Goal: Answer question/provide support: Share knowledge or assist other users

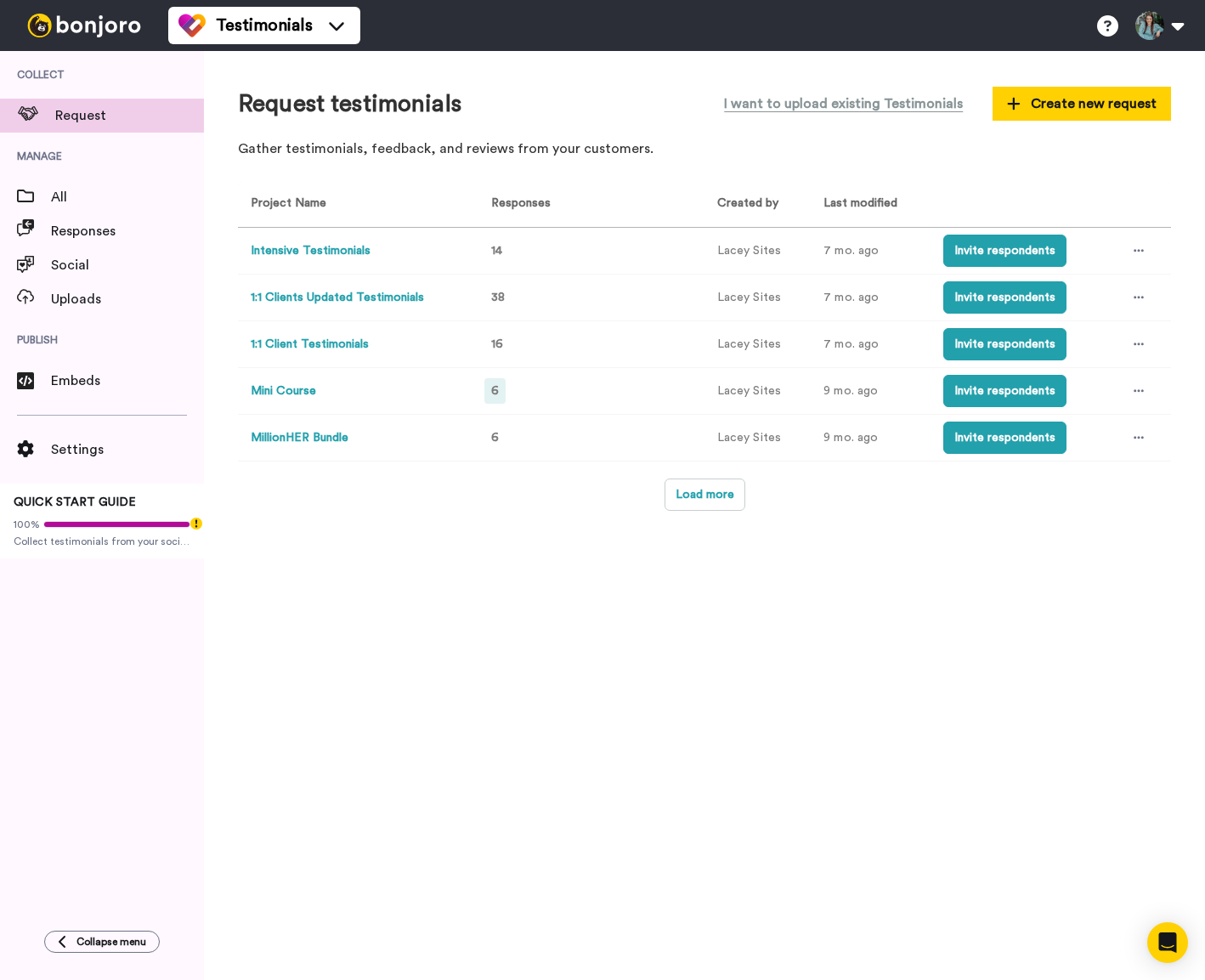
click at [492, 392] on span "6" at bounding box center [495, 391] width 7 height 12
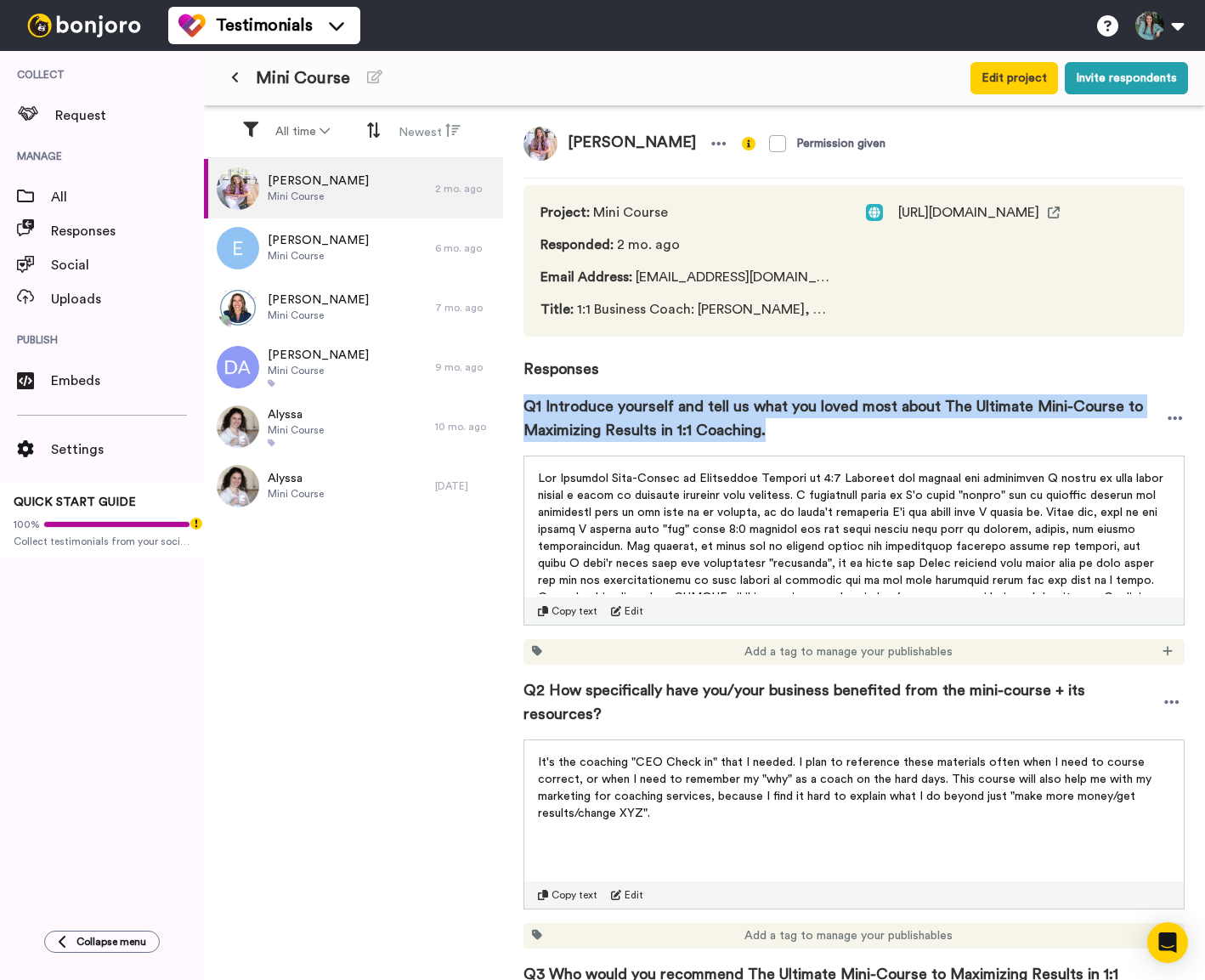
drag, startPoint x: 769, startPoint y: 428, endPoint x: 521, endPoint y: 413, distance: 248.5
click at [521, 413] on div "[PERSON_NAME] Permission given Project : Mini Course Responded : 2 mo. ago Emai…" at bounding box center [855, 545] width 702 height 878
copy span "Q1 Introduce yourself and tell us what you loved most about The Ultimate Mini-C…"
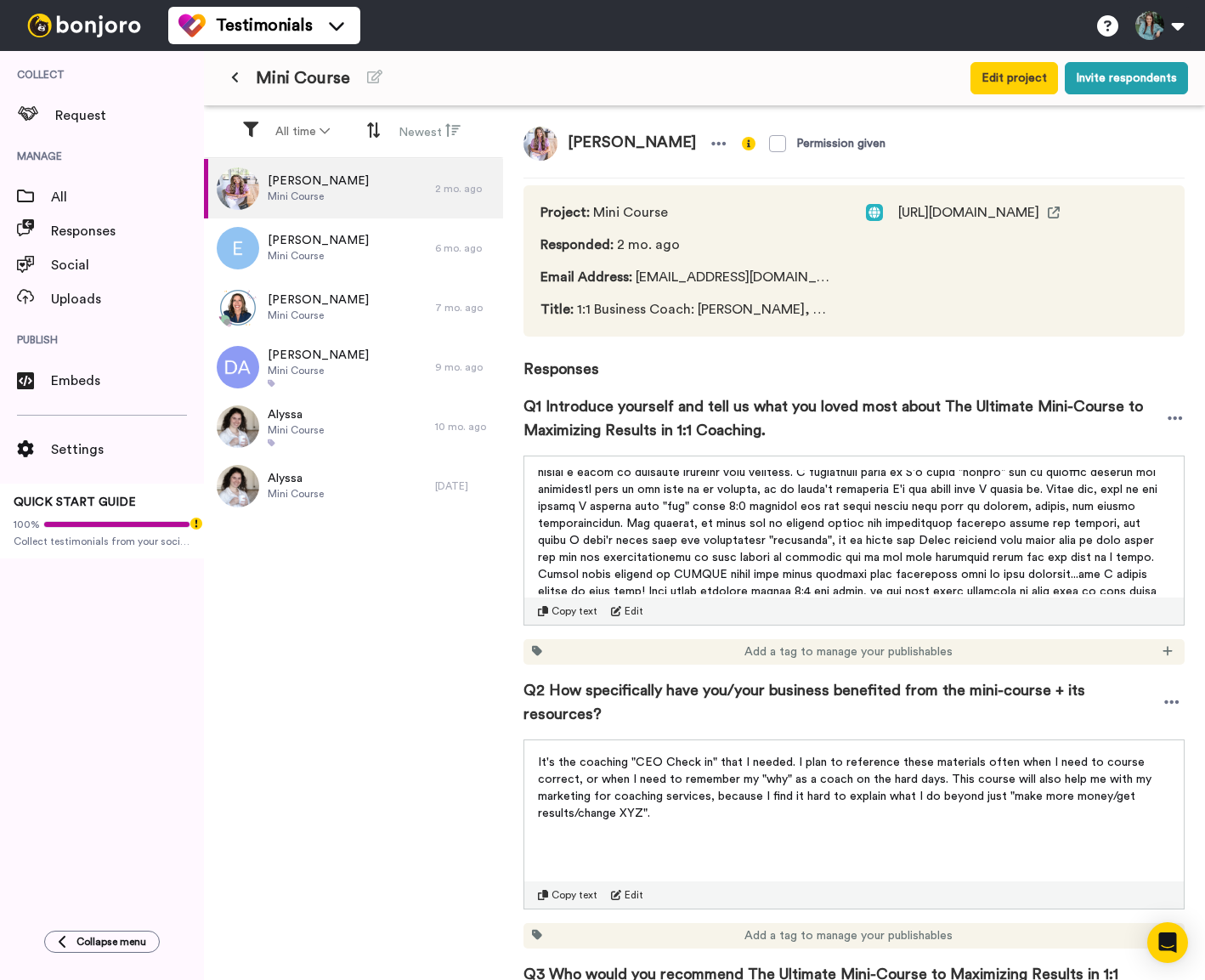
click at [715, 546] on span at bounding box center [855, 540] width 634 height 182
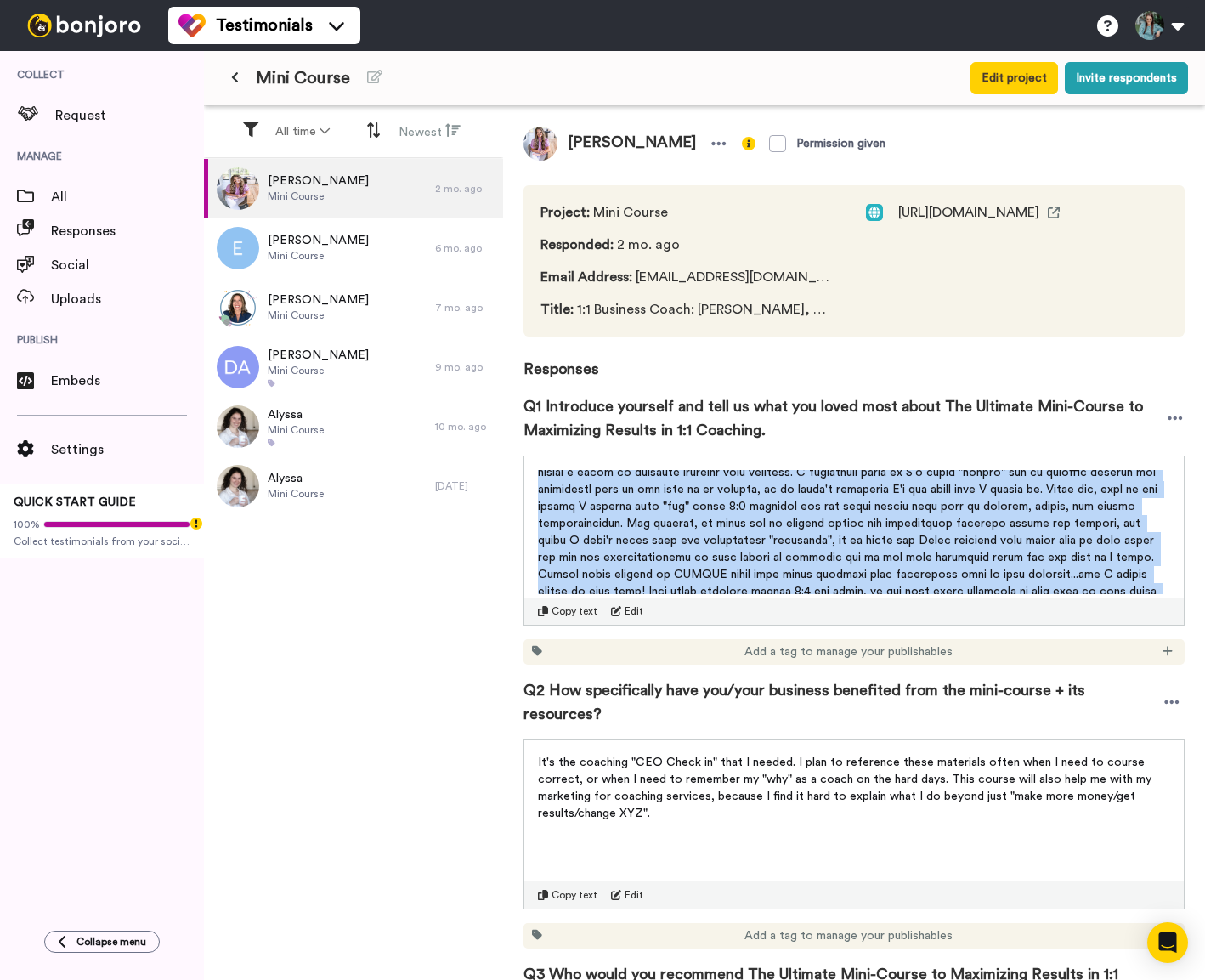
click at [715, 546] on span at bounding box center [855, 540] width 634 height 182
copy div "The Ultimate Mini-Course to Maximizing Results in 1:1 Coaching was exactly the …"
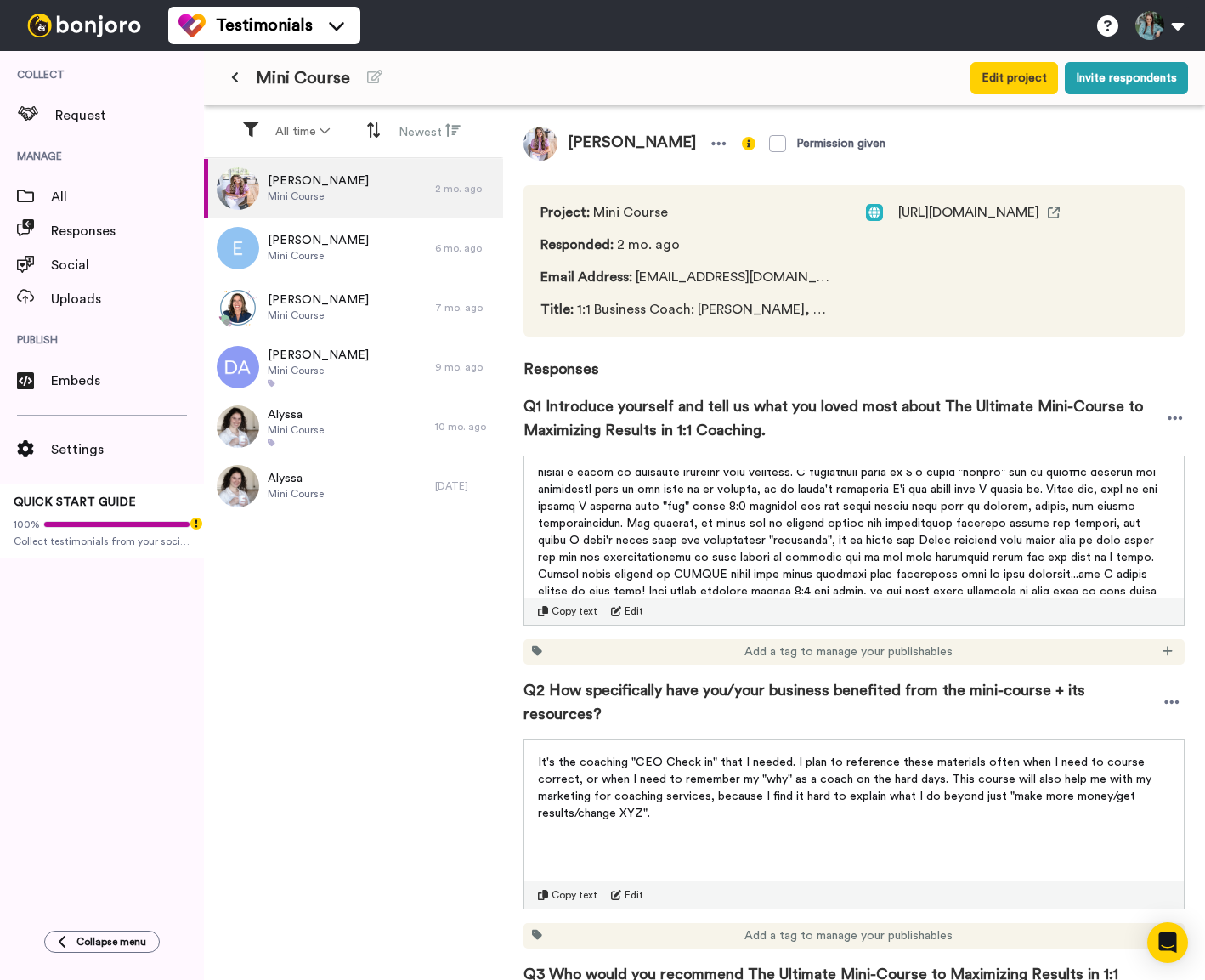
click at [686, 686] on span "Q2 How specifically have you/your business benefited from the mini-course + its…" at bounding box center [841, 702] width 636 height 48
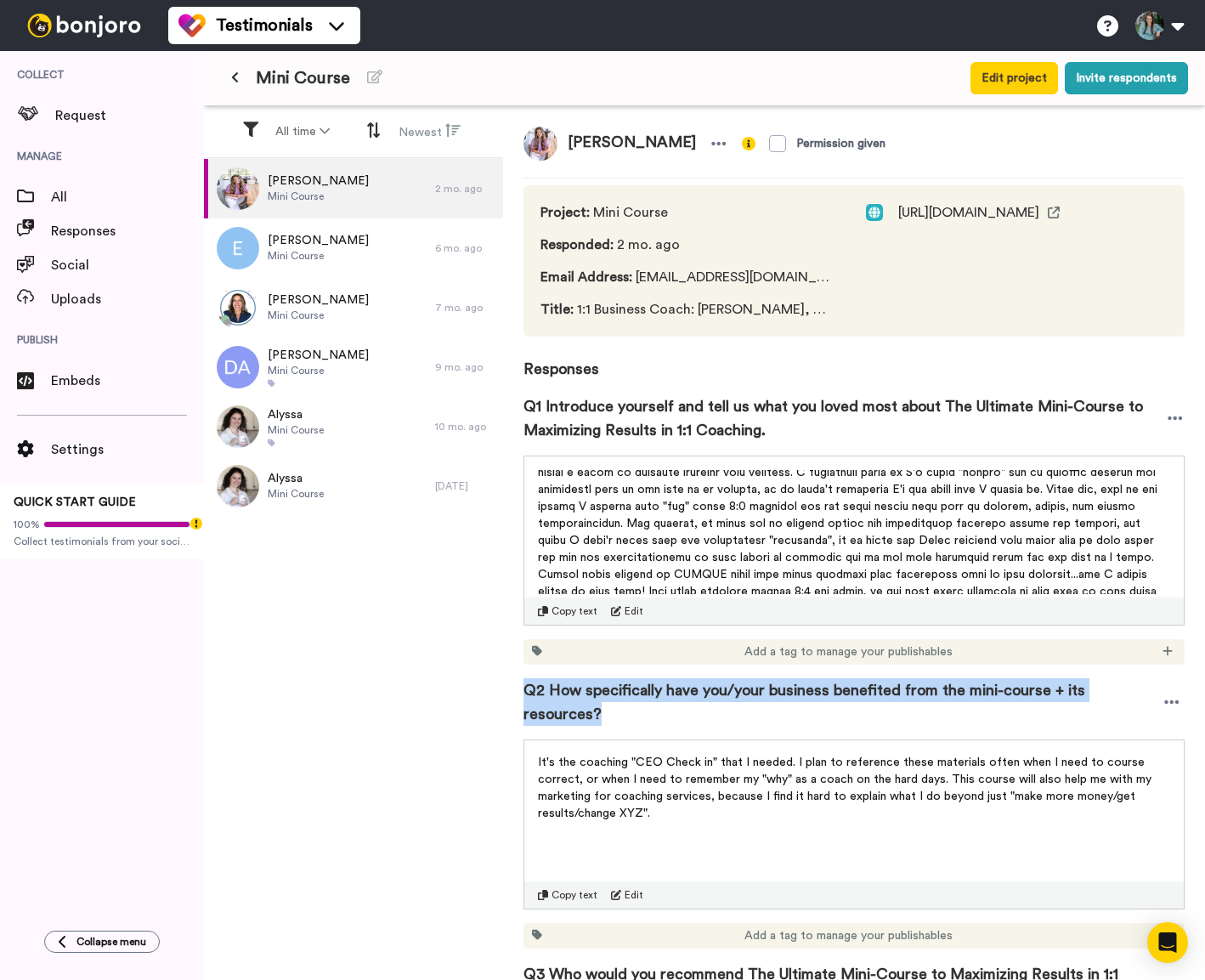
click at [686, 686] on span "Q2 How specifically have you/your business benefited from the mini-course + its…" at bounding box center [841, 702] width 636 height 48
copy div "Q2 How specifically have you/your business benefited from the mini-course + its…"
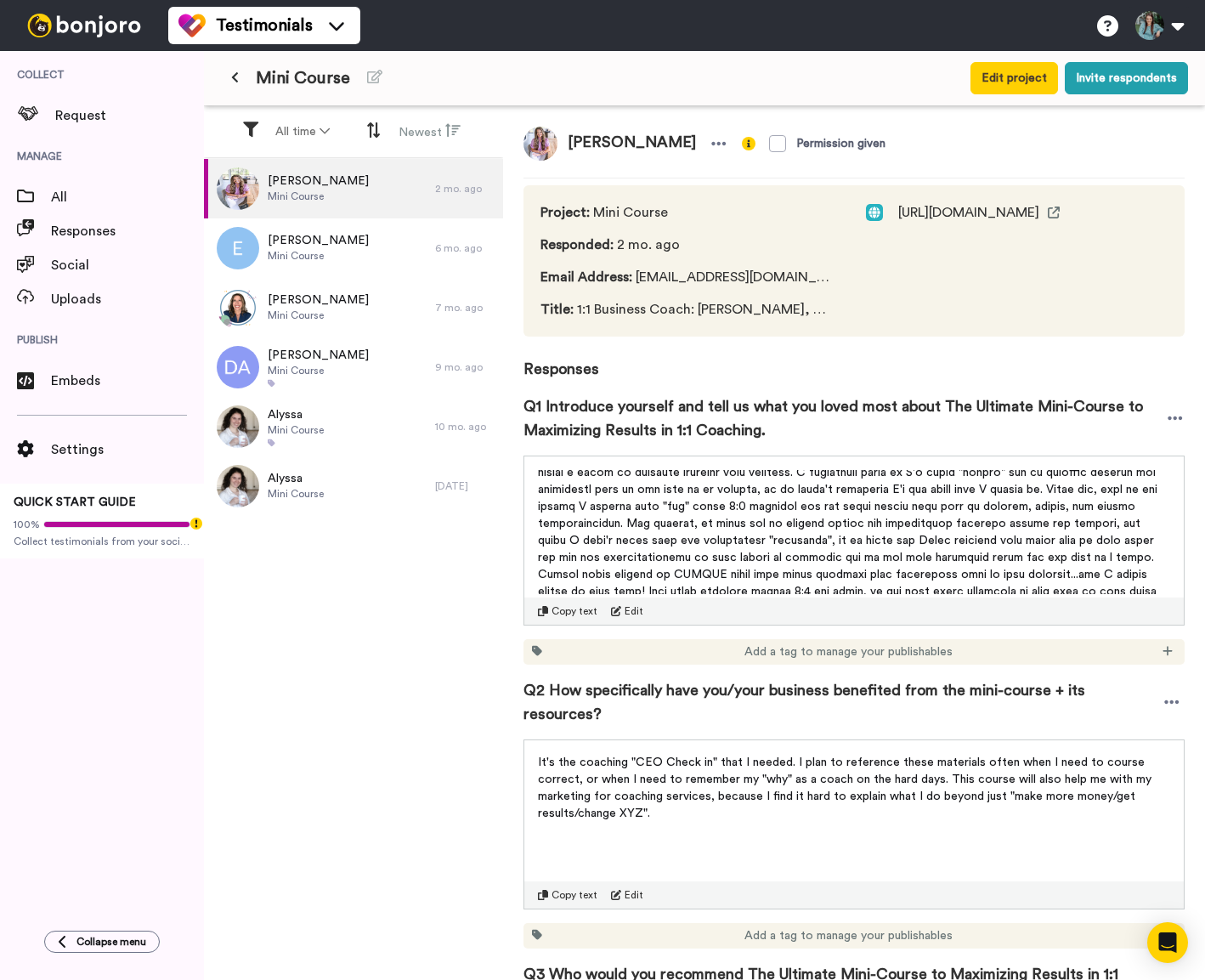
click at [774, 776] on span "It's the coaching "CEO Check in" that I needed. I plan to reference these mater…" at bounding box center [846, 787] width 617 height 63
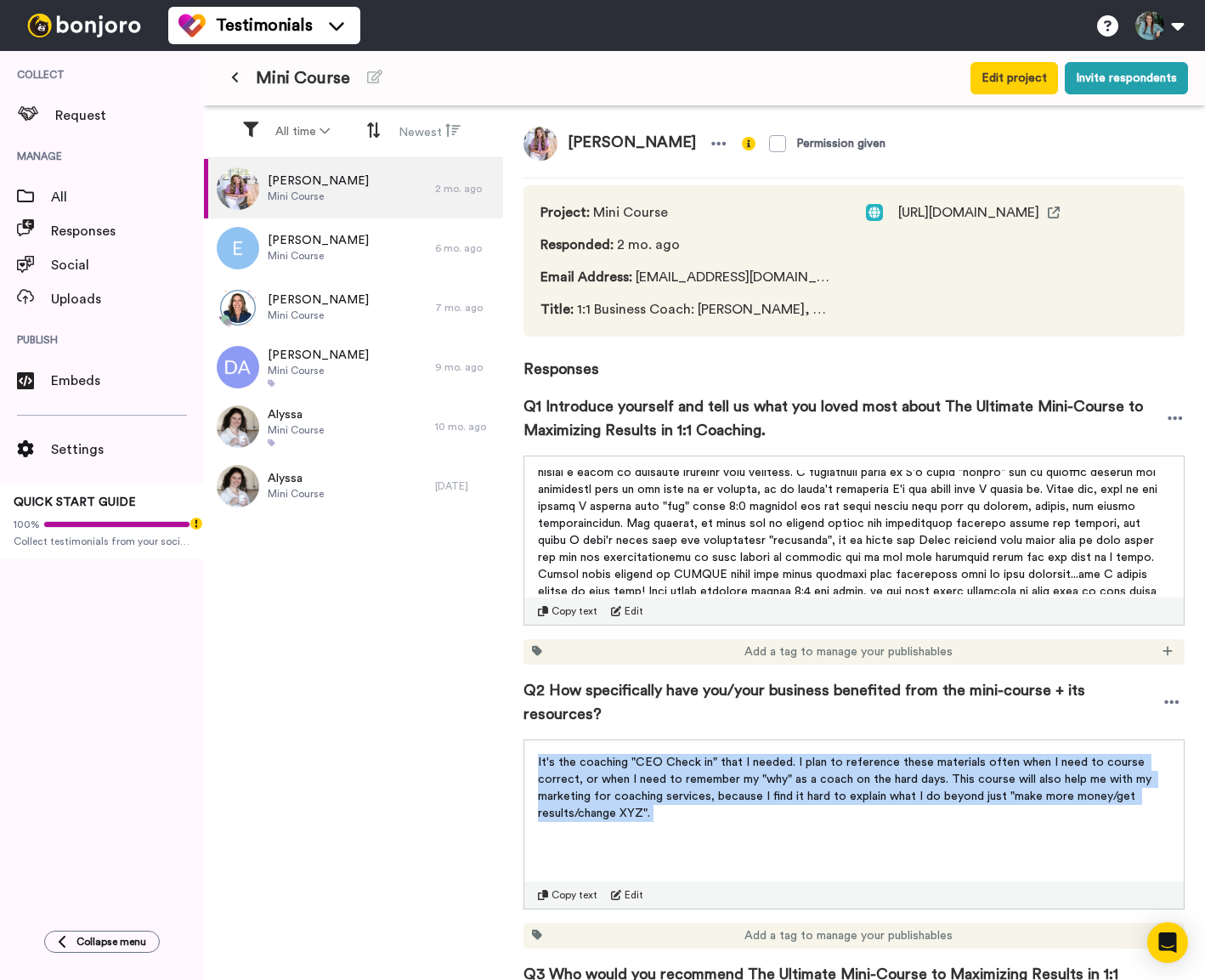
click at [774, 776] on span "It's the coaching "CEO Check in" that I needed. I plan to reference these mater…" at bounding box center [846, 787] width 617 height 63
copy div "It's the coaching "CEO Check in" that I needed. I plan to reference these mater…"
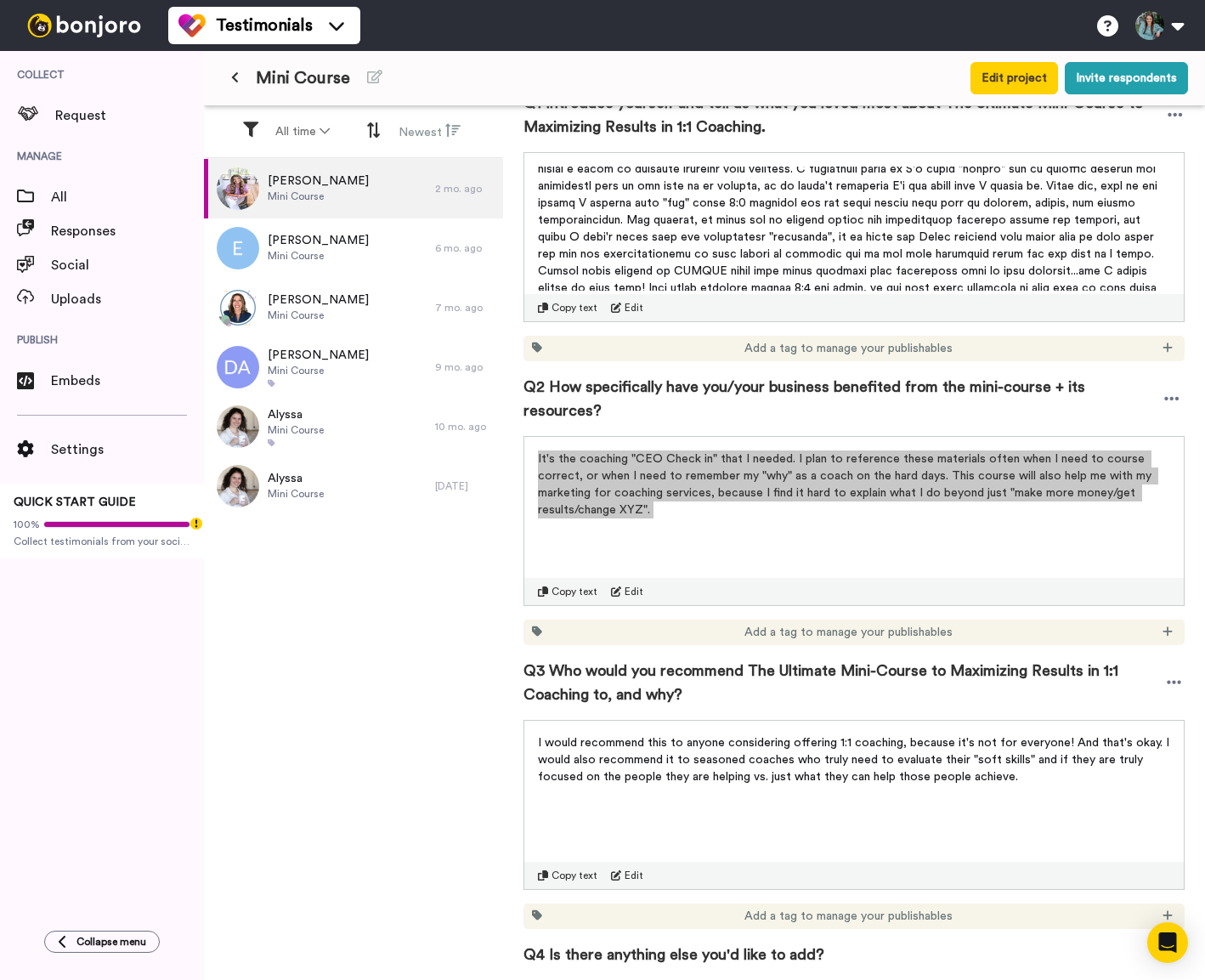
scroll to position [305, 0]
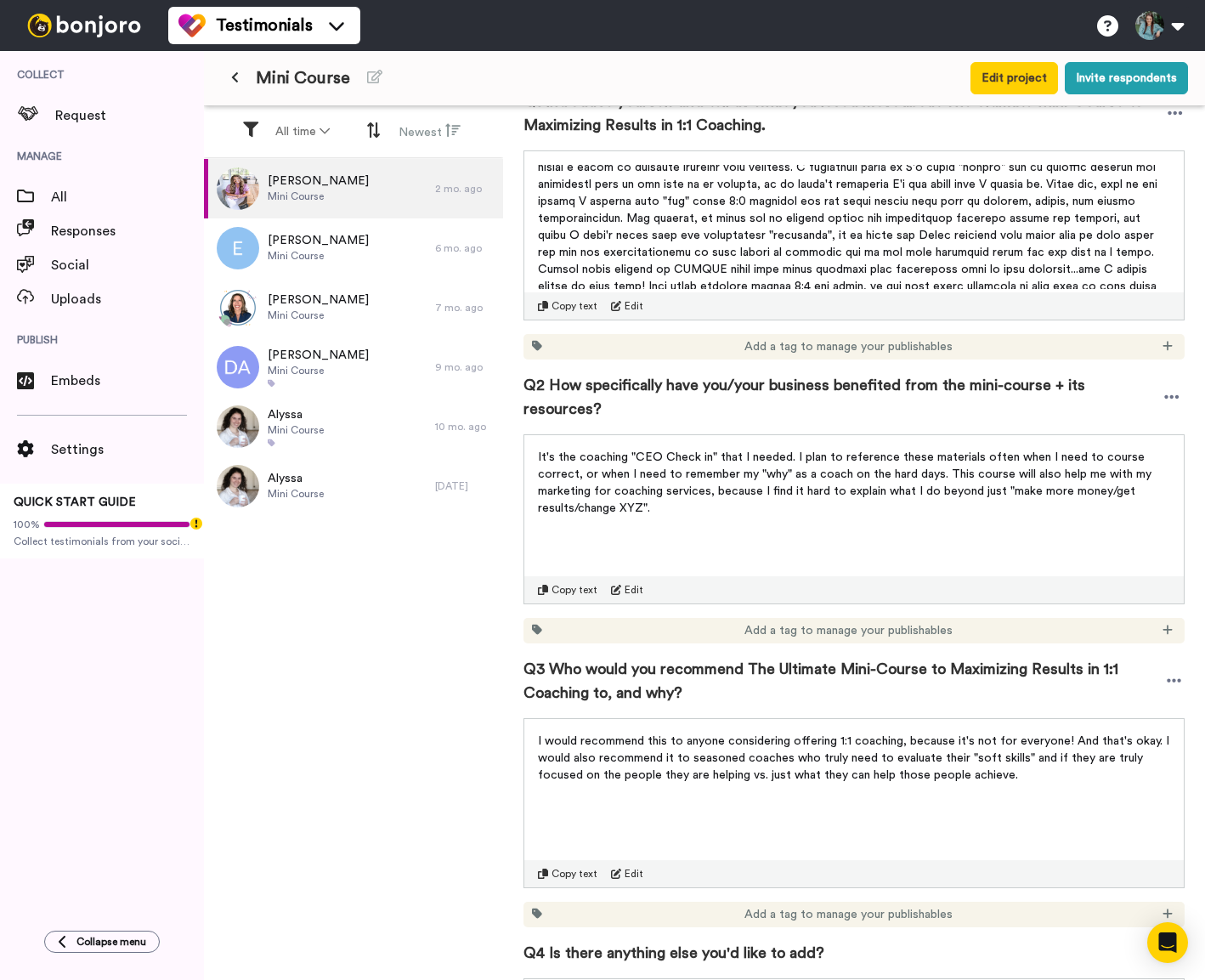
click at [586, 657] on span "Q3 Who would you recommend The Ultimate Mini-Course to Maximizing Results in 1:…" at bounding box center [844, 681] width 640 height 48
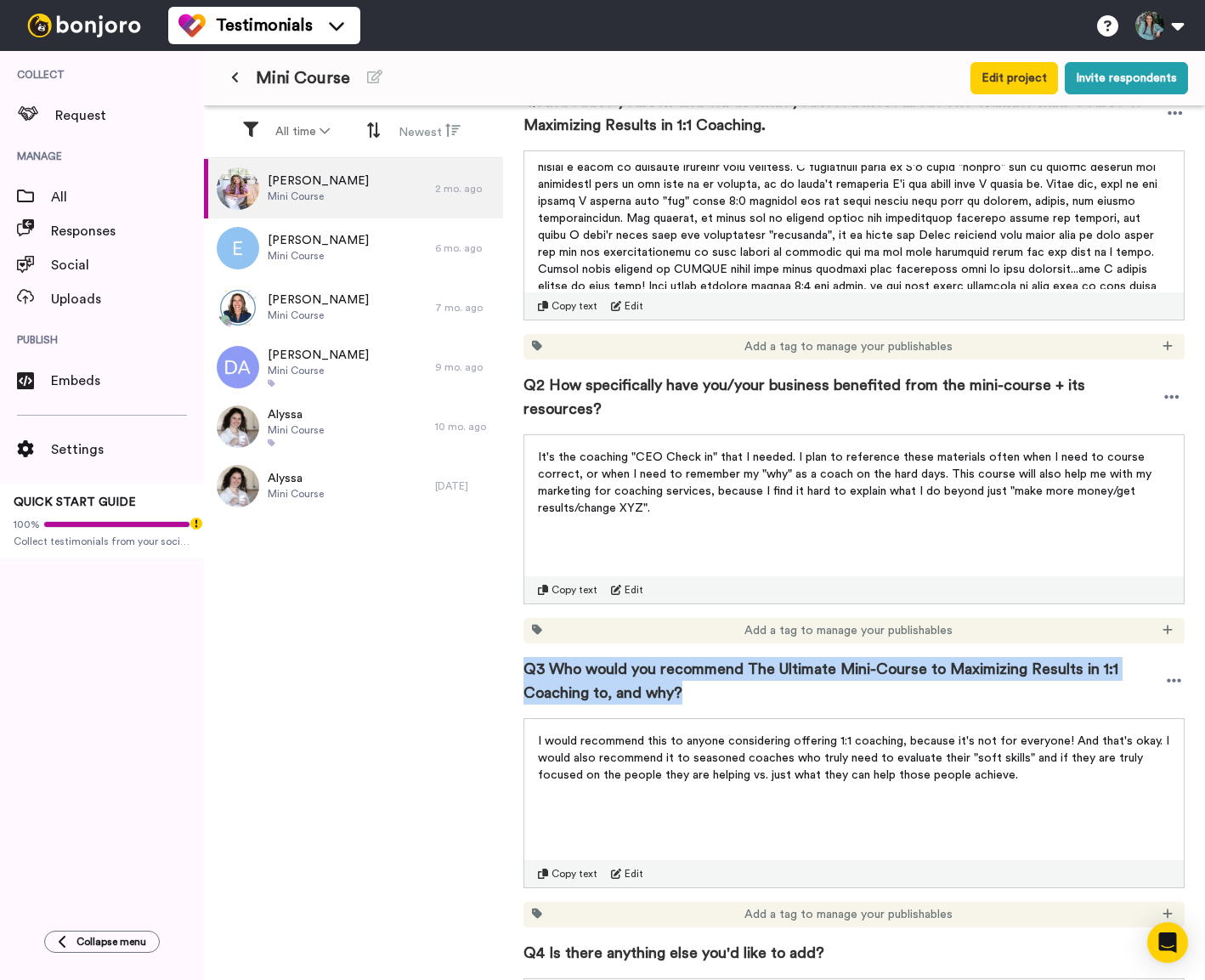
click at [586, 657] on span "Q3 Who would you recommend The Ultimate Mini-Course to Maximizing Results in 1:…" at bounding box center [844, 681] width 640 height 48
copy div "Q3 Who would you recommend The Ultimate Mini-Course to Maximizing Results in 1:…"
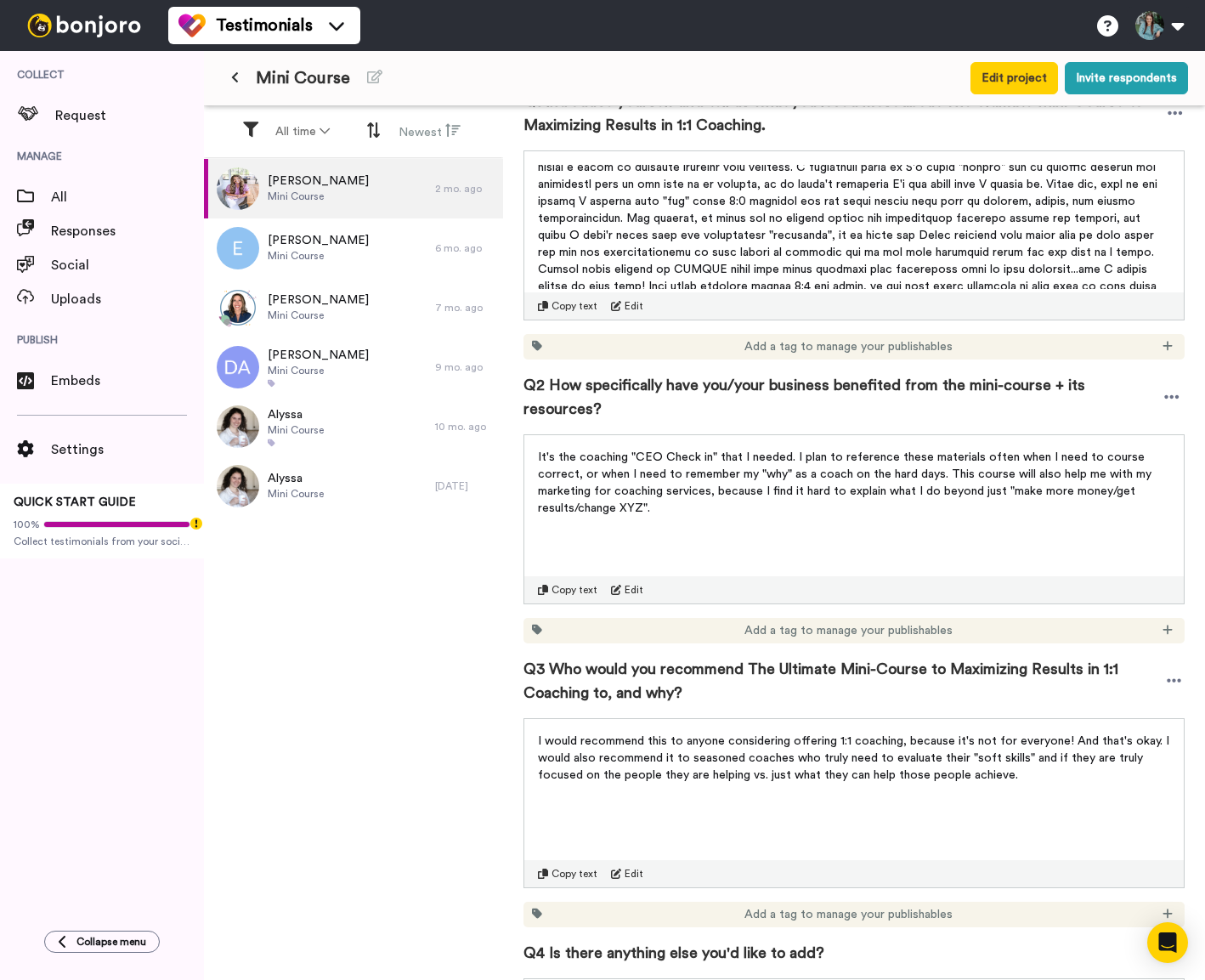
click at [631, 739] on span "I would recommend this to anyone considering offering 1:1 coaching, because it'…" at bounding box center [856, 758] width 635 height 46
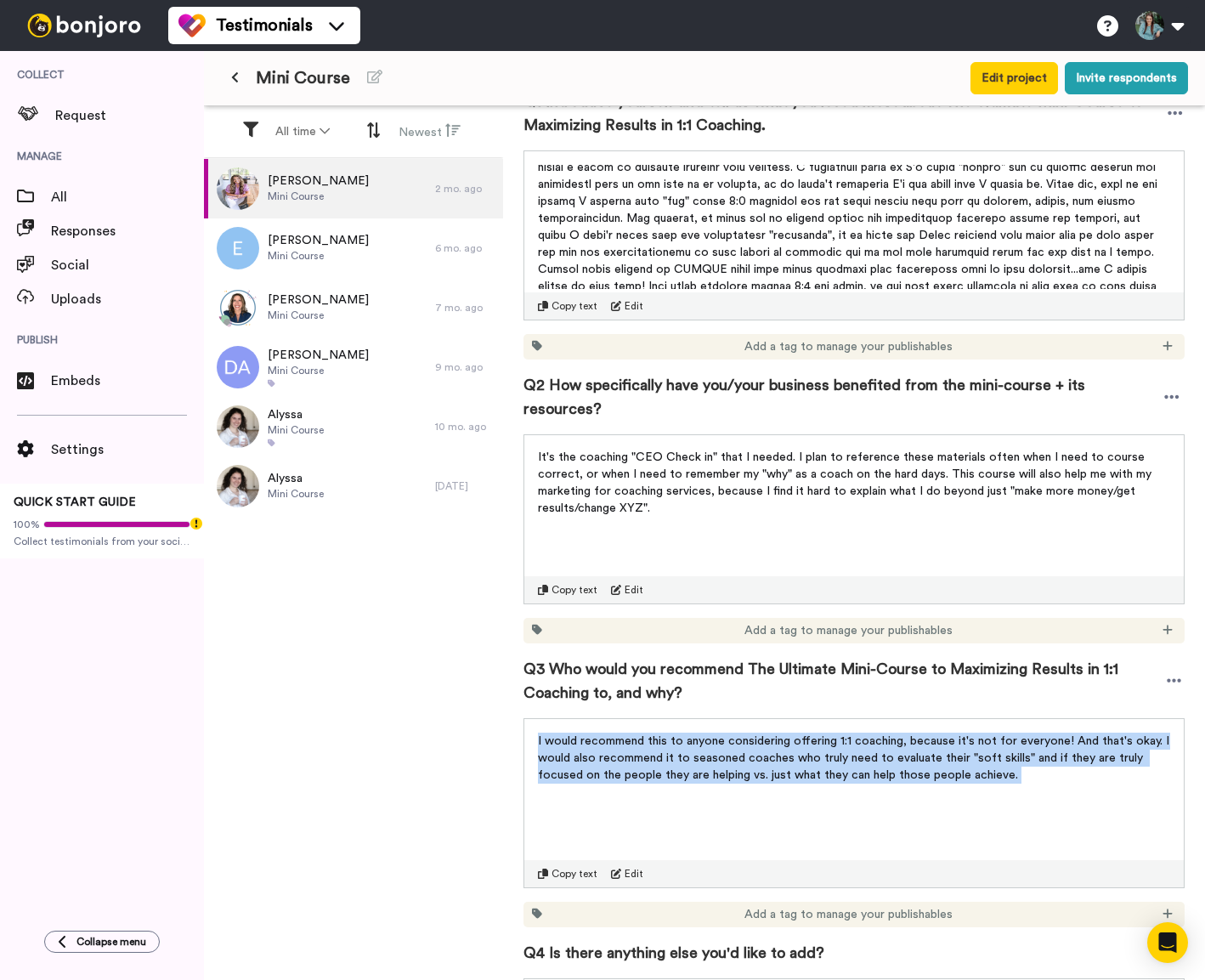
click at [631, 739] on span "I would recommend this to anyone considering offering 1:1 coaching, because it'…" at bounding box center [856, 758] width 635 height 46
copy div "I would recommend this to anyone considering offering 1:1 coaching, because it'…"
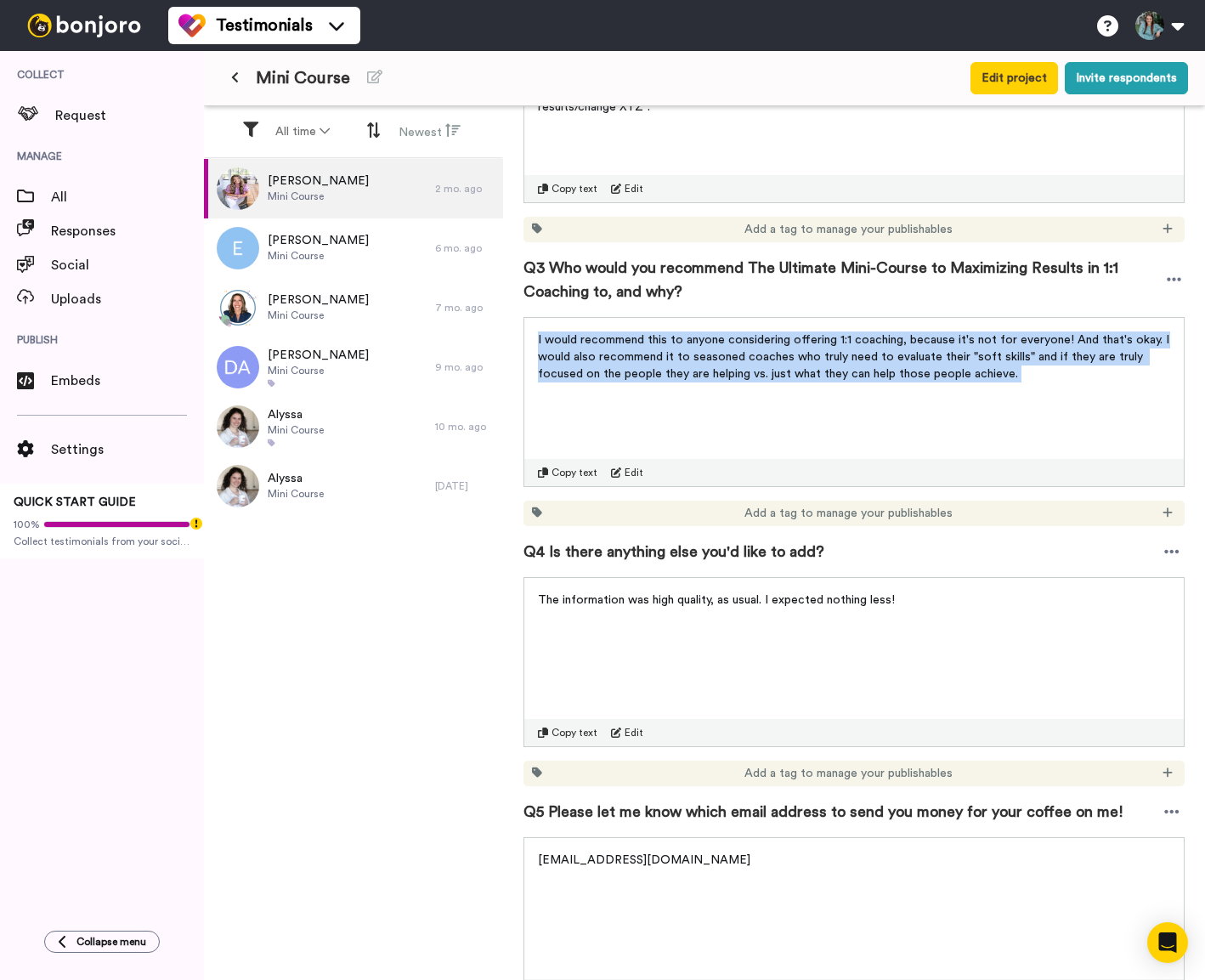
scroll to position [710, 0]
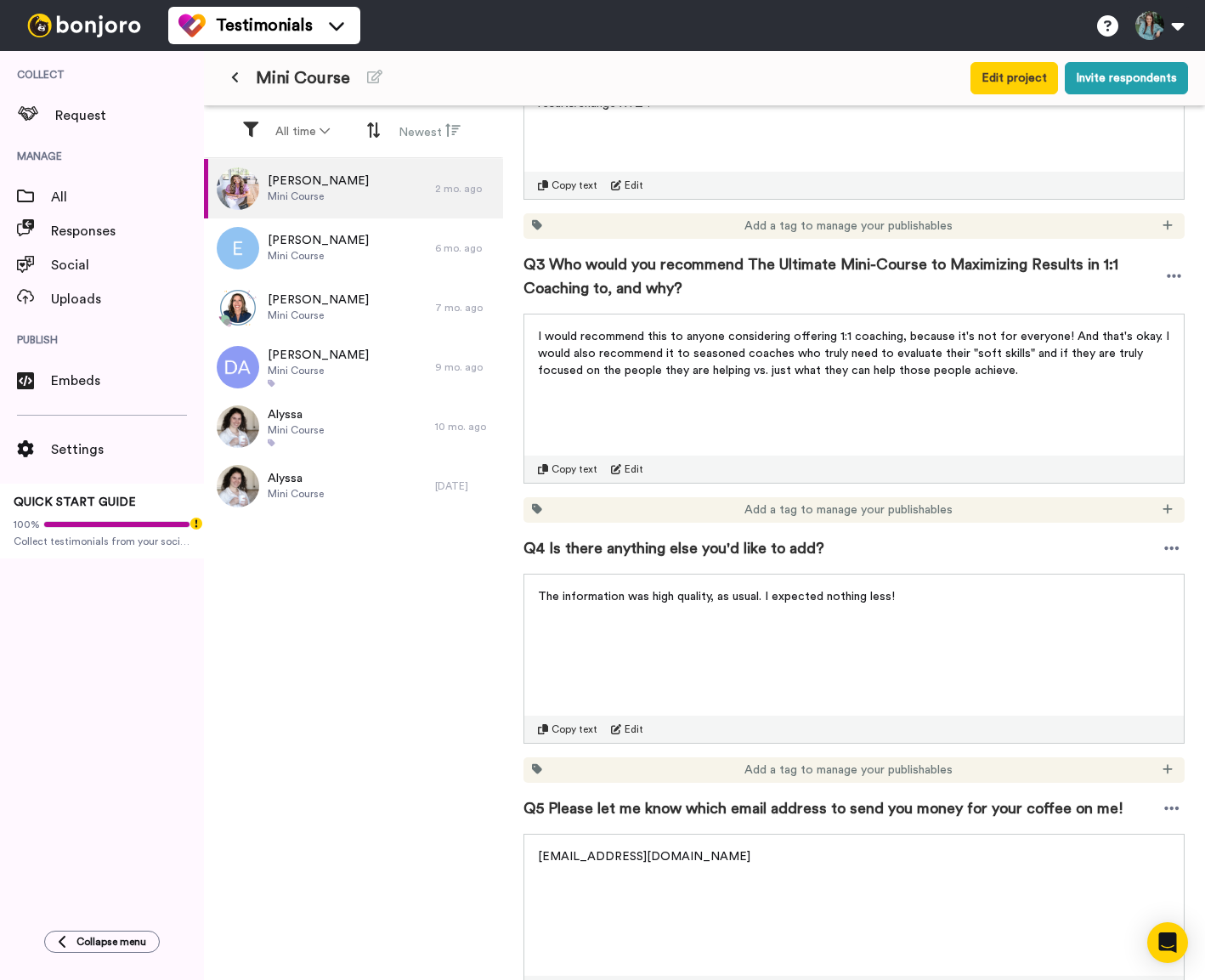
click at [588, 536] on span "Q4 Is there anything else you'd like to add?" at bounding box center [674, 548] width 301 height 24
copy div "Q4 Is there anything else you'd like to add?"
click at [591, 590] on span "The information was high quality, as usual. I expected nothing less!" at bounding box center [716, 596] width 357 height 12
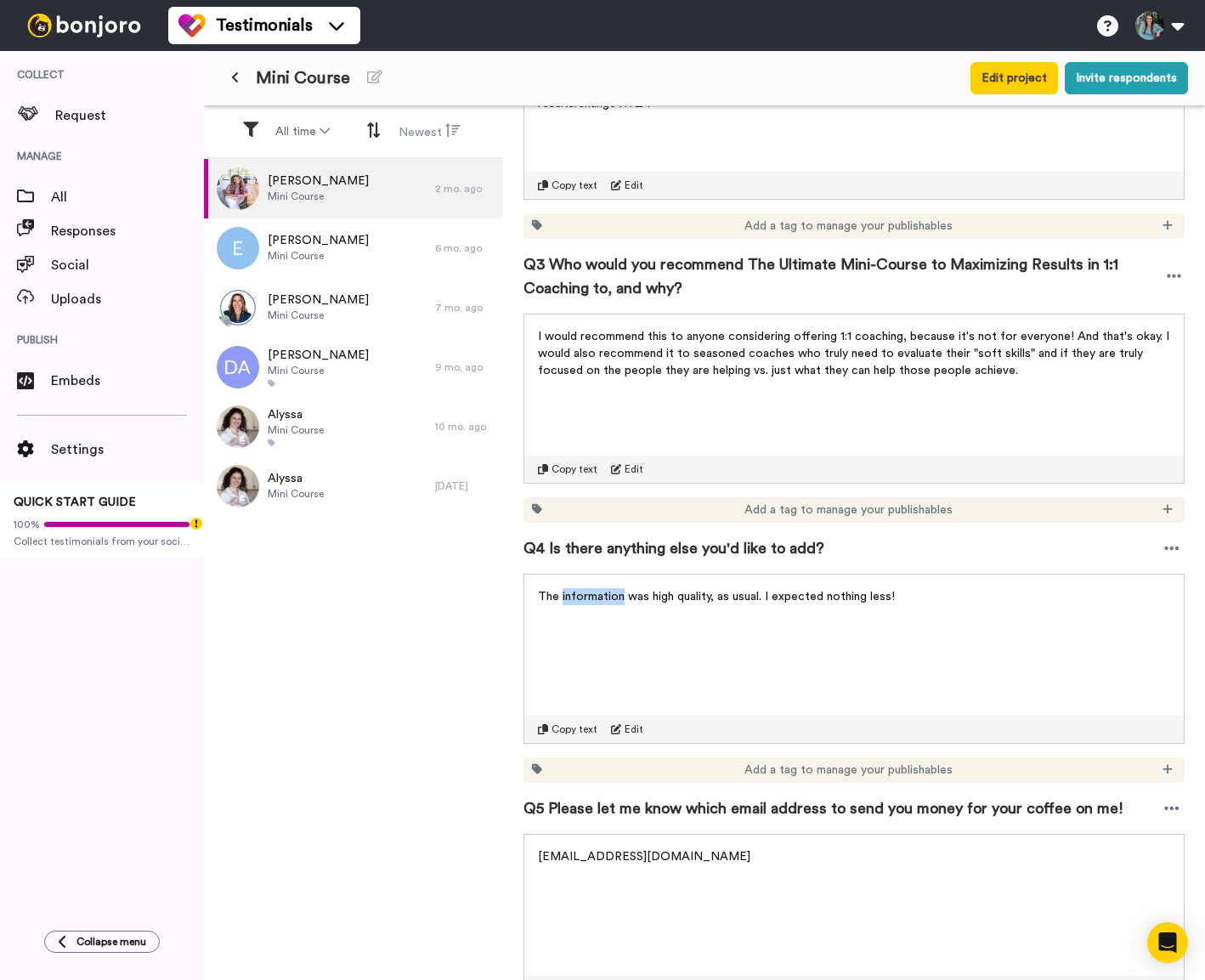
click at [591, 590] on span "The information was high quality, as usual. I expected nothing less!" at bounding box center [716, 596] width 357 height 12
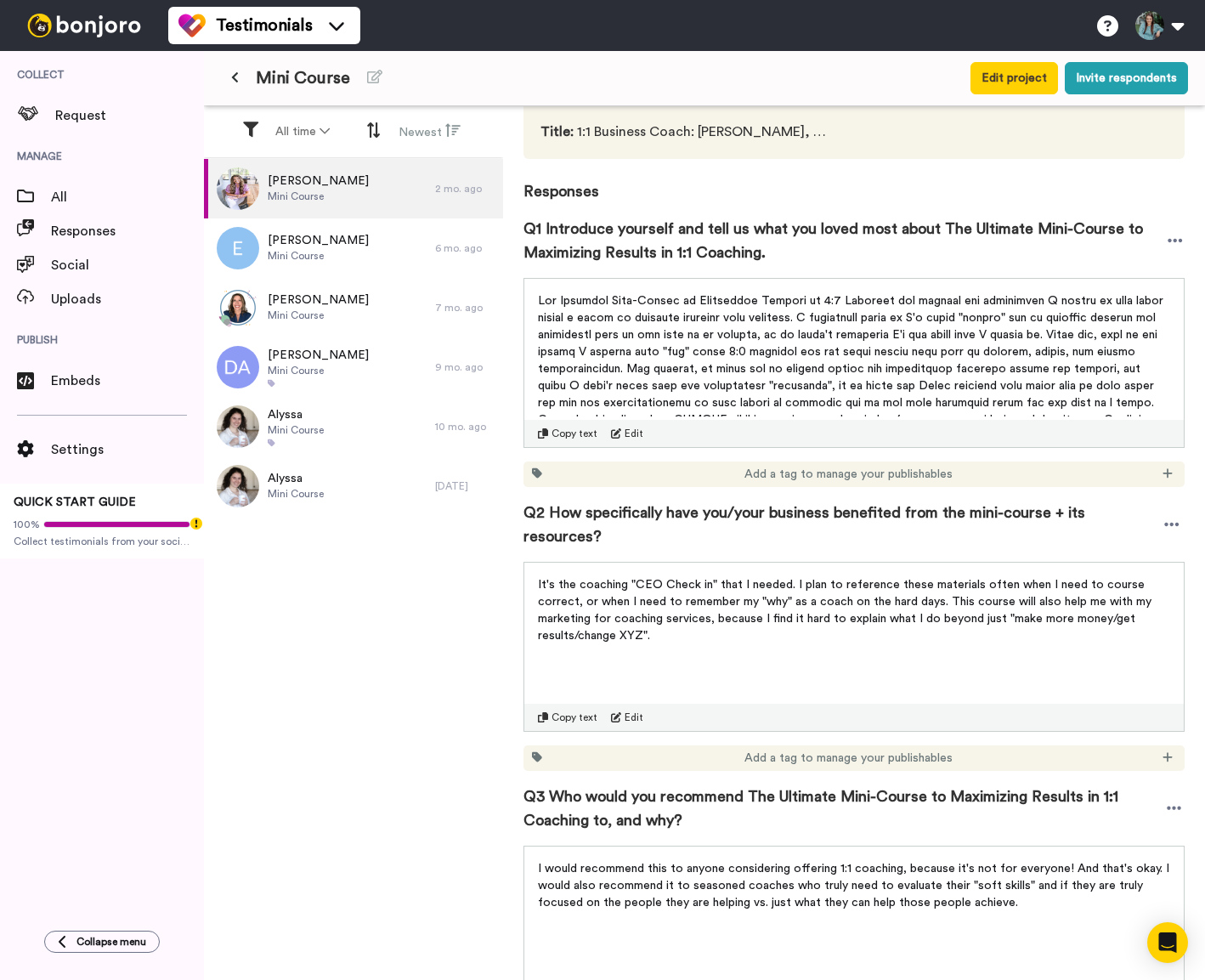
scroll to position [63, 0]
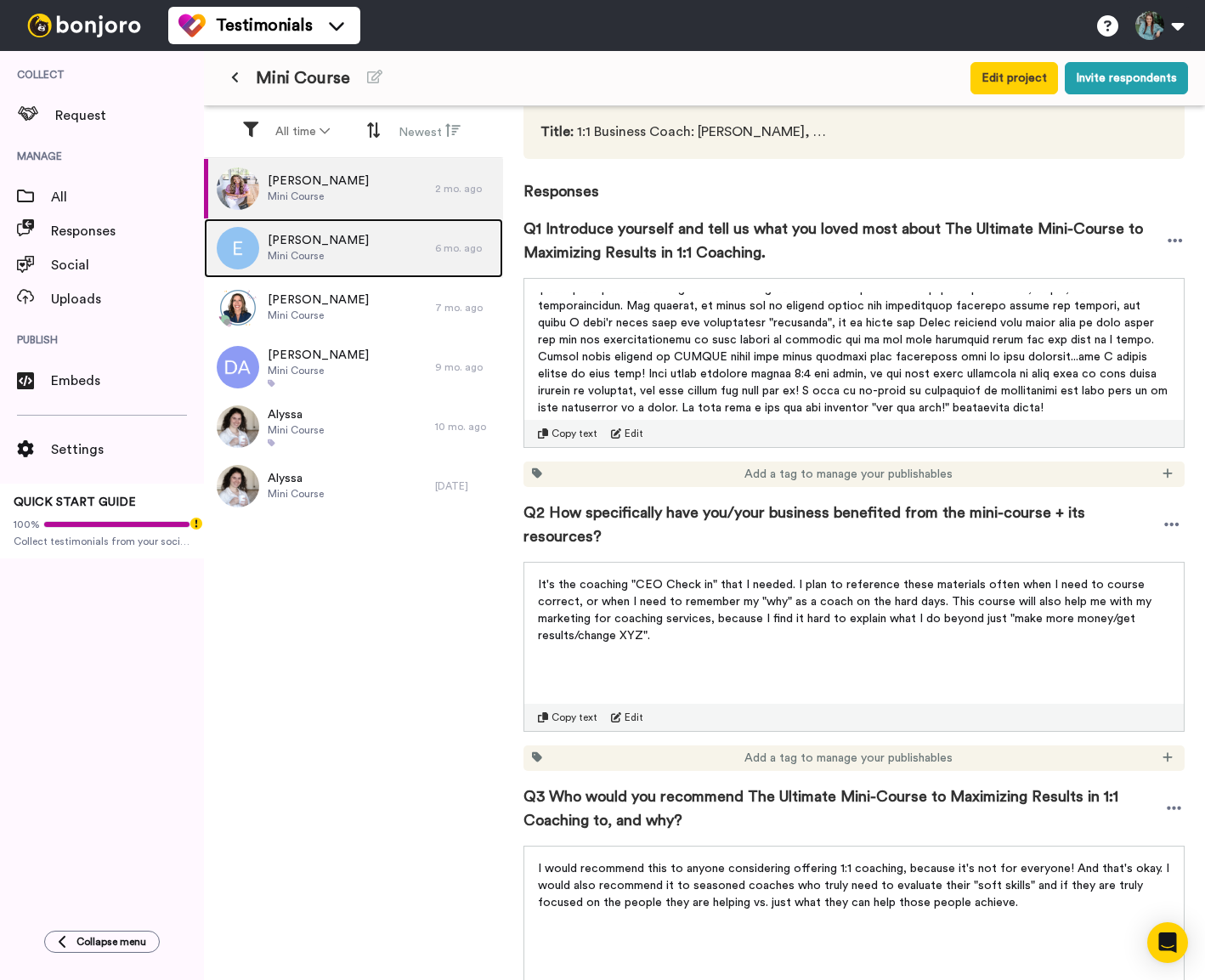
click at [353, 256] on div "[PERSON_NAME] W Mini Course" at bounding box center [319, 248] width 231 height 60
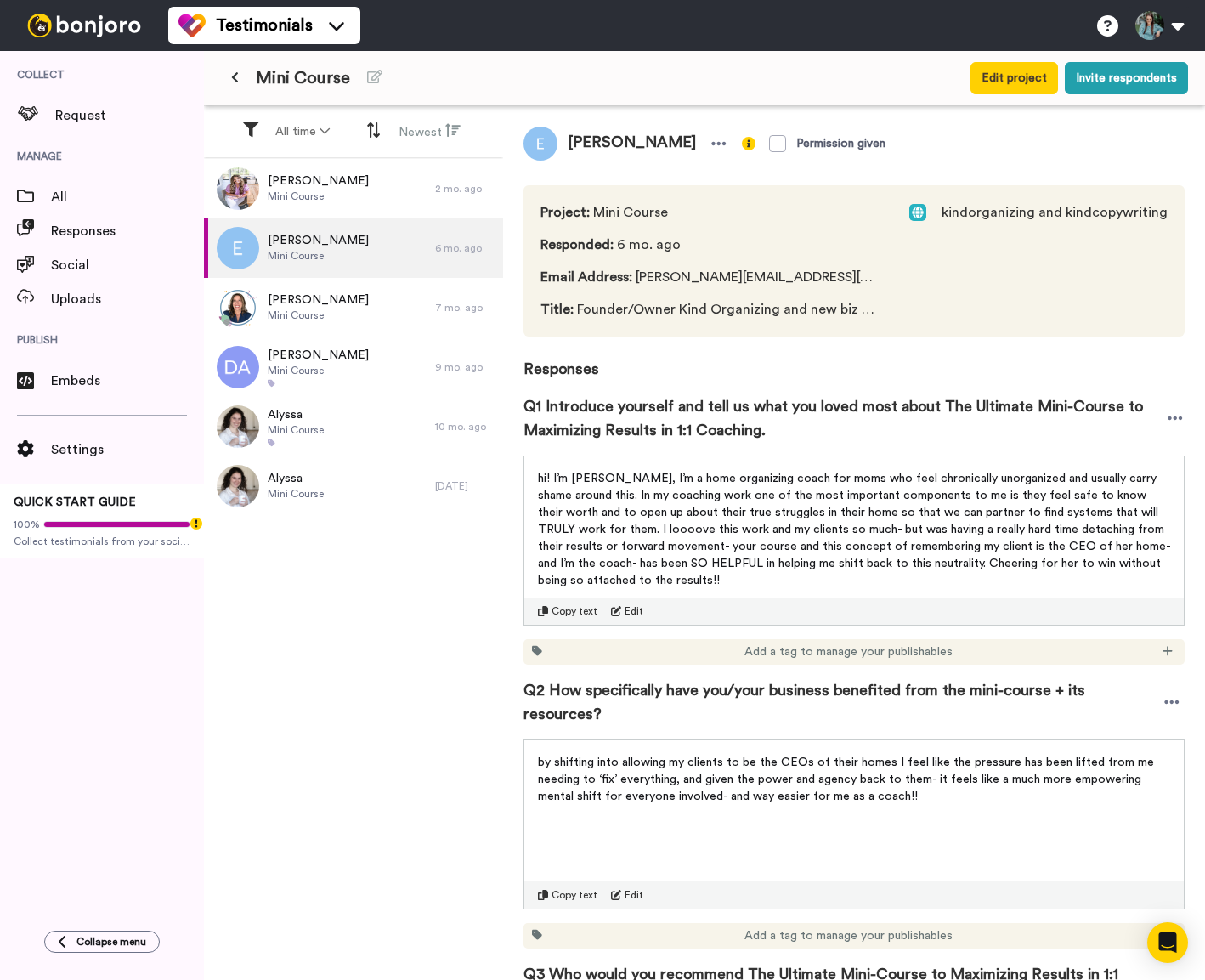
click at [735, 431] on span "Q1 Introduce yourself and tell us what you loved most about The Ultimate Mini-C…" at bounding box center [845, 418] width 643 height 48
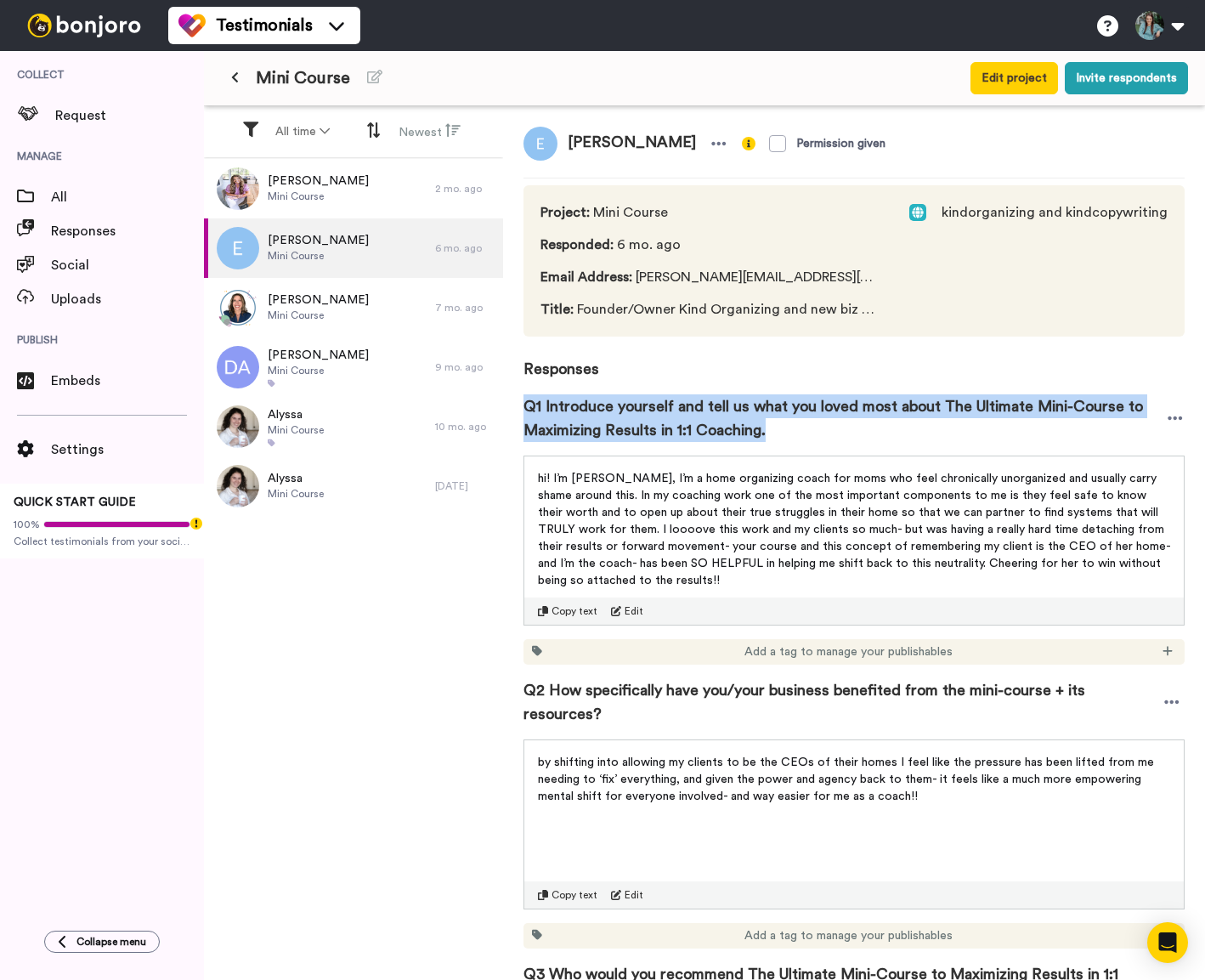
click at [735, 431] on span "Q1 Introduce yourself and tell us what you loved most about The Ultimate Mini-C…" at bounding box center [845, 418] width 643 height 48
copy div "Q1 Introduce yourself and tell us what you loved most about The Ultimate Mini-C…"
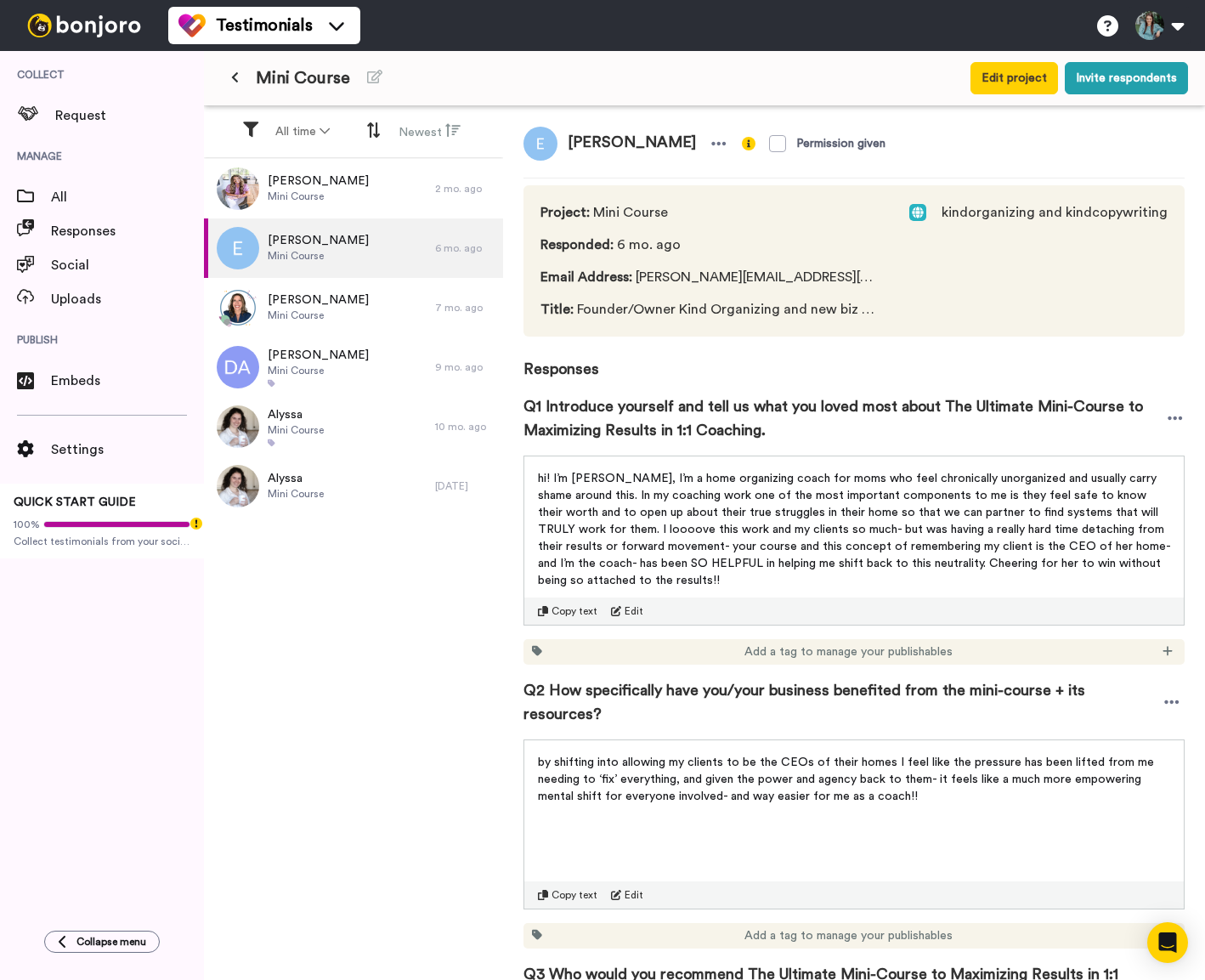
click at [684, 513] on span "hi! I’m [PERSON_NAME], I’m a home organizing coach for moms who feel chronicall…" at bounding box center [856, 529] width 636 height 114
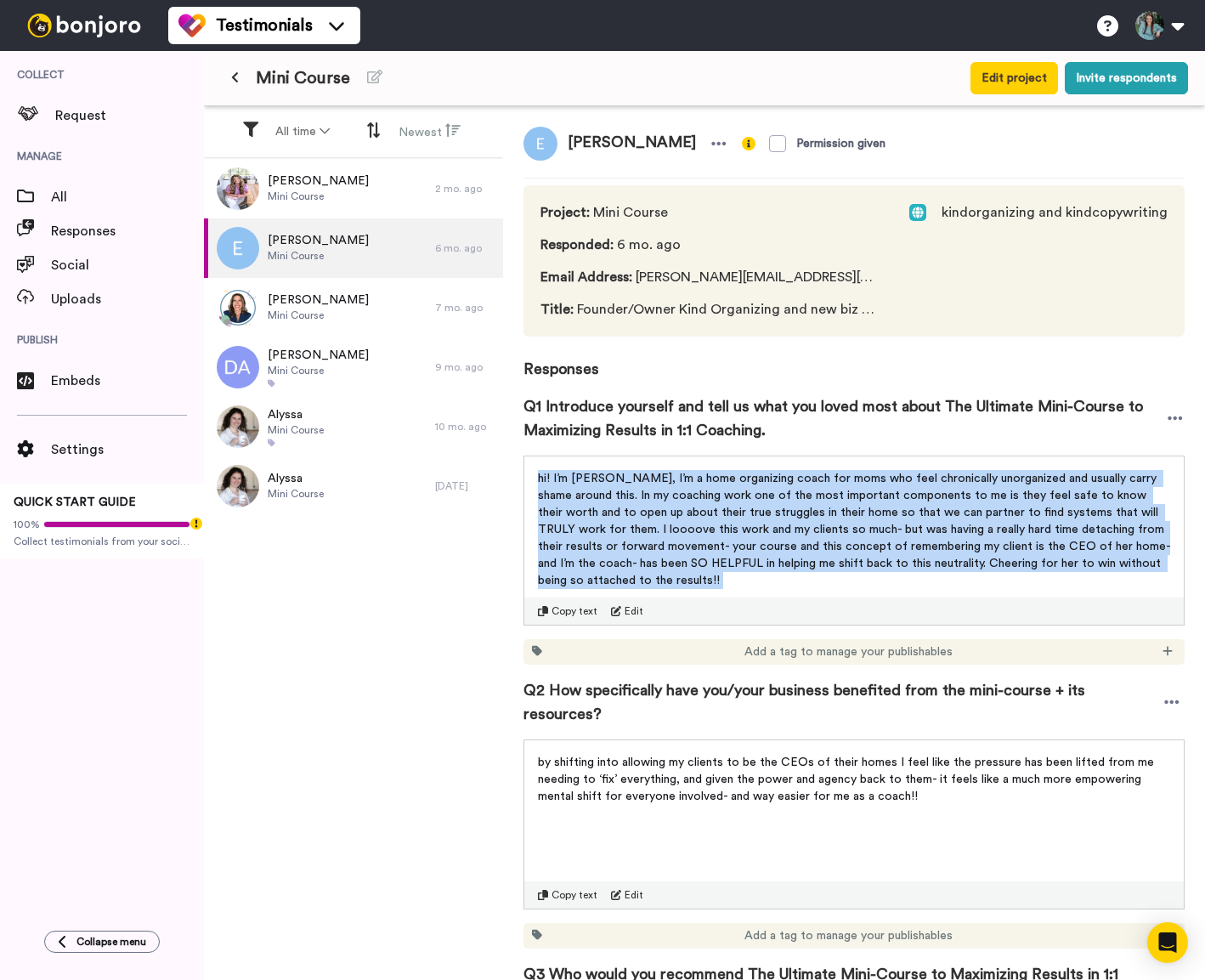
click at [684, 513] on span "hi! I’m [PERSON_NAME], I’m a home organizing coach for moms who feel chronicall…" at bounding box center [856, 529] width 636 height 114
copy div "hi! I’m [PERSON_NAME], I’m a home organizing coach for moms who feel chronicall…"
click at [869, 680] on span "Q2 How specifically have you/your business benefited from the mini-course + its…" at bounding box center [841, 702] width 636 height 48
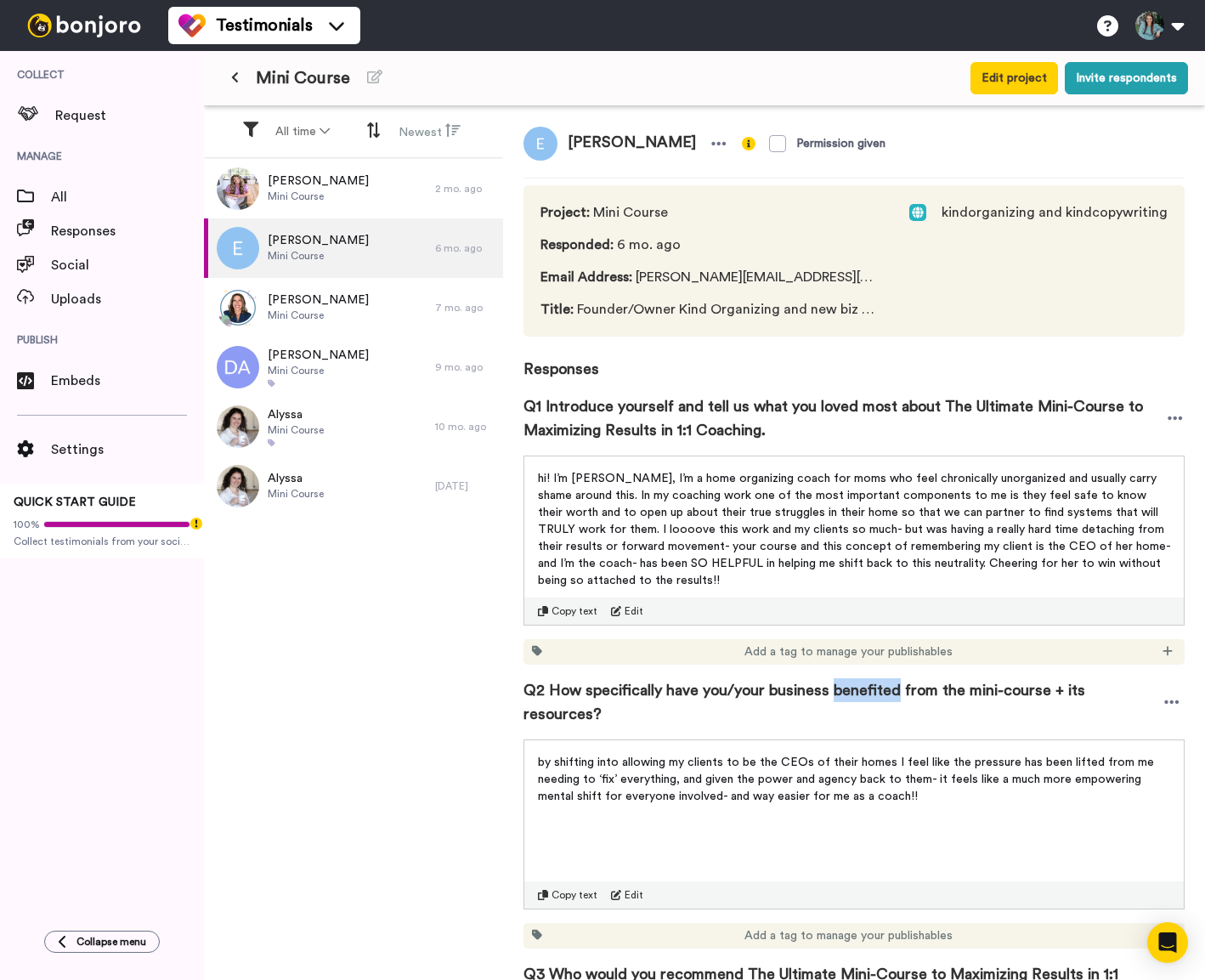
click at [869, 680] on span "Q2 How specifically have you/your business benefited from the mini-course + its…" at bounding box center [841, 702] width 636 height 48
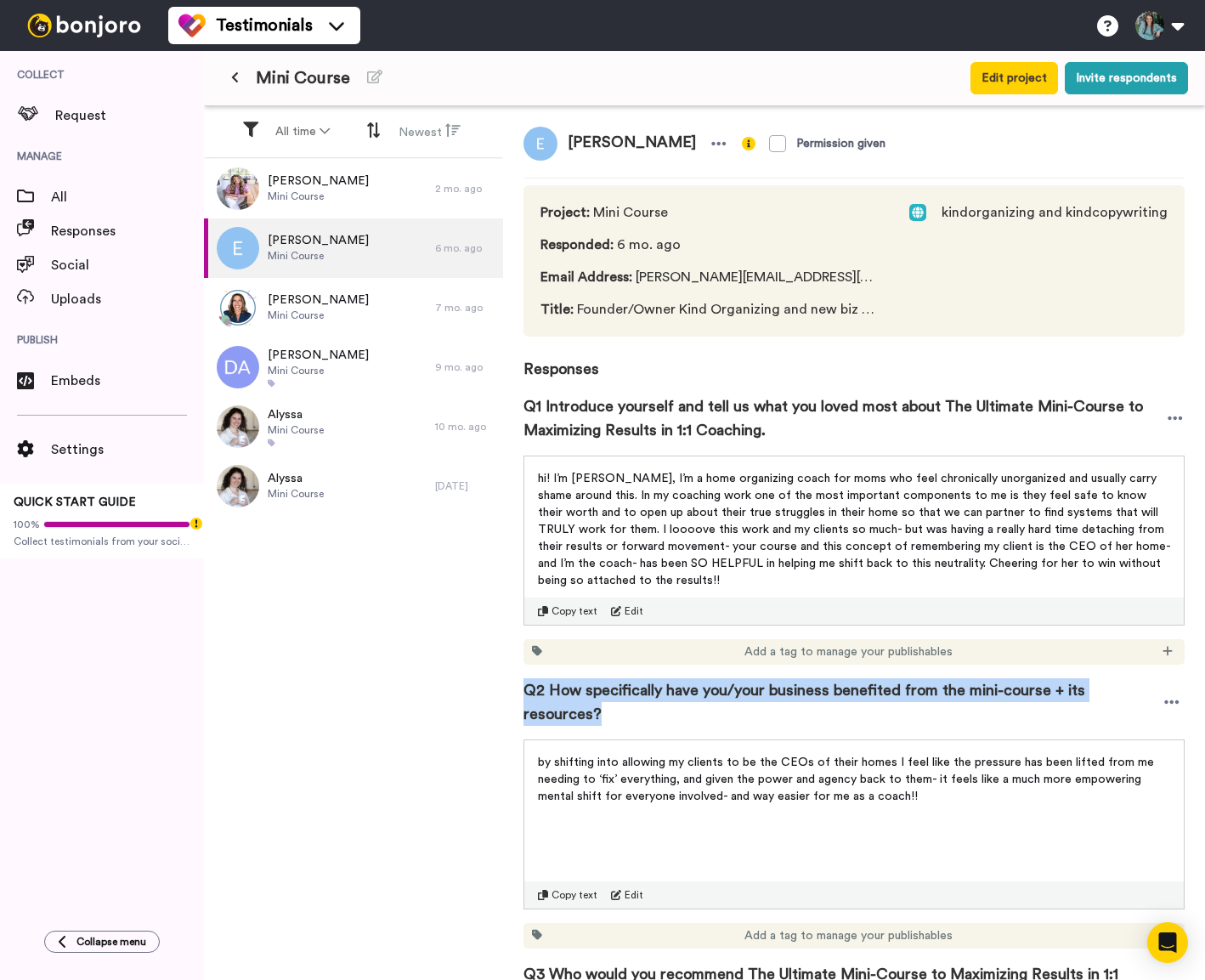
click at [869, 680] on span "Q2 How specifically have you/your business benefited from the mini-course + its…" at bounding box center [841, 702] width 636 height 48
copy div "Q2 How specifically have you/your business benefited from the mini-course + its…"
click at [834, 765] on span "by shifting into allowing my clients to be the CEOs of their homes I feel like …" at bounding box center [848, 779] width 620 height 46
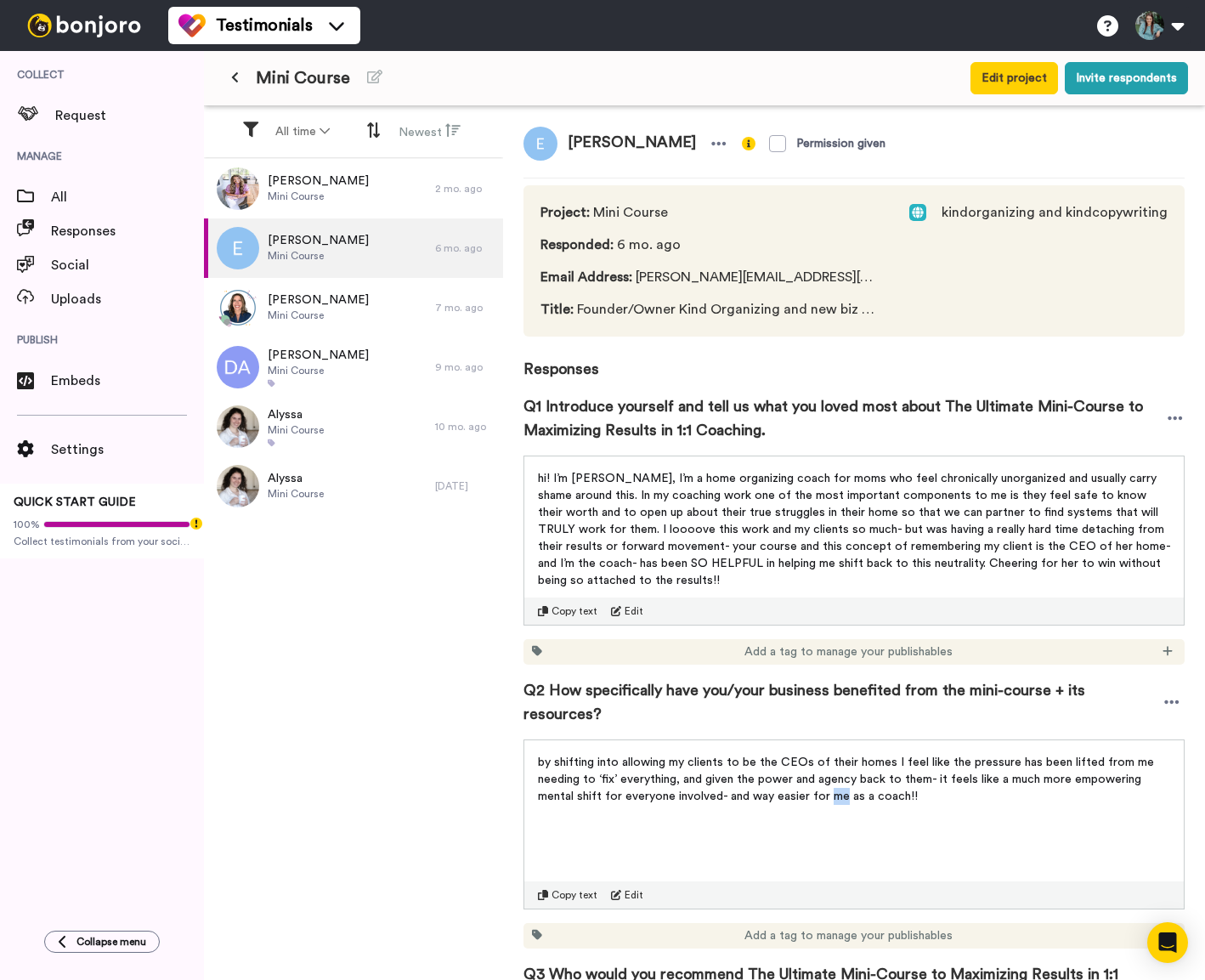
click at [834, 765] on span "by shifting into allowing my clients to be the CEOs of their homes I feel like …" at bounding box center [848, 779] width 620 height 46
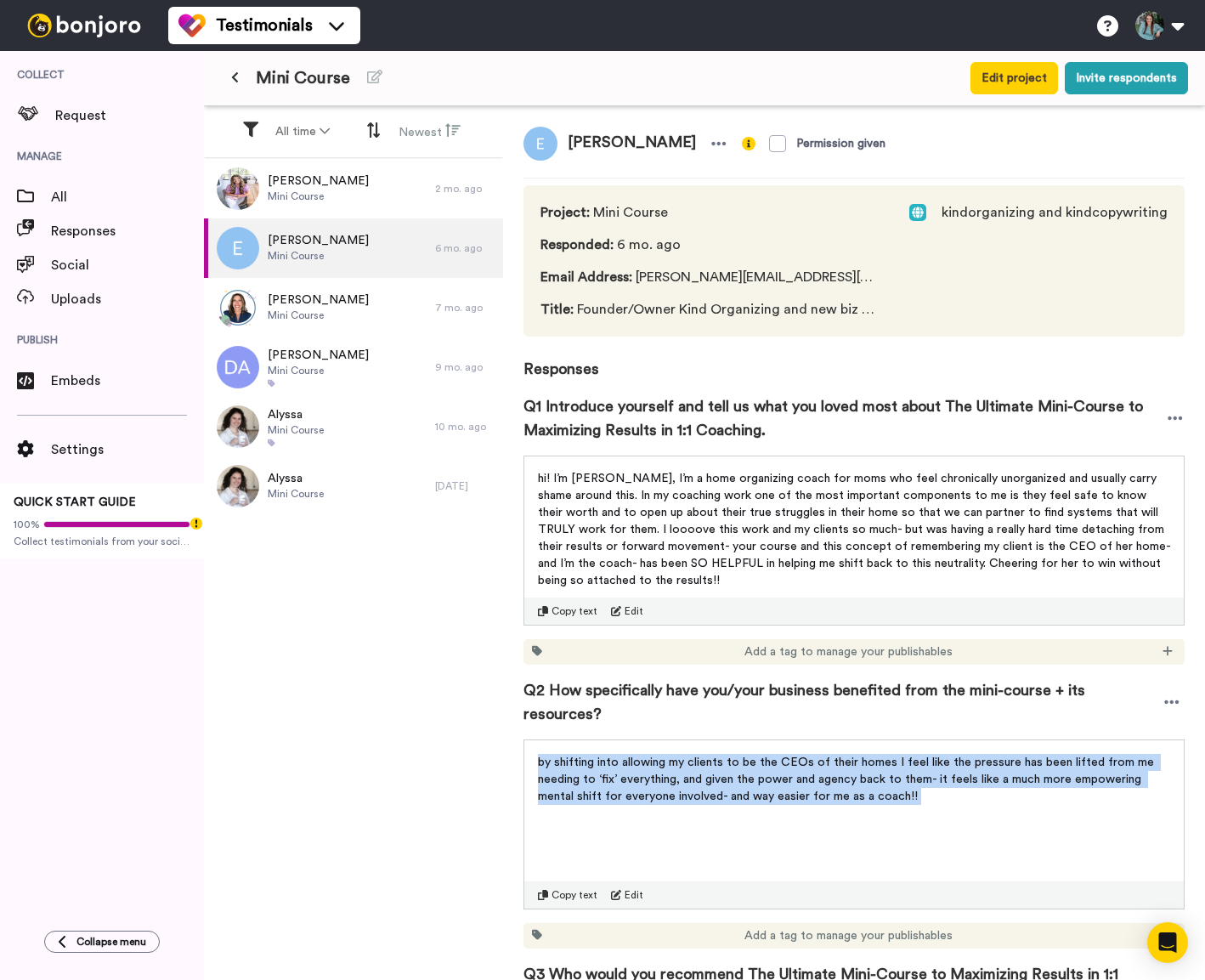
click at [834, 765] on span "by shifting into allowing my clients to be the CEOs of their homes I feel like …" at bounding box center [848, 779] width 620 height 46
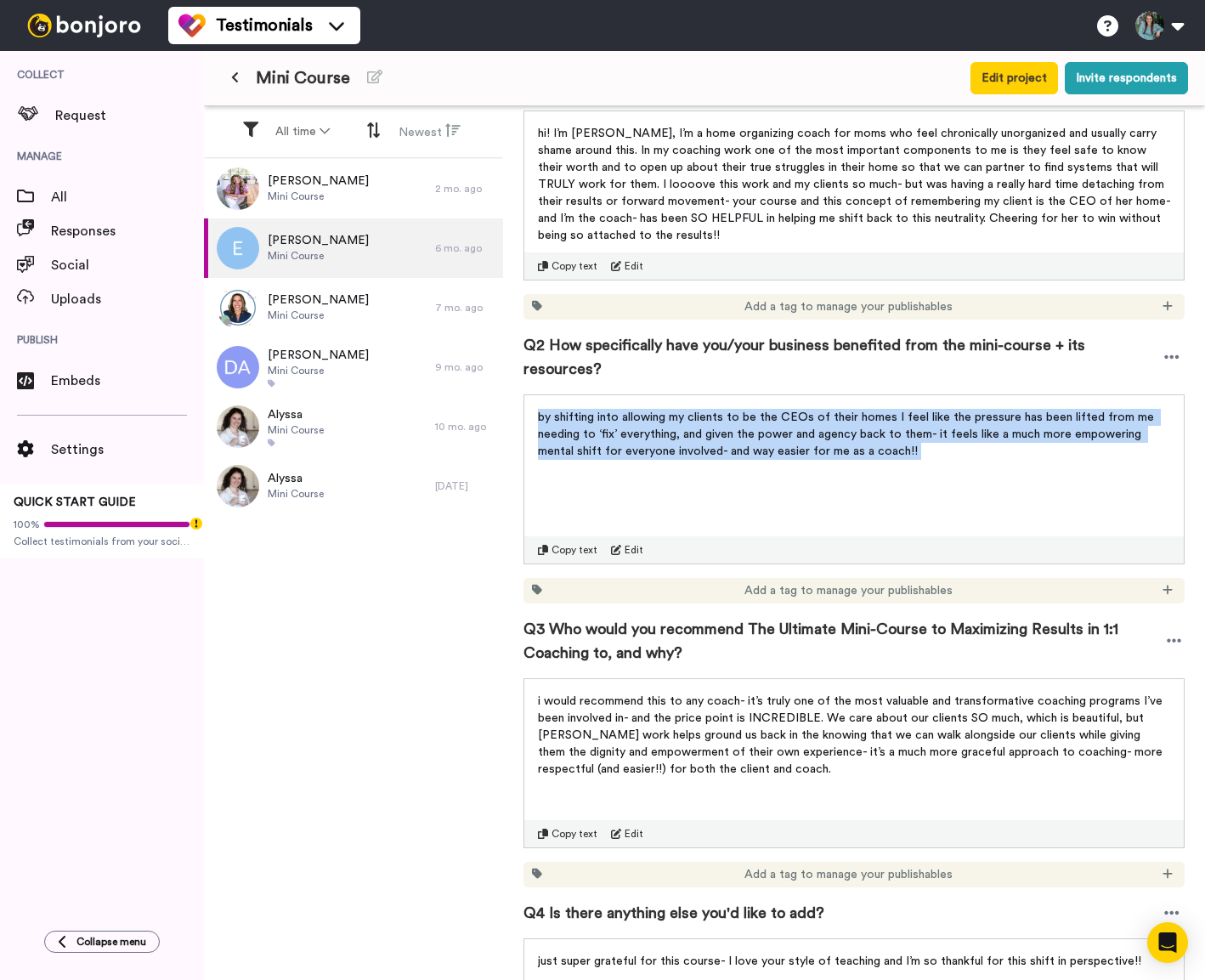
scroll to position [351, 0]
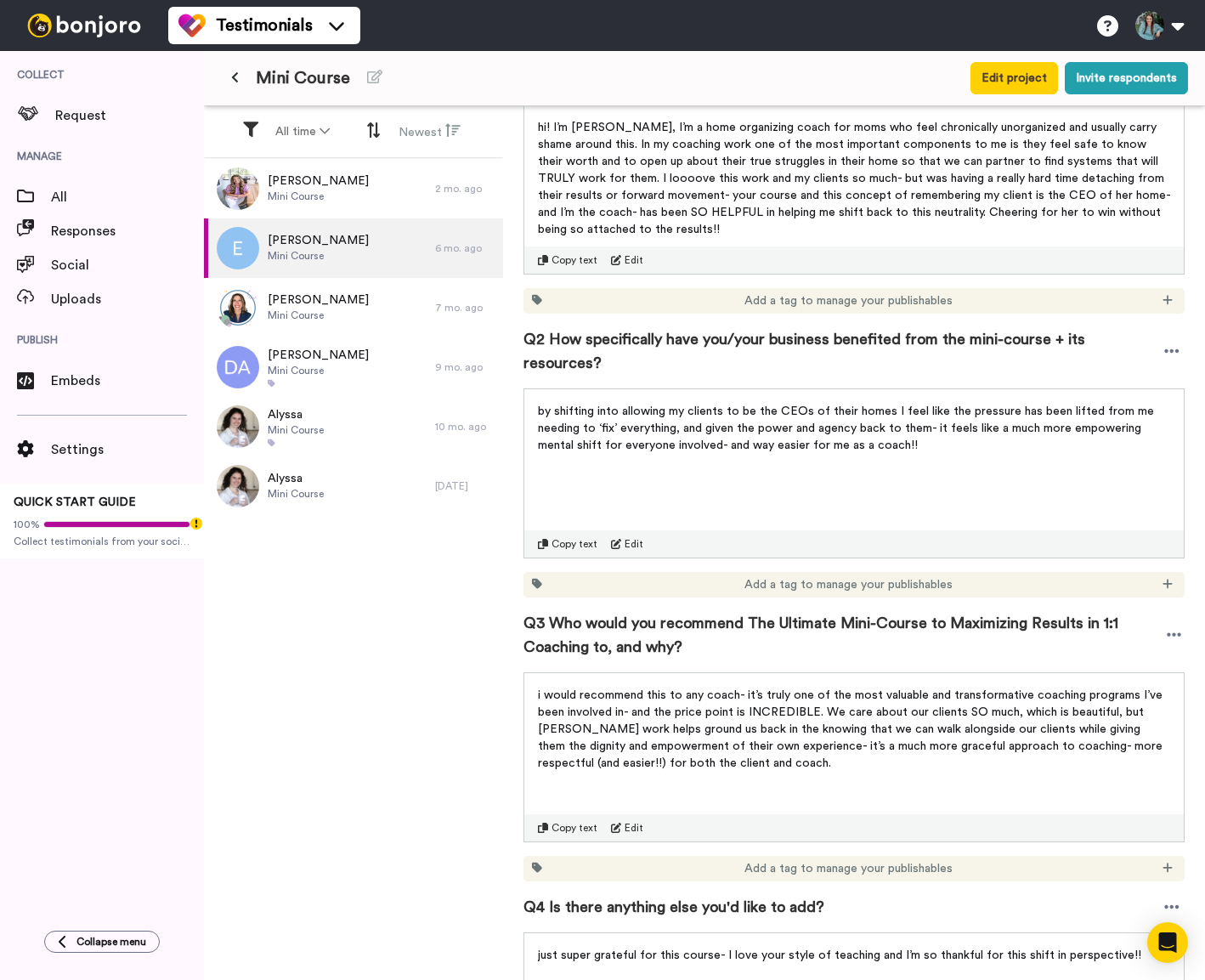
click at [657, 611] on span "Q3 Who would you recommend The Ultimate Mini-Course to Maximizing Results in 1:…" at bounding box center [844, 635] width 640 height 48
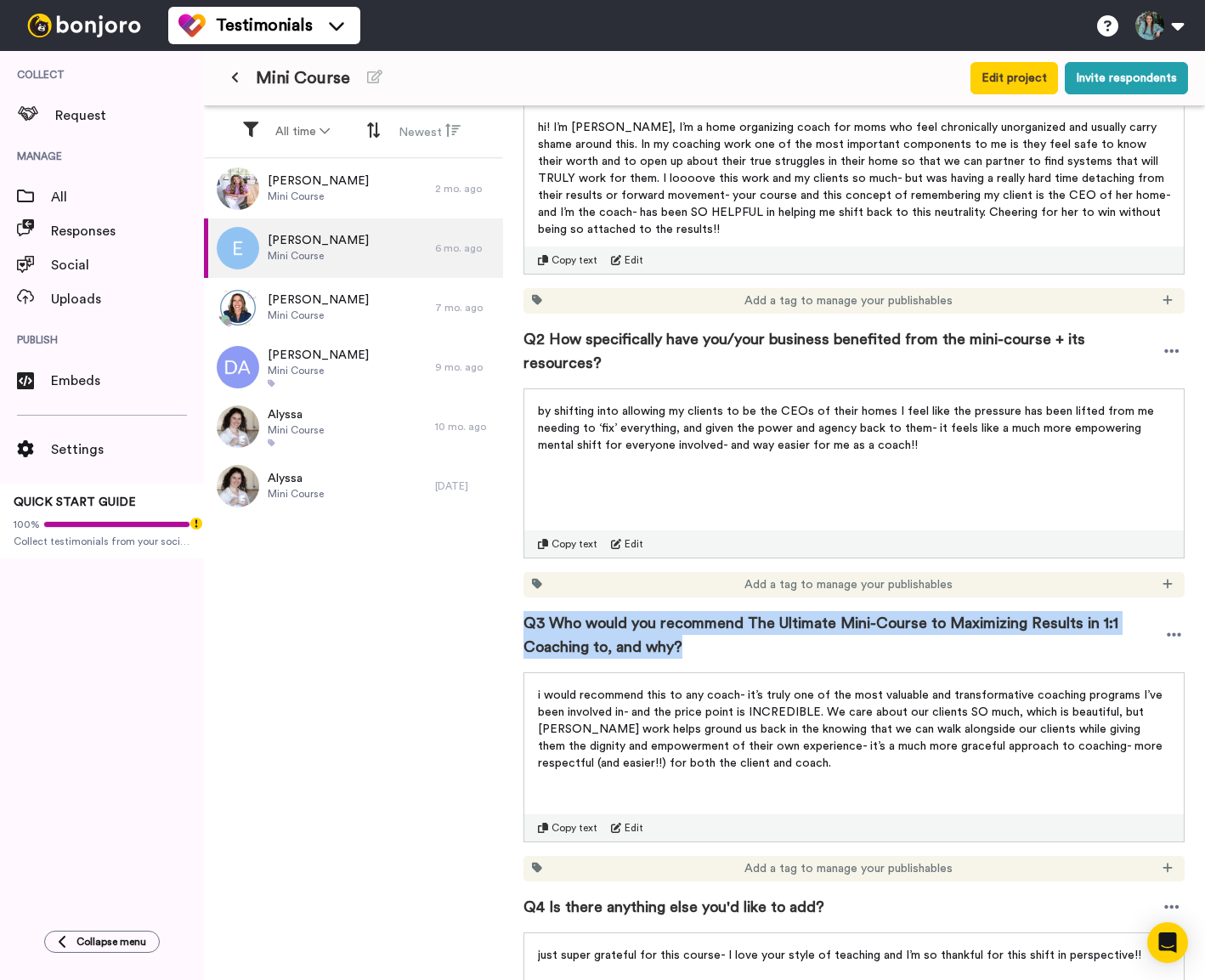
click at [657, 611] on span "Q3 Who would you recommend The Ultimate Mini-Course to Maximizing Results in 1:…" at bounding box center [844, 635] width 640 height 48
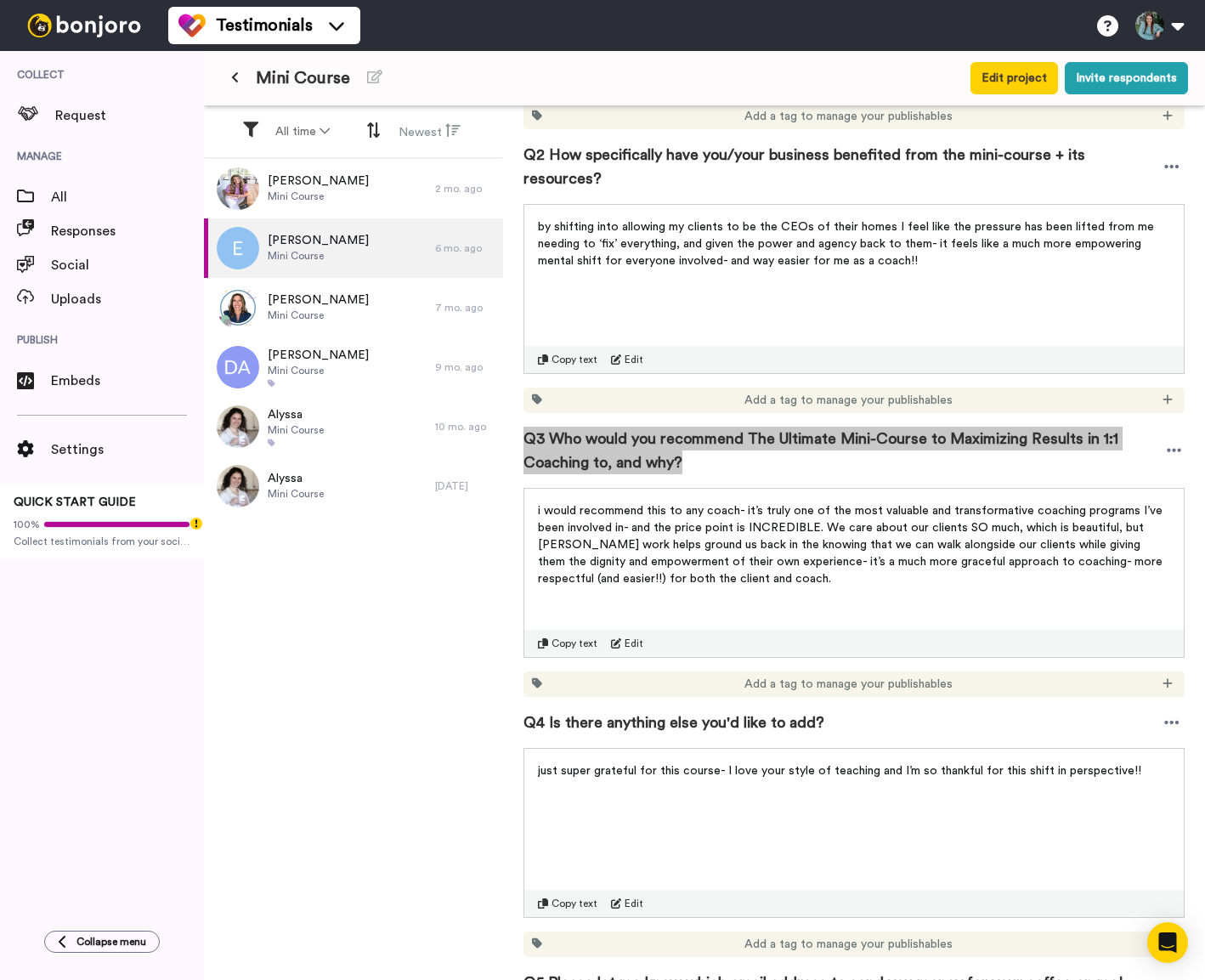
scroll to position [639, 0]
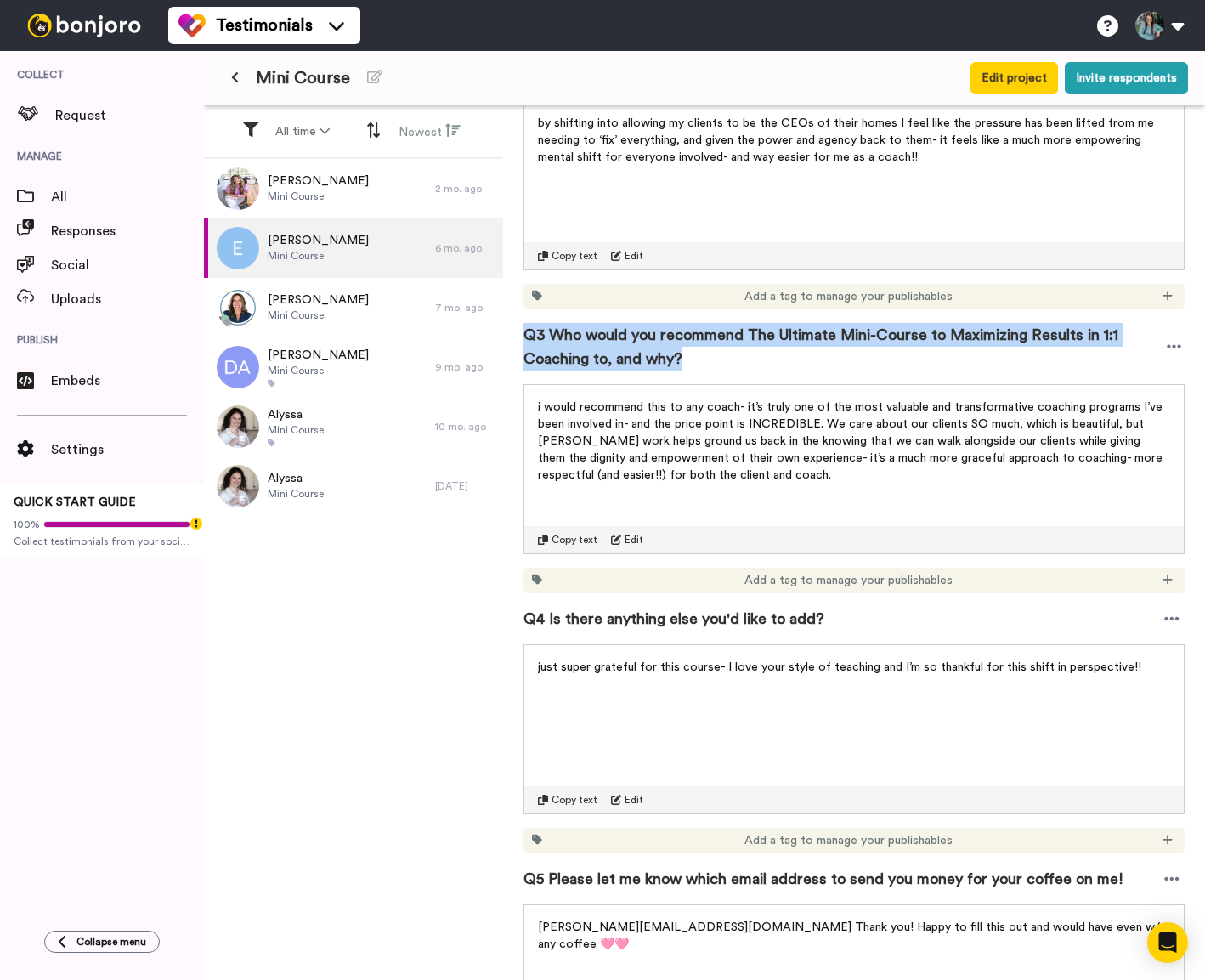
click at [626, 399] on p "i would recommend this to any coach- it’s truly one of the most valuable and tr…" at bounding box center [855, 441] width 633 height 85
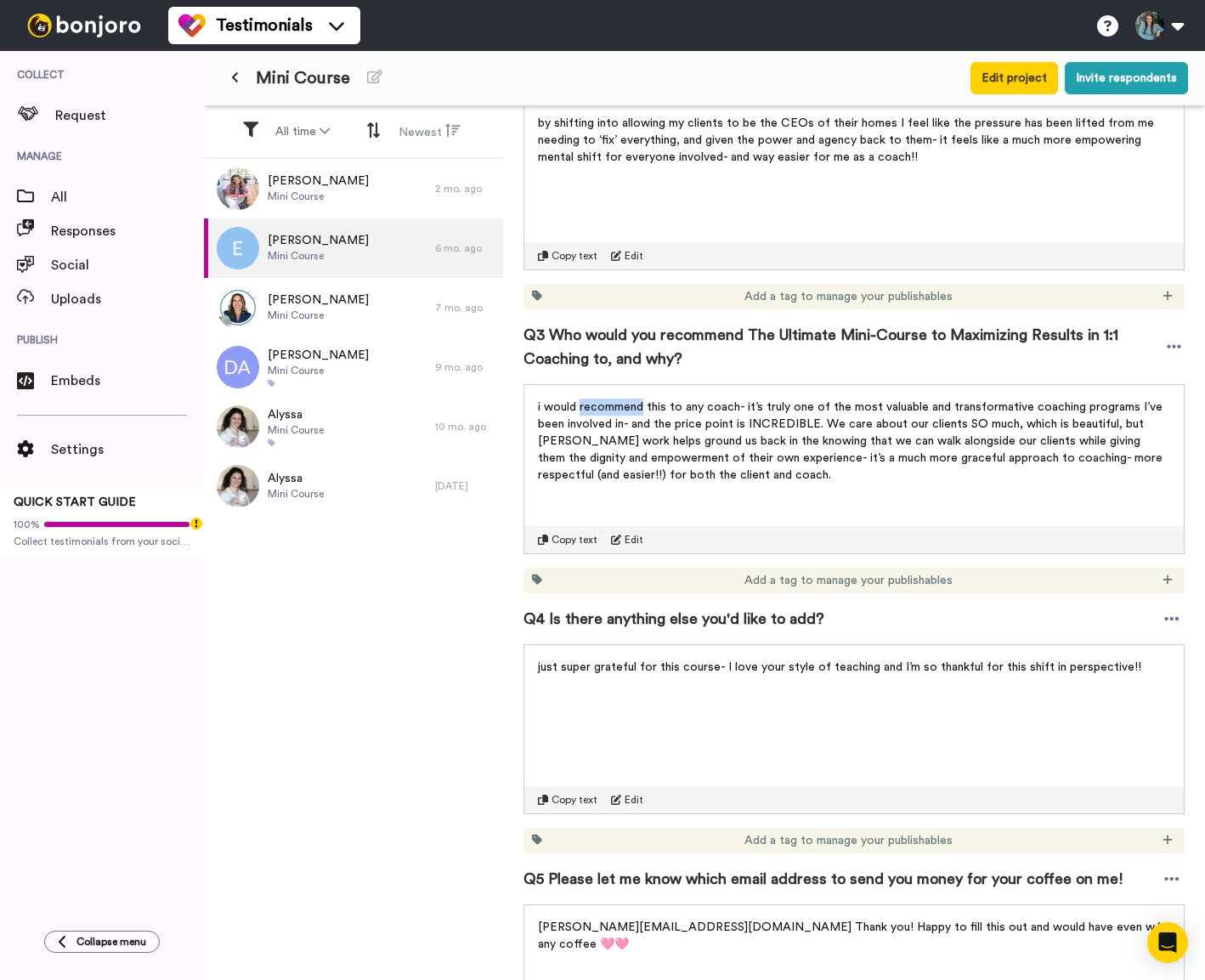
click at [626, 399] on p "i would recommend this to any coach- it’s truly one of the most valuable and tr…" at bounding box center [855, 441] width 633 height 85
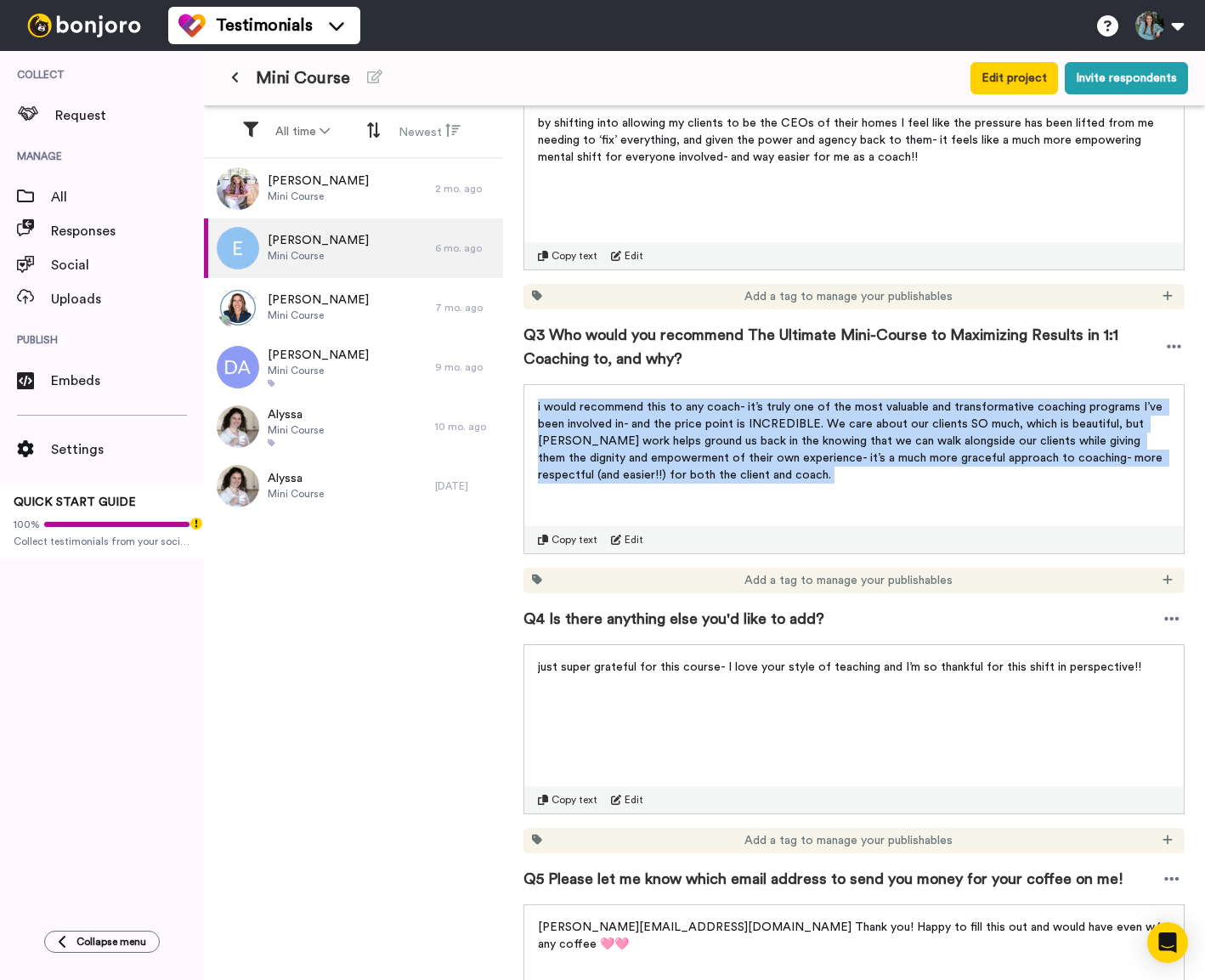
click at [626, 399] on p "i would recommend this to any coach- it’s truly one of the most valuable and tr…" at bounding box center [855, 441] width 633 height 85
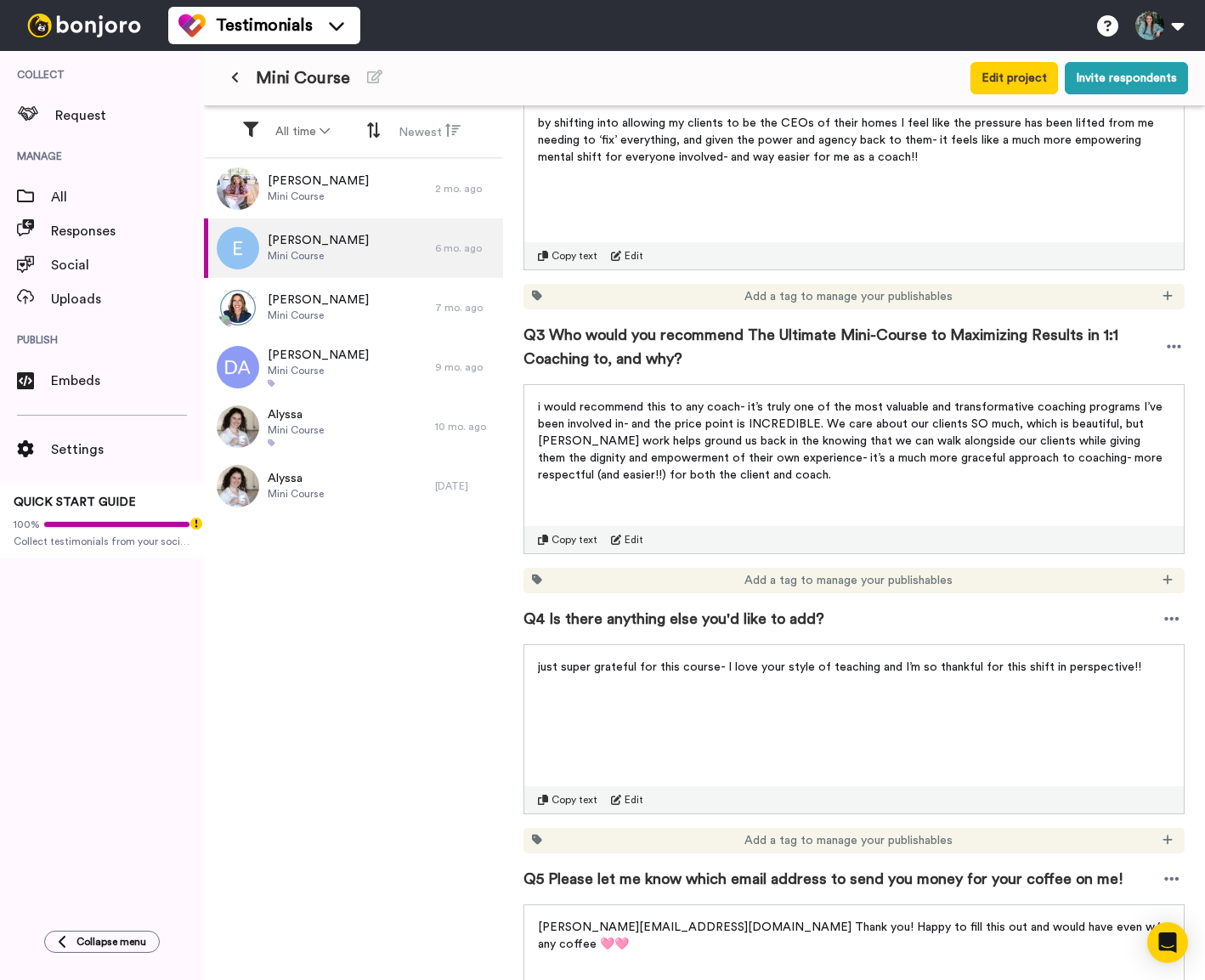
click at [728, 607] on span "Q4 Is there anything else you'd like to add?" at bounding box center [674, 619] width 301 height 24
click at [781, 661] on span "just super grateful for this course- I love your style of teaching and I’m so t…" at bounding box center [840, 666] width 603 height 12
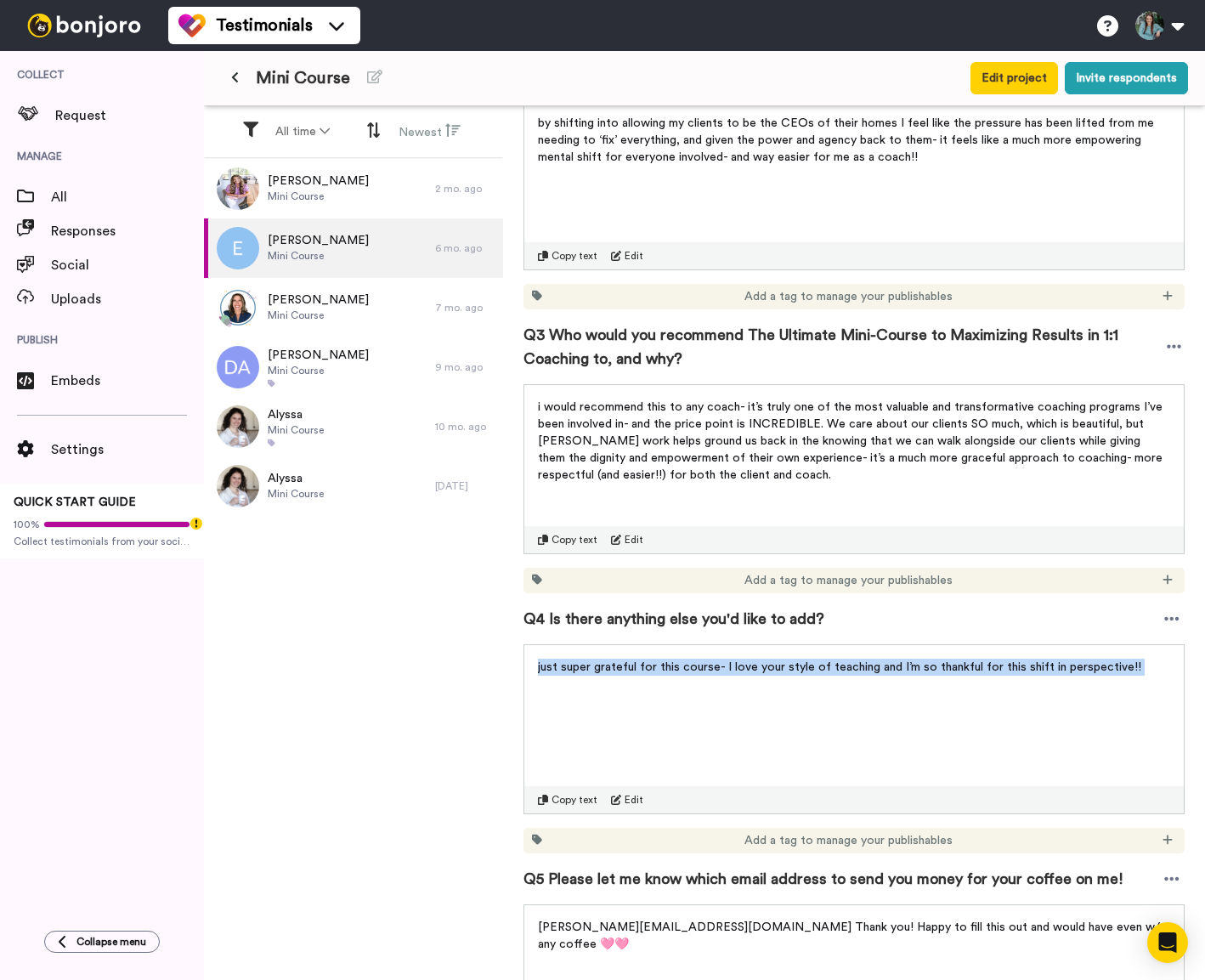
click at [781, 661] on span "just super grateful for this course- I love your style of teaching and I’m so t…" at bounding box center [840, 666] width 603 height 12
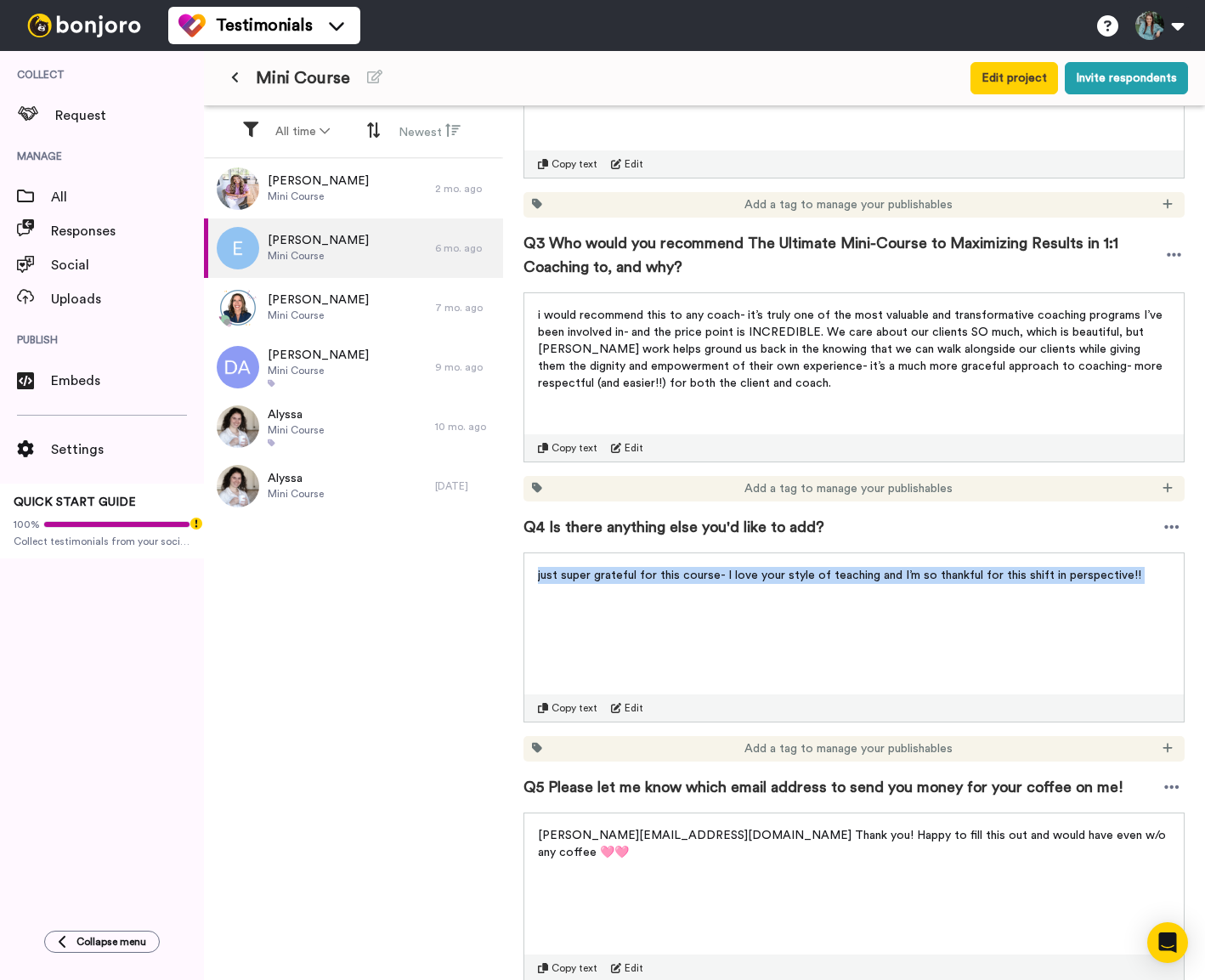
scroll to position [809, 0]
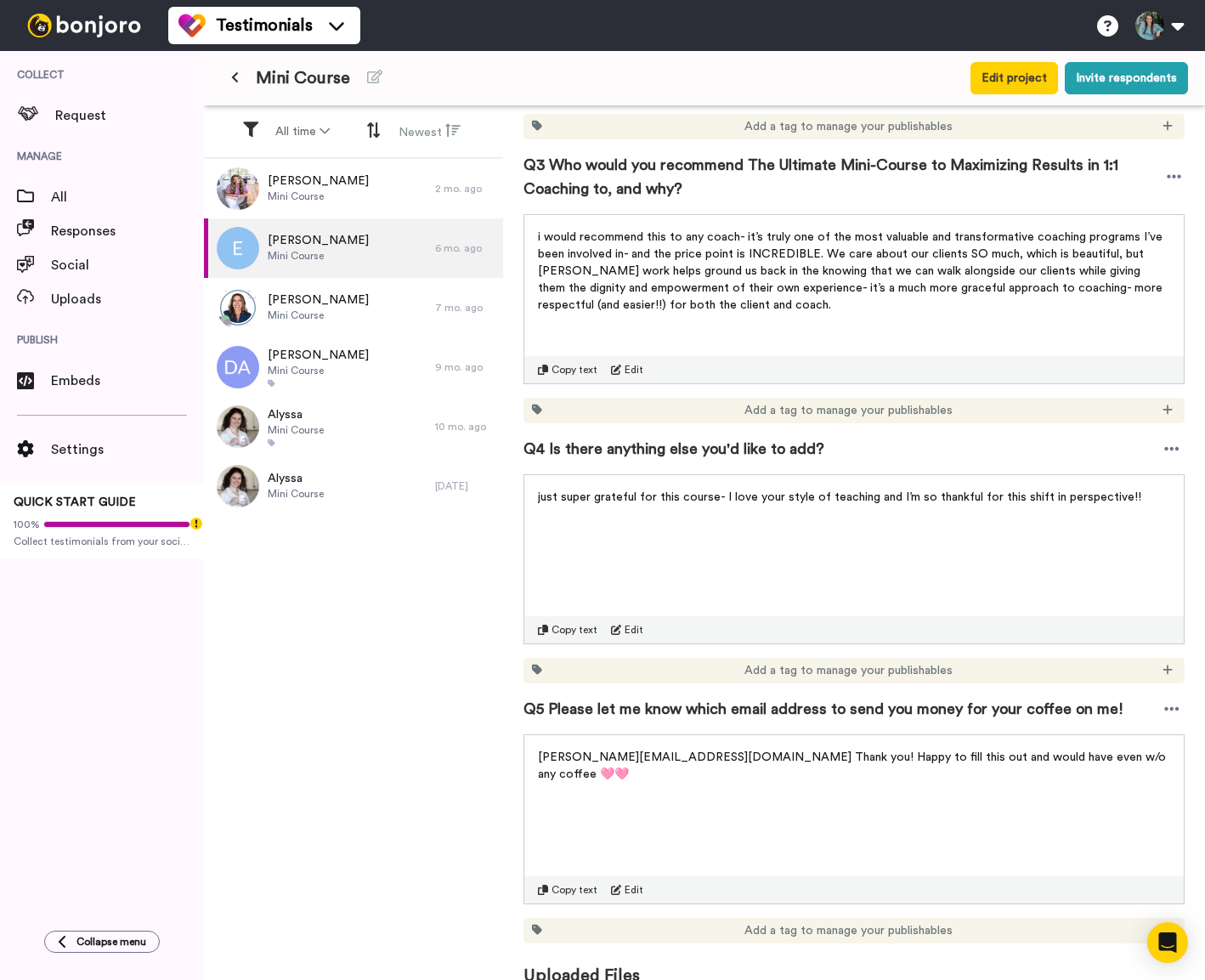
drag, startPoint x: 921, startPoint y: 566, endPoint x: 1135, endPoint y: 576, distance: 214.2
click at [920, 565] on div "just super grateful for this course- I love your style of teaching and I’m so t…" at bounding box center [854, 558] width 661 height 170
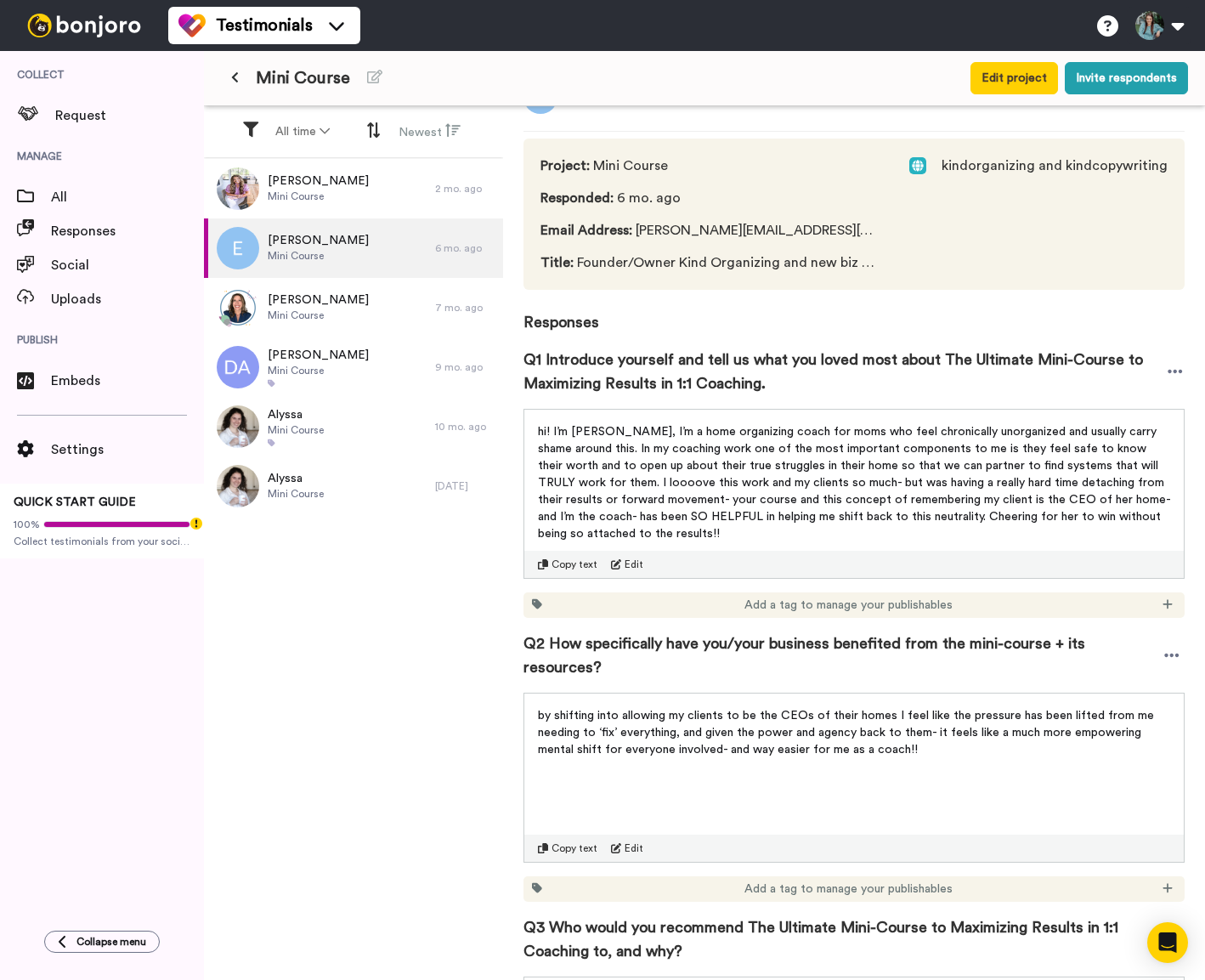
scroll to position [0, 0]
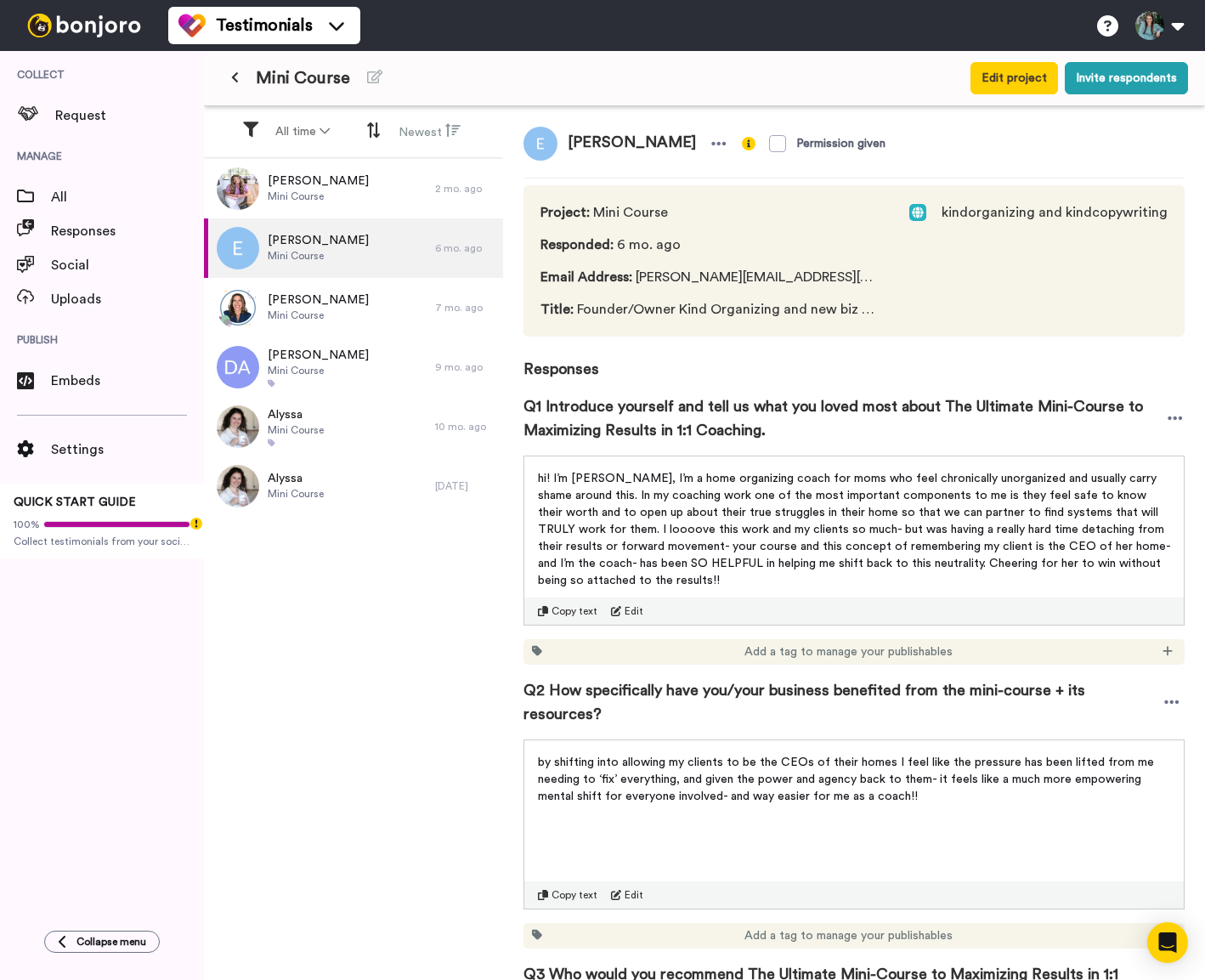
click at [761, 429] on span "Q1 Introduce yourself and tell us what you loved most about The Ultimate Mini-C…" at bounding box center [845, 418] width 643 height 48
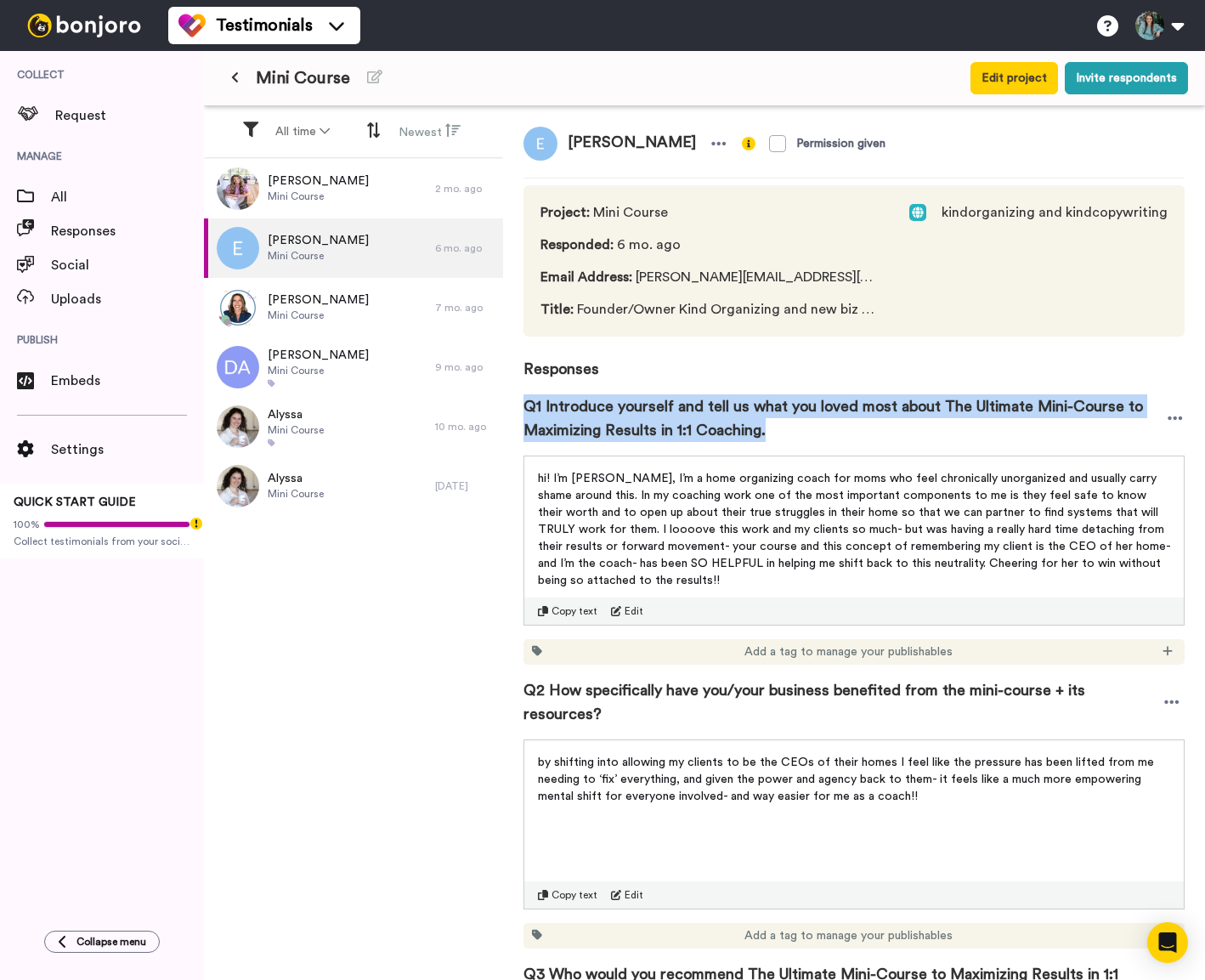
click at [760, 429] on span "Q1 Introduce yourself and tell us what you loved most about The Ultimate Mini-C…" at bounding box center [845, 418] width 643 height 48
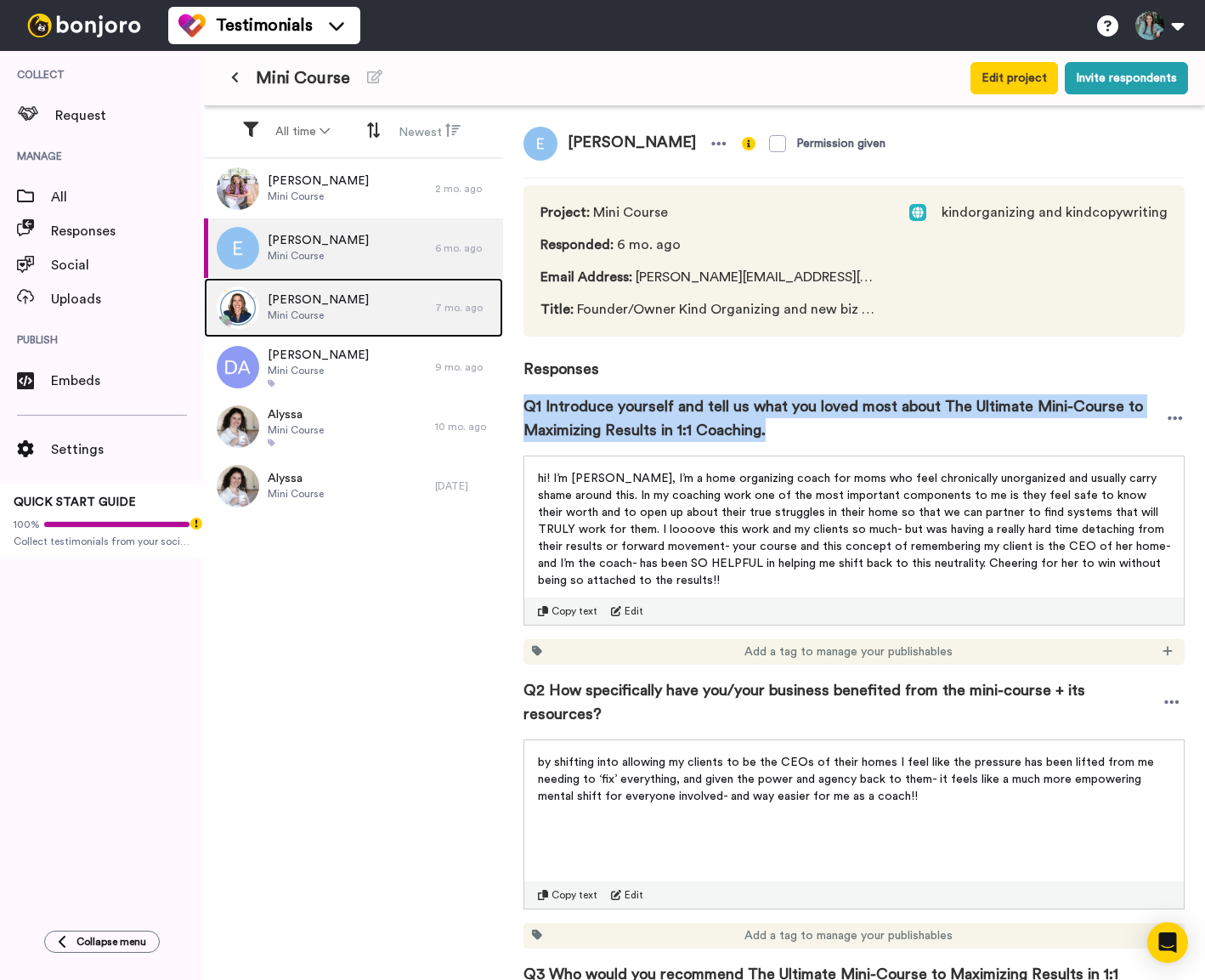
click at [376, 311] on div "[PERSON_NAME] Mini Course" at bounding box center [319, 307] width 231 height 60
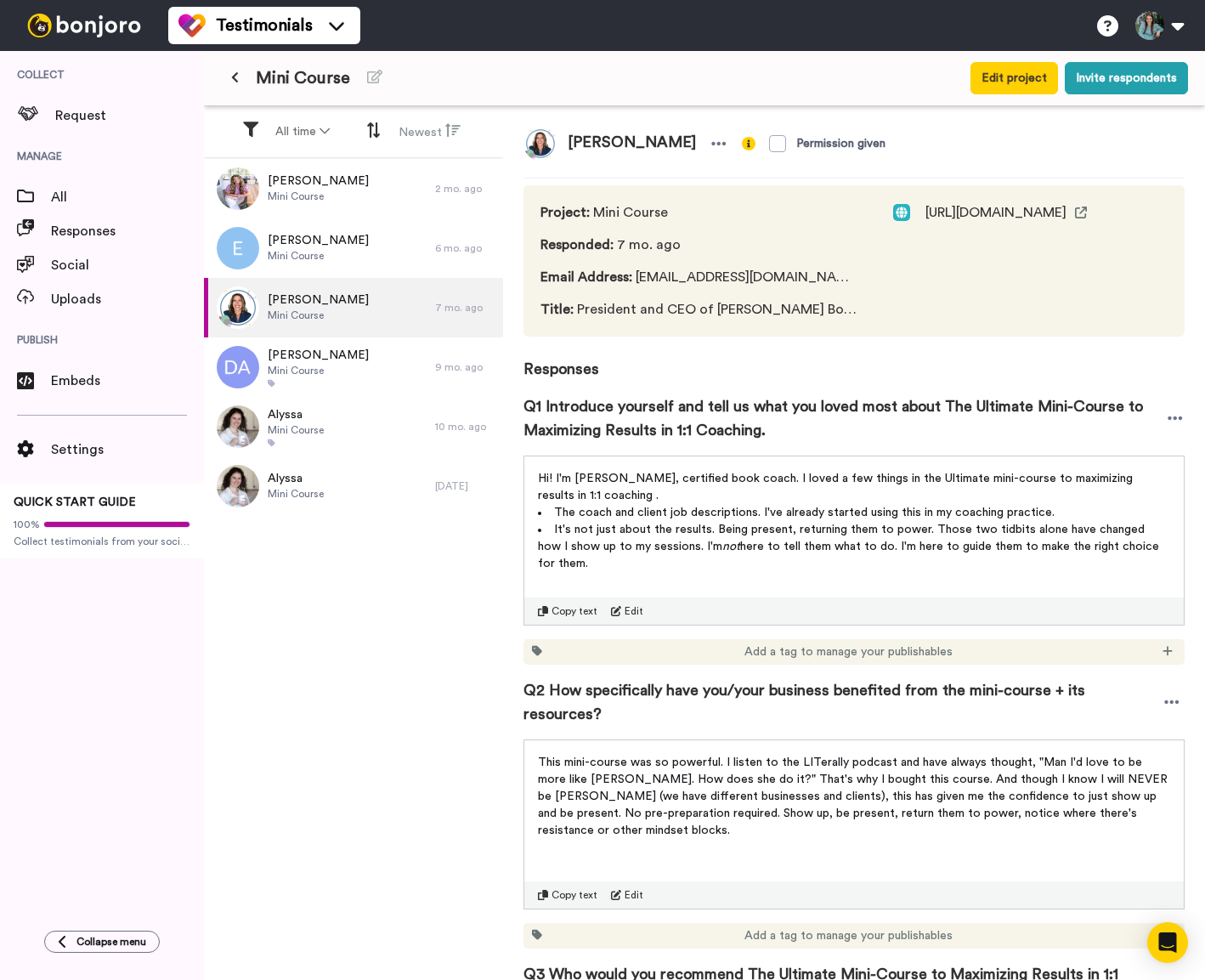
click at [710, 541] on span "here to tell them what to do. I'm here to guide them to make the right choice f…" at bounding box center [850, 556] width 625 height 29
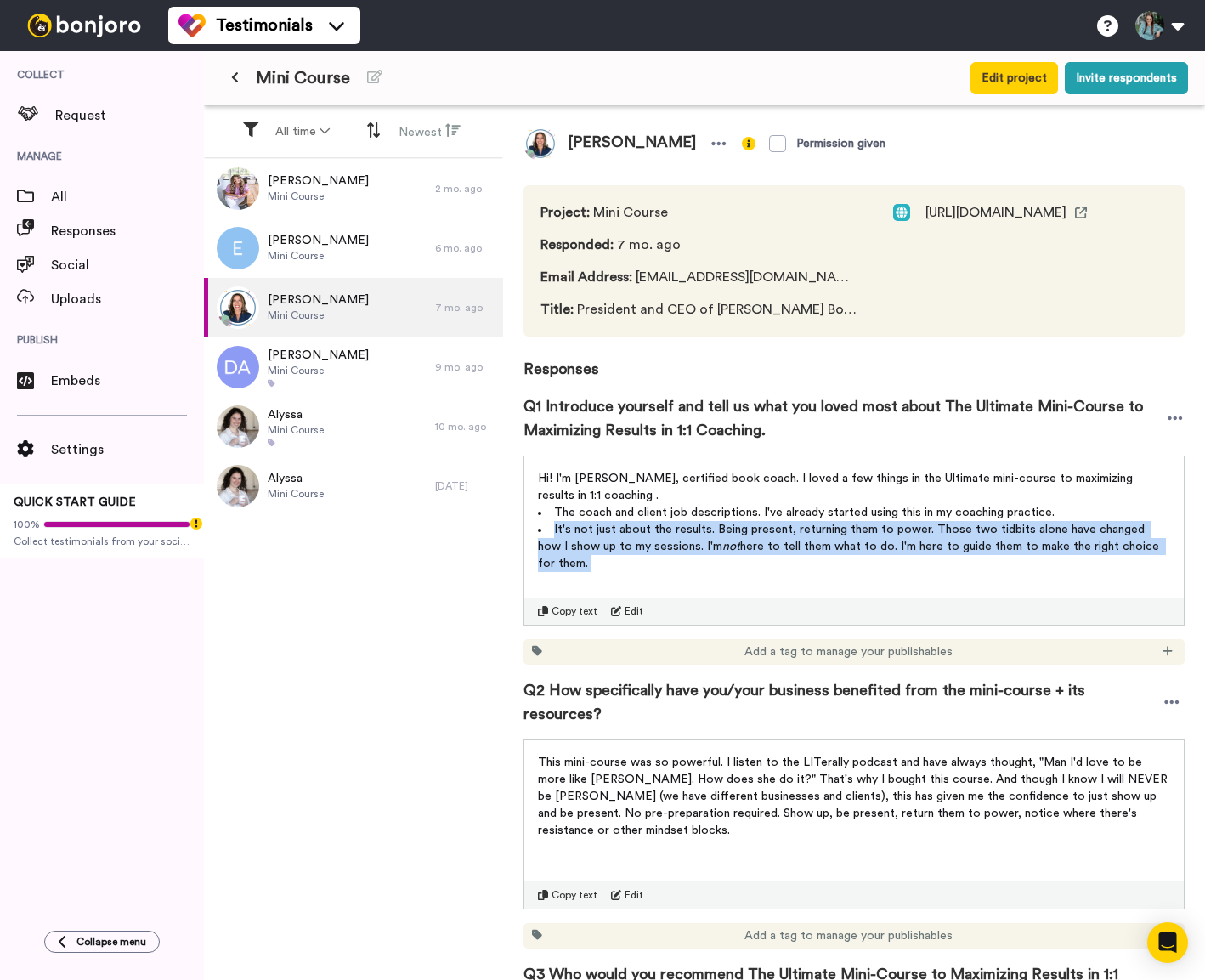
click at [710, 541] on span "here to tell them what to do. I'm here to guide them to make the right choice f…" at bounding box center [850, 556] width 625 height 29
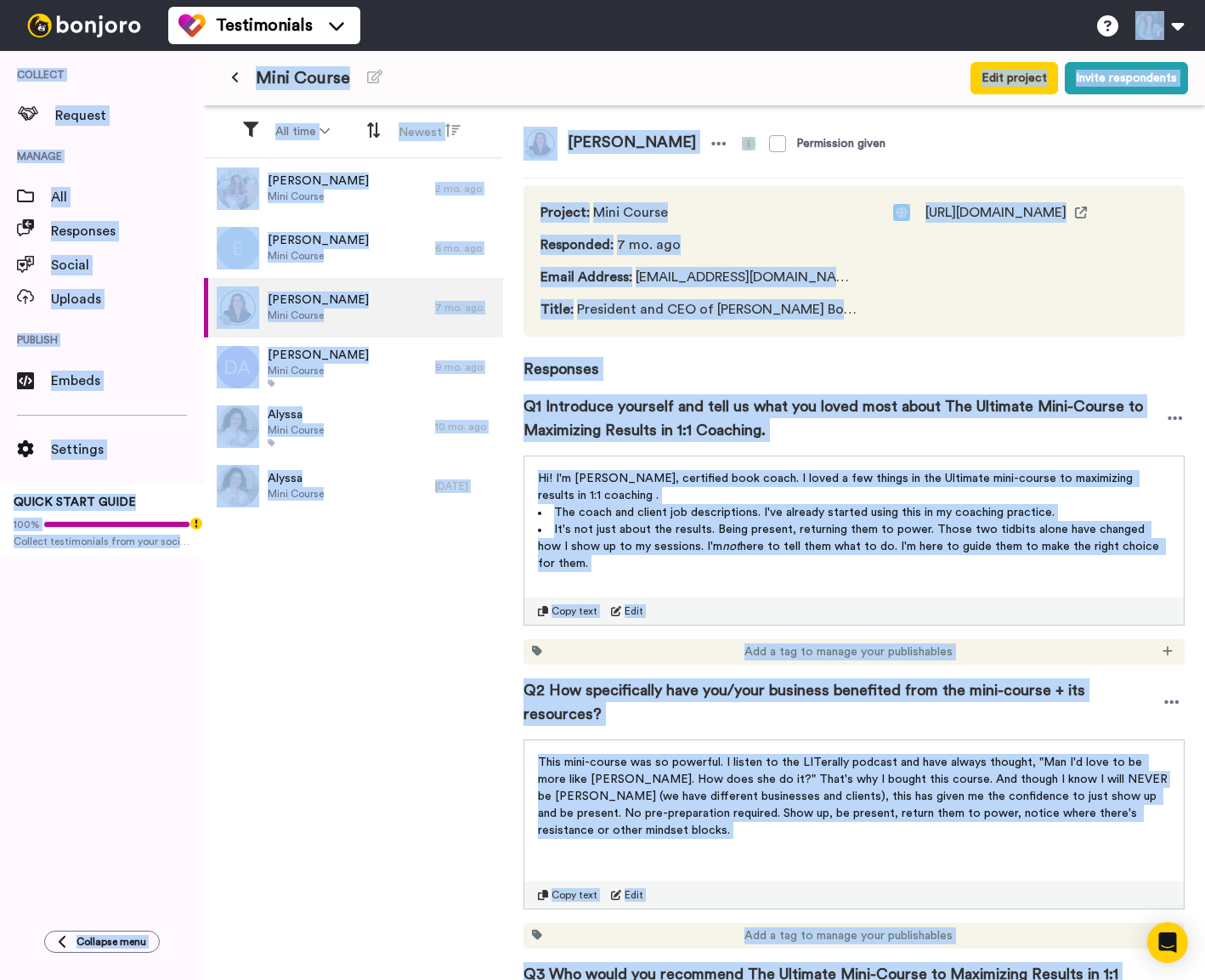
click at [763, 495] on p "Hi! I'm [PERSON_NAME], certified book coach. I loved a few things in the Ultima…" at bounding box center [855, 487] width 633 height 34
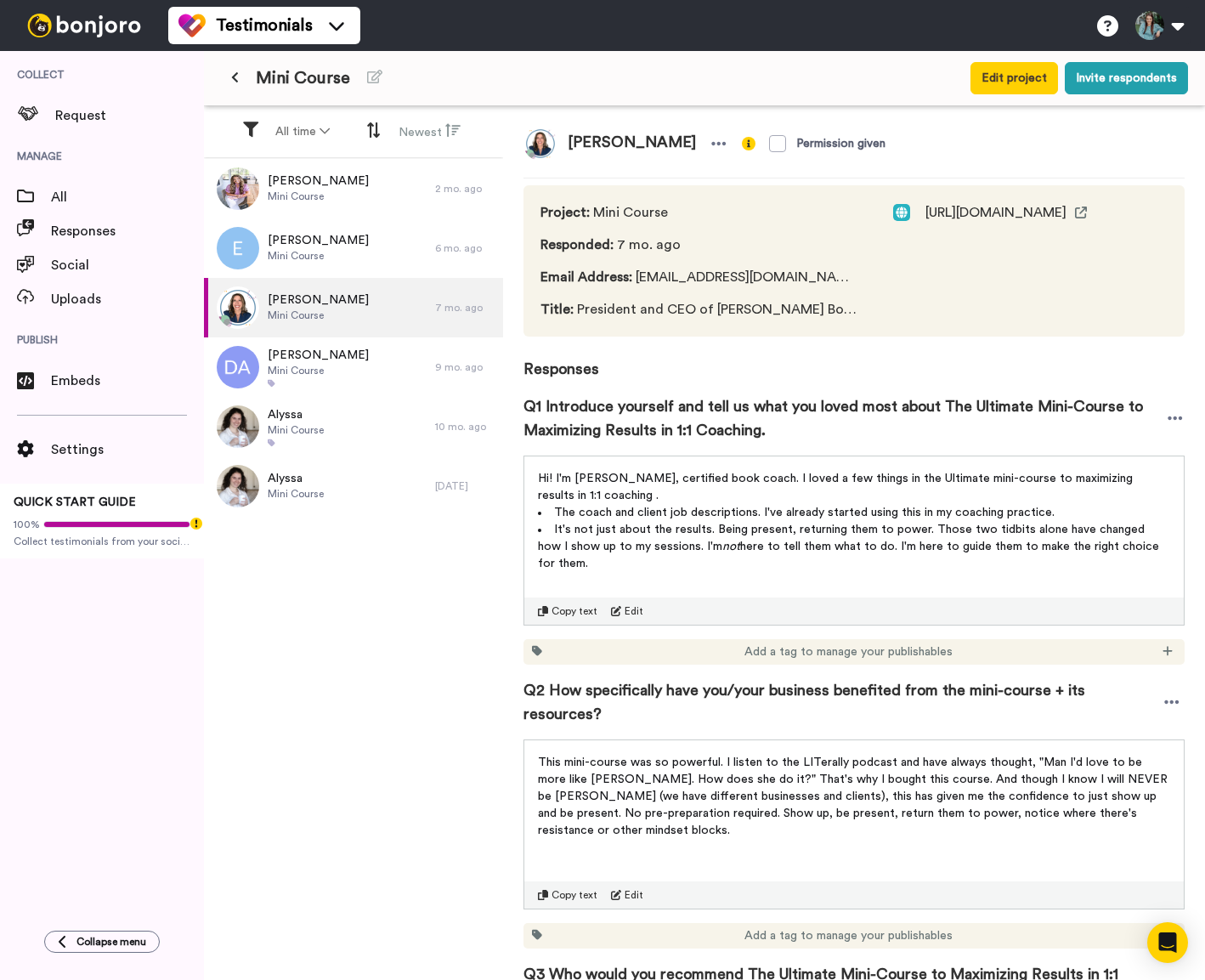
drag, startPoint x: 1173, startPoint y: 547, endPoint x: 536, endPoint y: 481, distance: 640.4
click at [536, 481] on div "Hi! I'm [PERSON_NAME], certified book coach. I loved a few things in the Ultima…" at bounding box center [854, 516] width 659 height 119
click at [660, 693] on span "Q2 How specifically have you/your business benefited from the mini-course + its…" at bounding box center [841, 702] width 636 height 48
click at [663, 692] on span "Q2 How specifically have you/your business benefited from the mini-course + its…" at bounding box center [841, 702] width 636 height 48
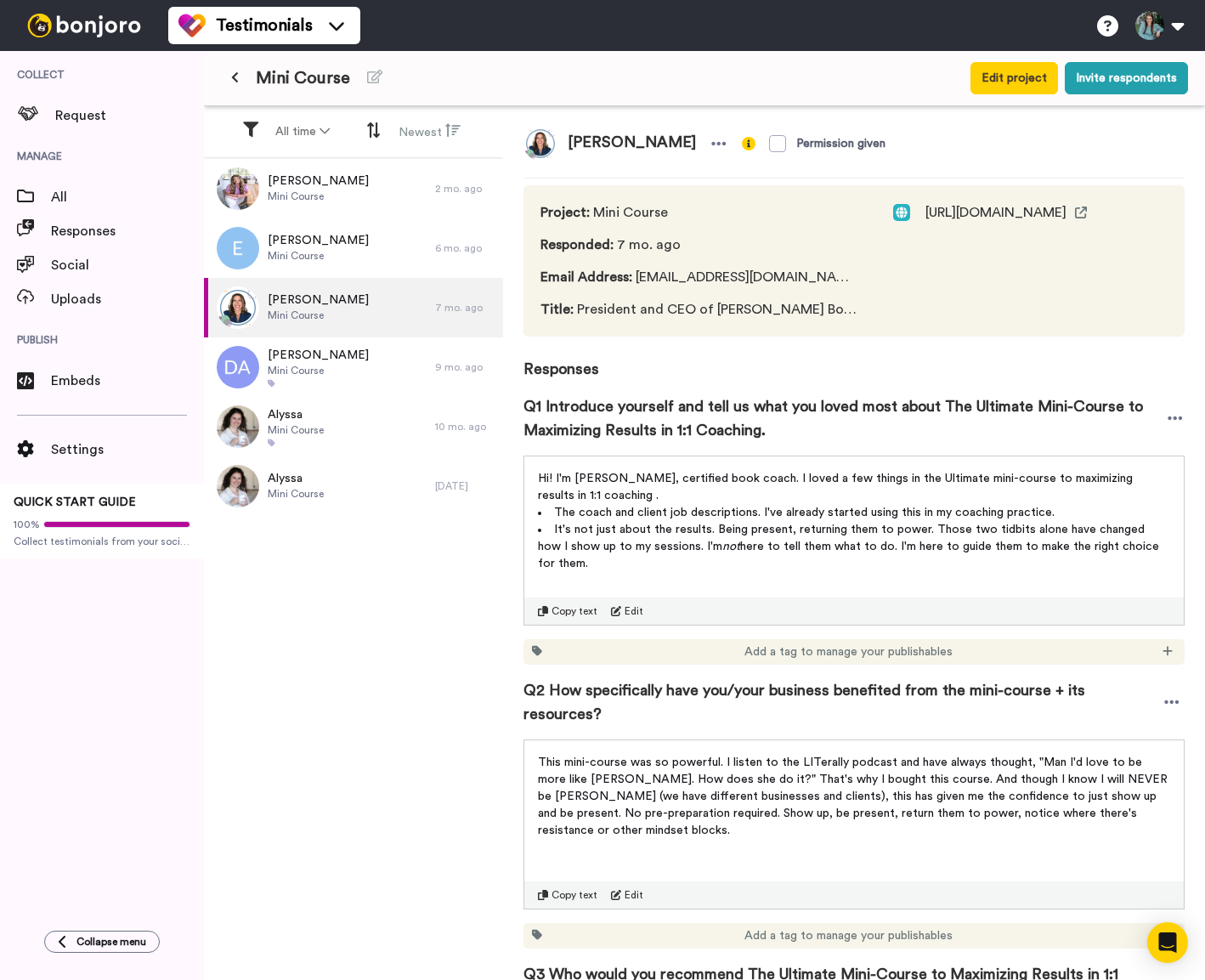
click at [885, 692] on span "Q2 How specifically have you/your business benefited from the mini-course + its…" at bounding box center [841, 702] width 636 height 48
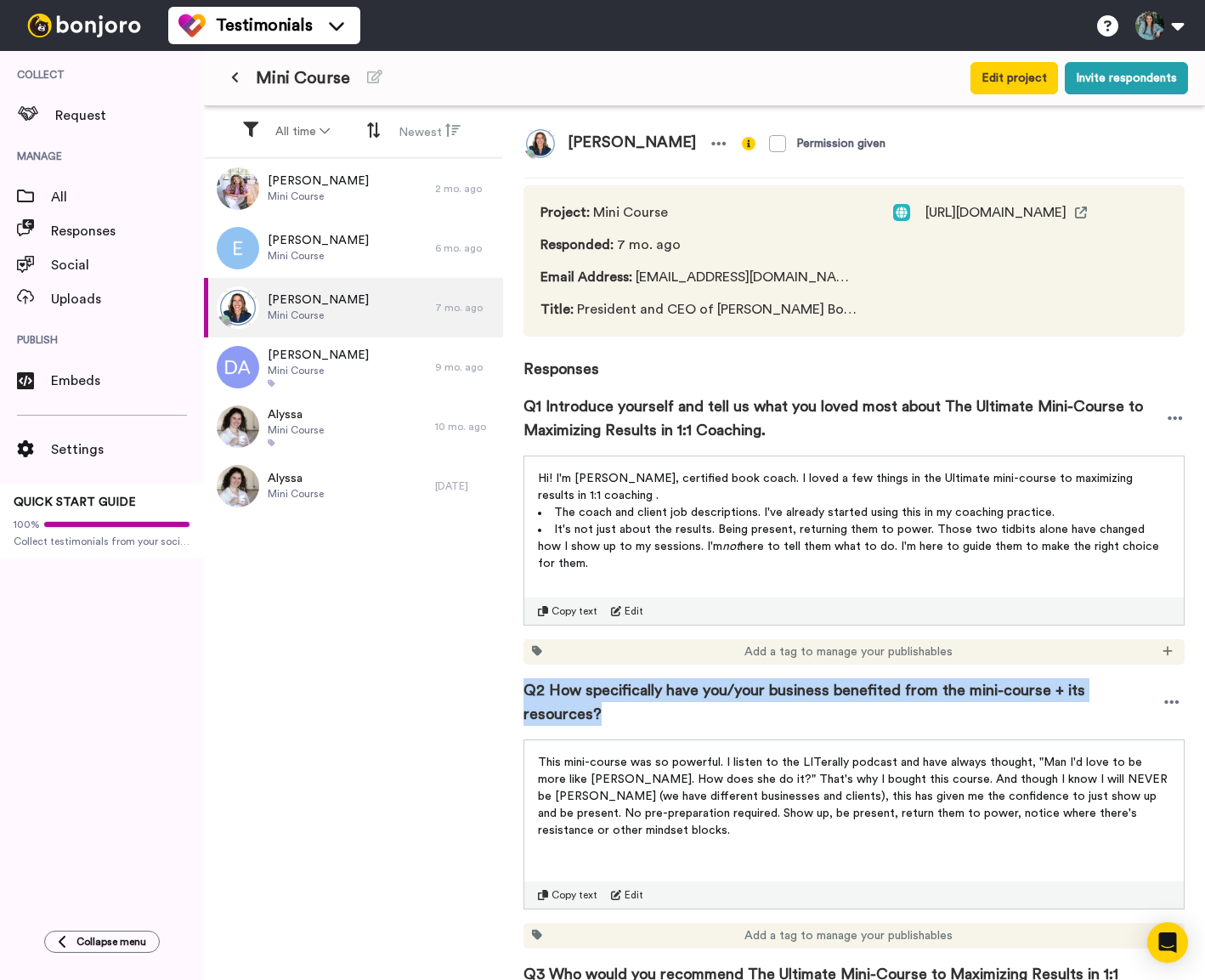
click at [885, 692] on span "Q2 How specifically have you/your business benefited from the mini-course + its…" at bounding box center [841, 702] width 636 height 48
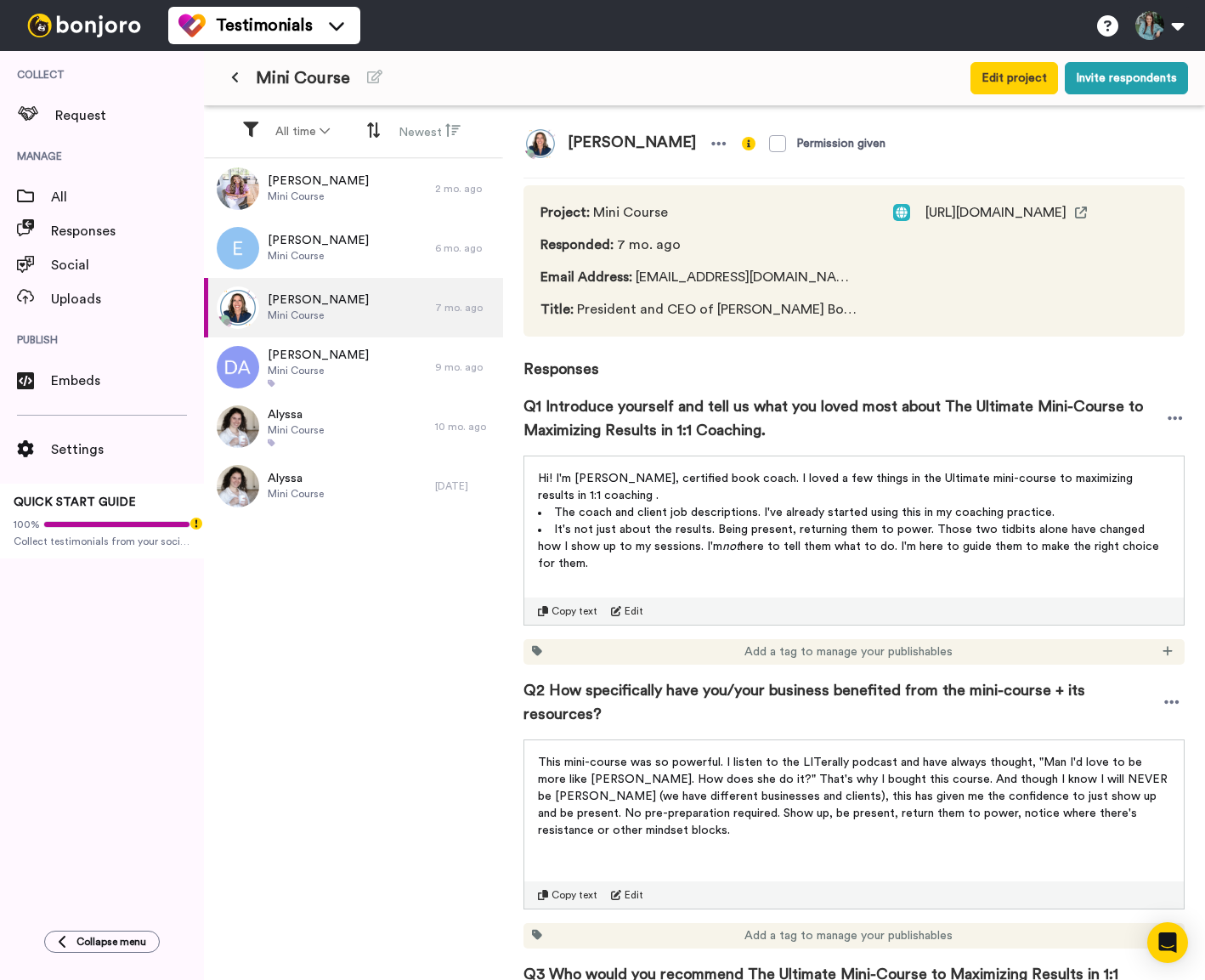
click at [814, 782] on span "This mini-course was so powerful. I listen to the LITerally podcast and have al…" at bounding box center [855, 796] width 634 height 80
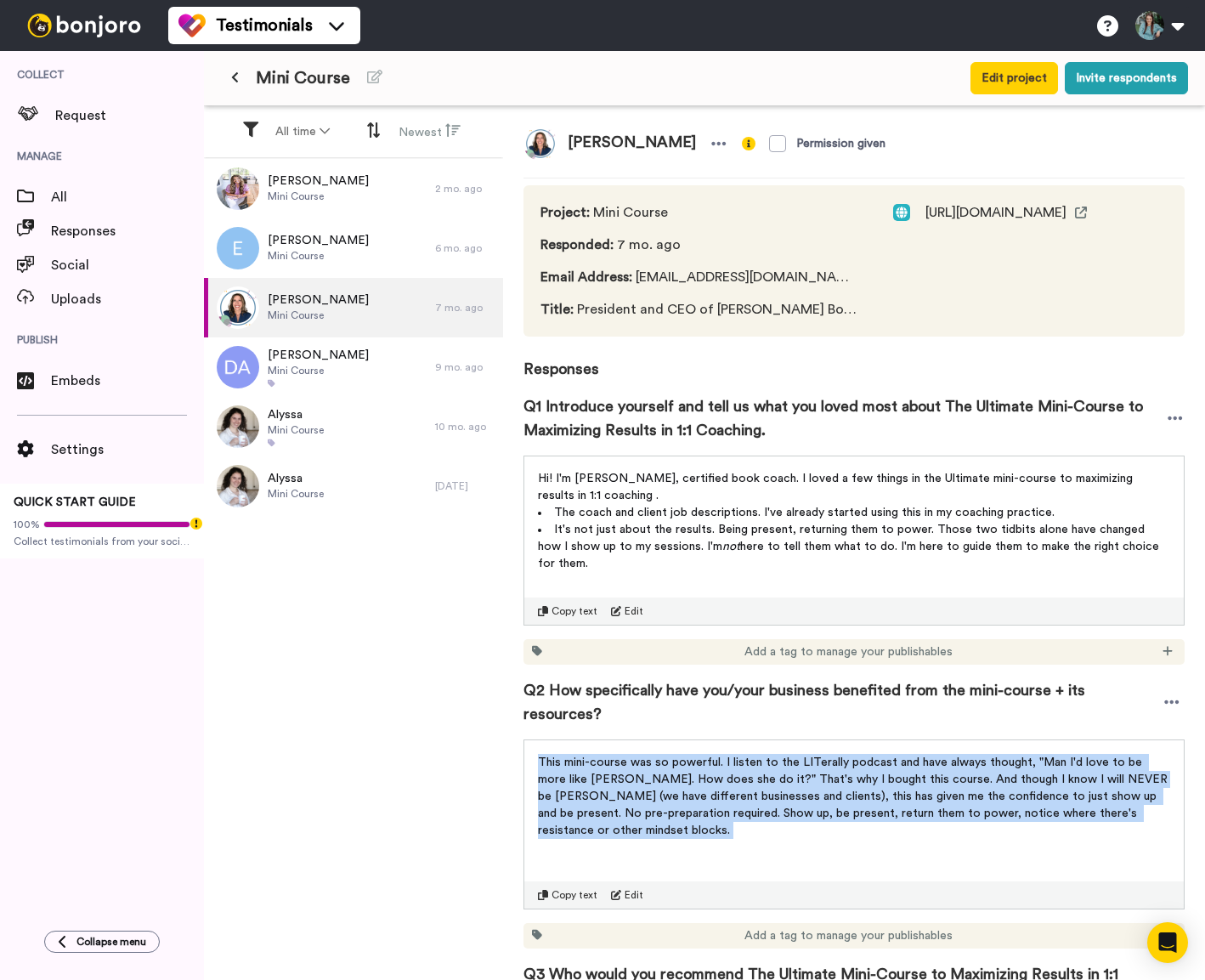
click at [814, 782] on span "This mini-course was so powerful. I listen to the LITerally podcast and have al…" at bounding box center [855, 796] width 634 height 80
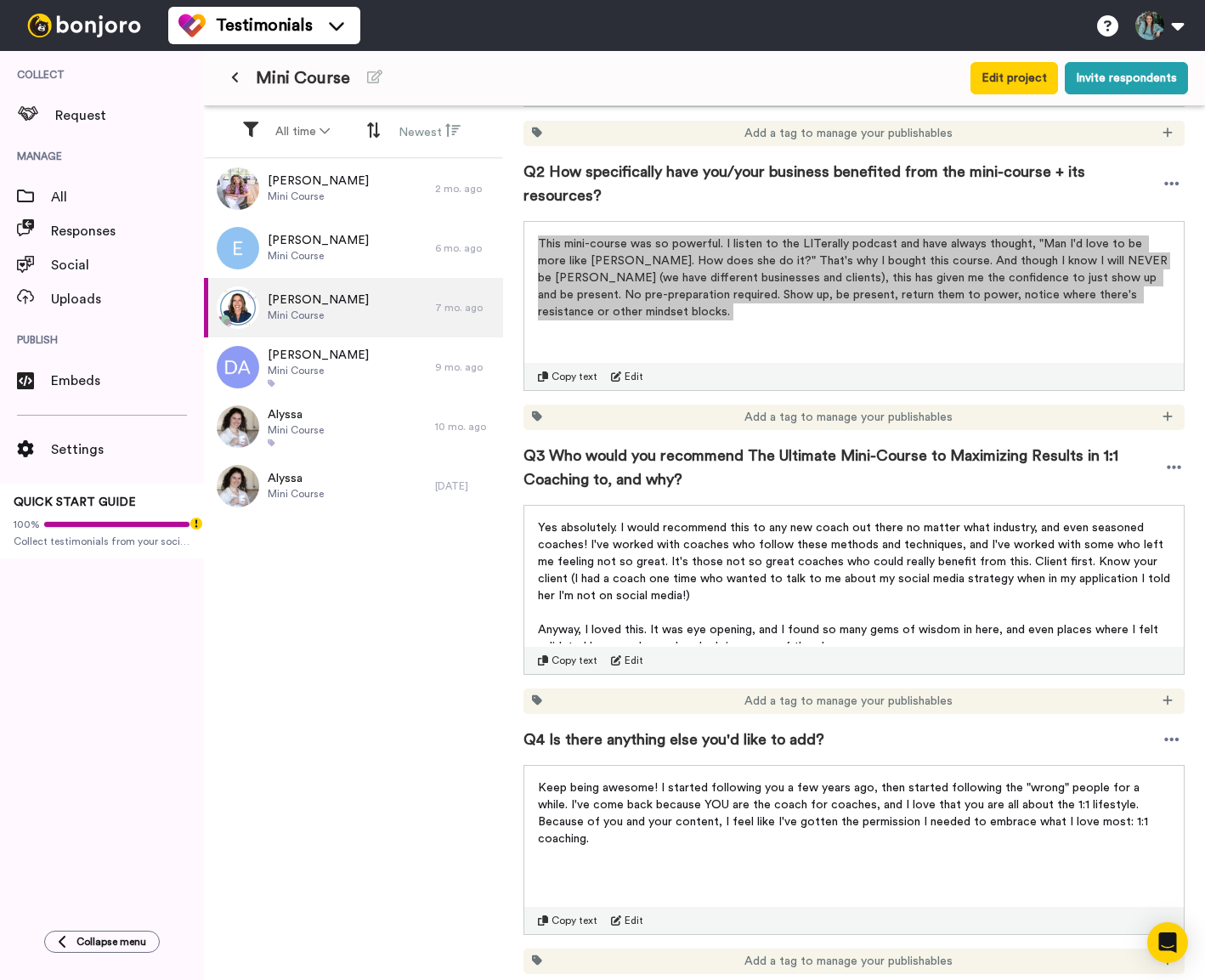
scroll to position [520, 0]
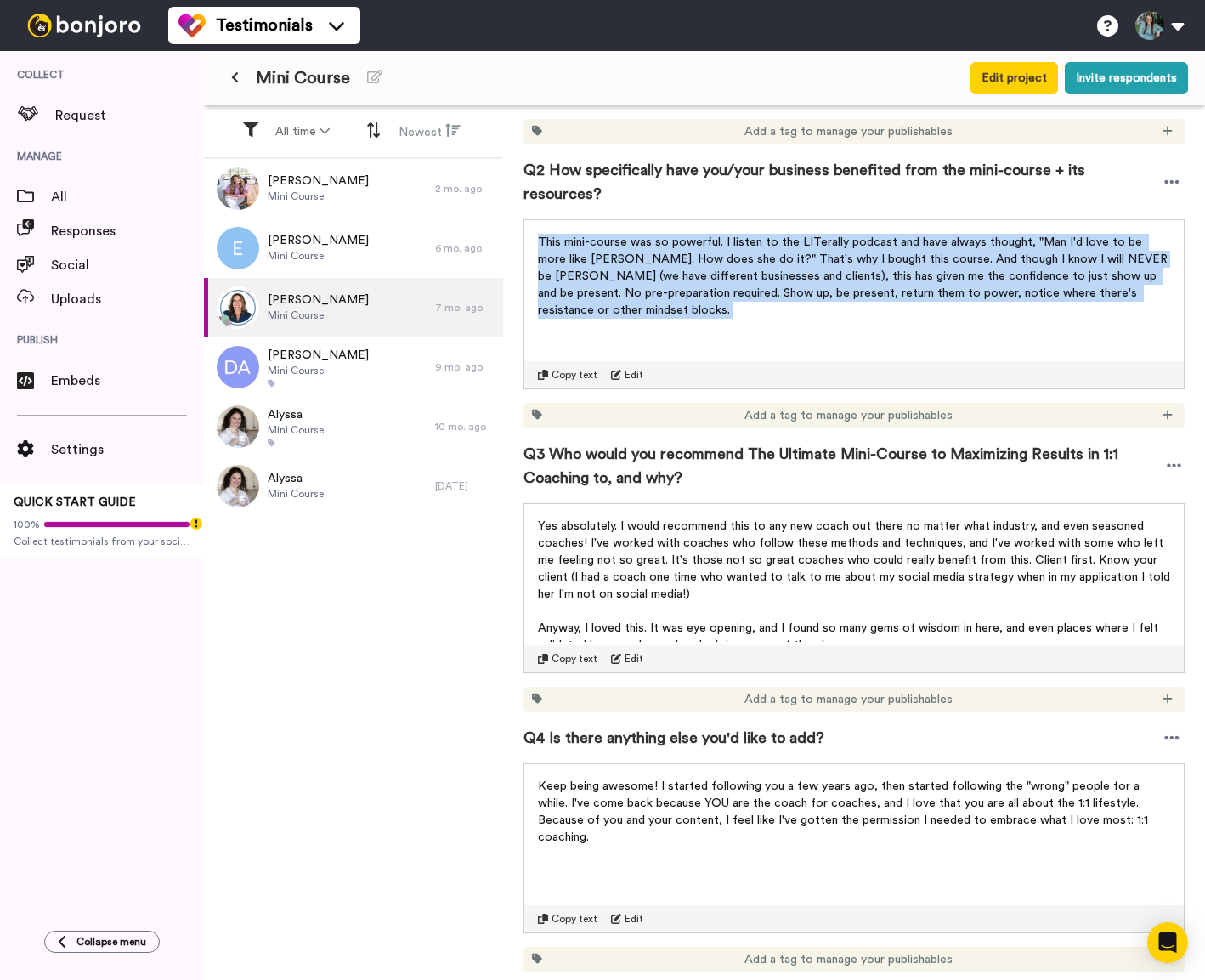
click at [632, 450] on span "Q3 Who would you recommend The Ultimate Mini-Course to Maximizing Results in 1:…" at bounding box center [844, 466] width 640 height 48
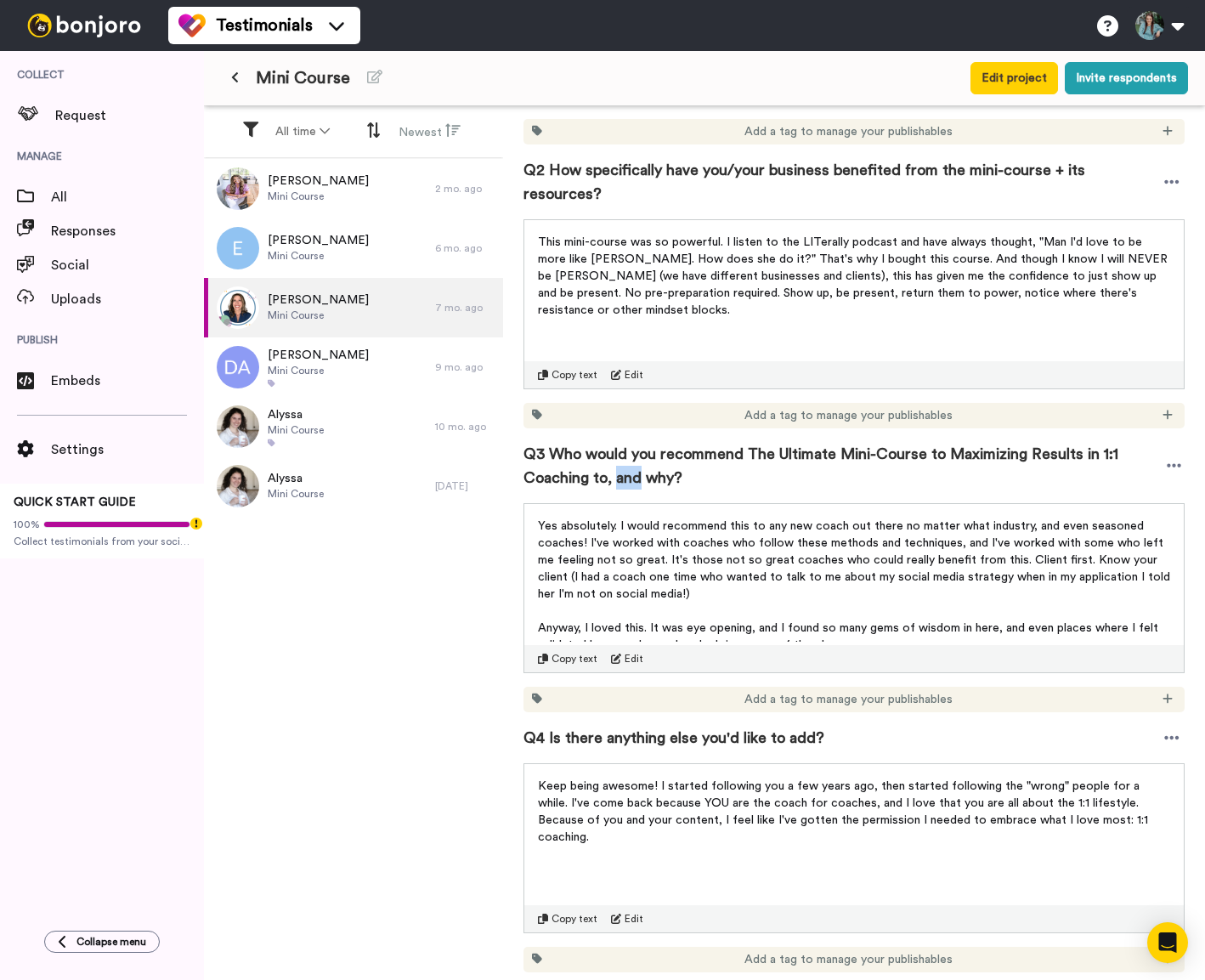
click at [632, 450] on span "Q3 Who would you recommend The Ultimate Mini-Course to Maximizing Results in 1:…" at bounding box center [844, 466] width 640 height 48
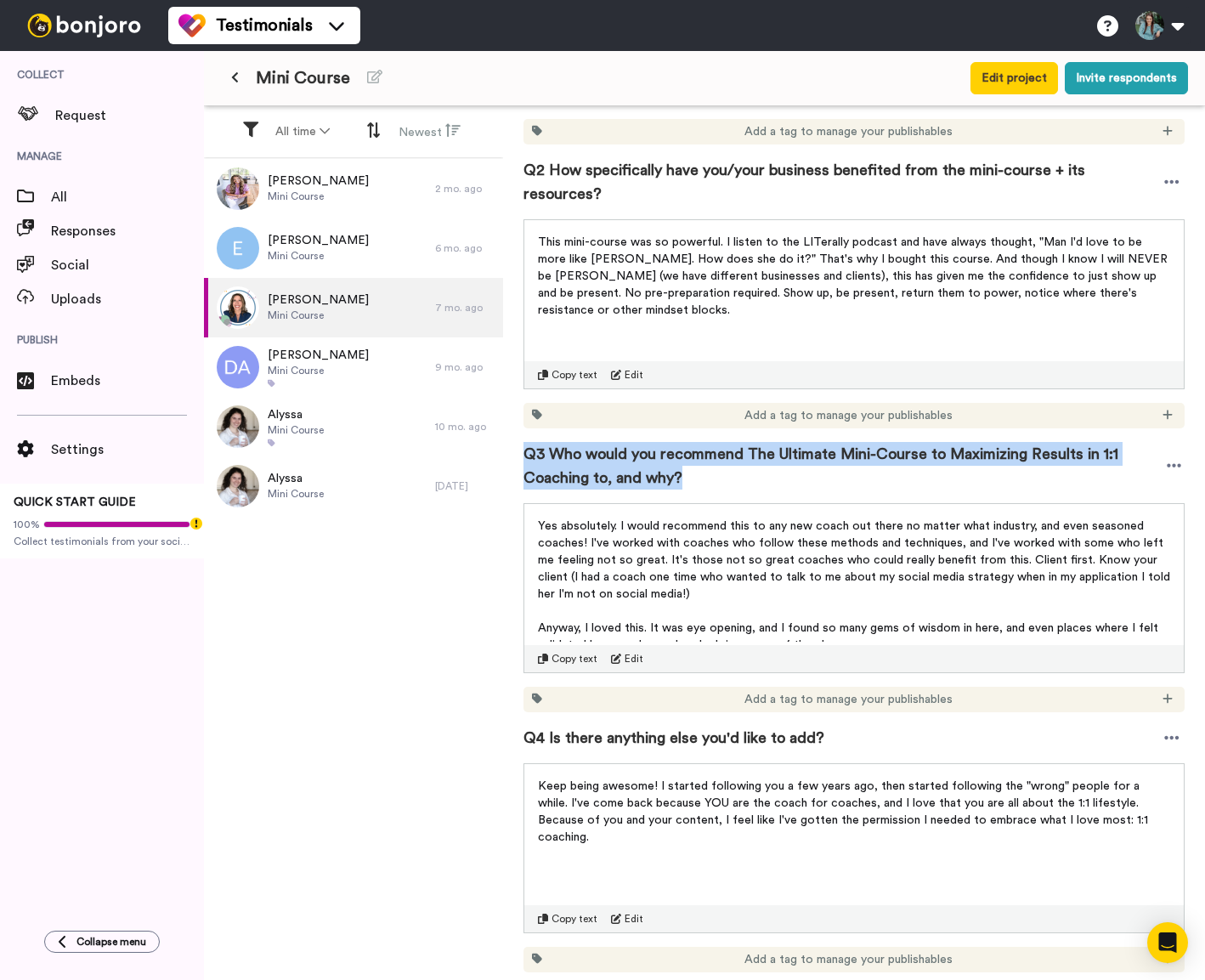
click at [632, 450] on span "Q3 Who would you recommend The Ultimate Mini-Course to Maximizing Results in 1:…" at bounding box center [844, 466] width 640 height 48
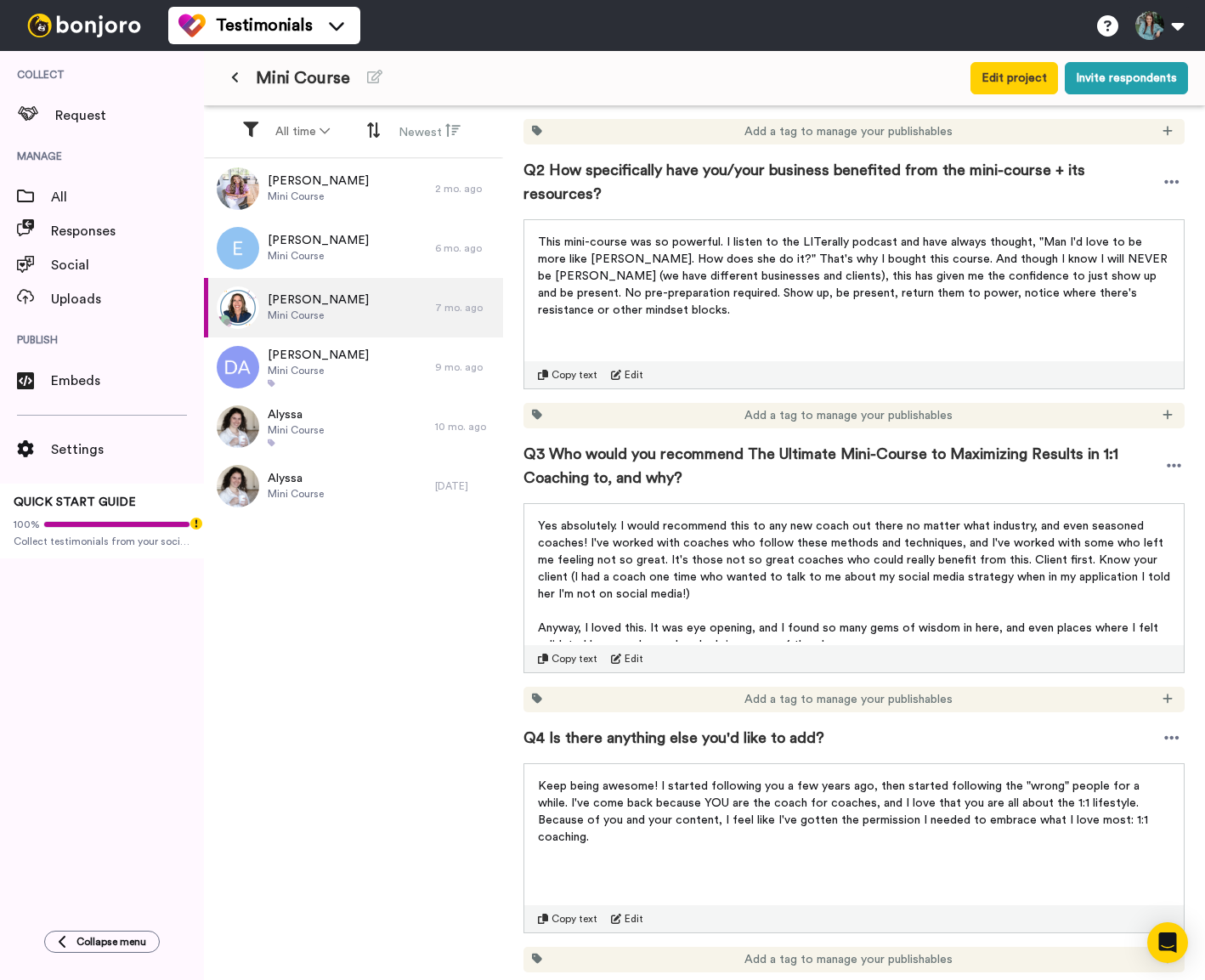
click at [769, 545] on span "Yes absolutely. I would recommend this to any new coach out there no matter wha…" at bounding box center [856, 559] width 636 height 80
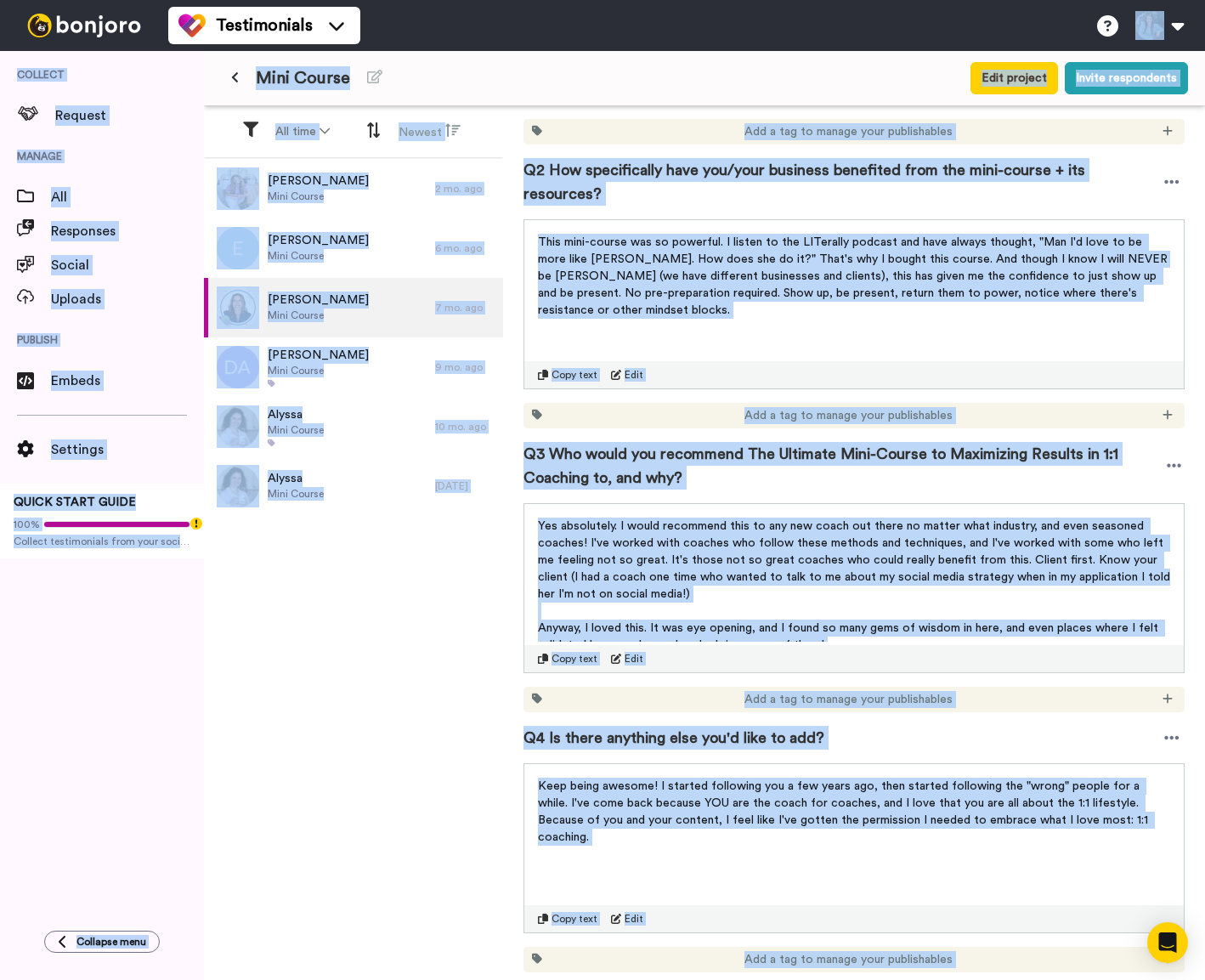
click at [769, 545] on span "Yes absolutely. I would recommend this to any new coach out there no matter wha…" at bounding box center [856, 559] width 636 height 80
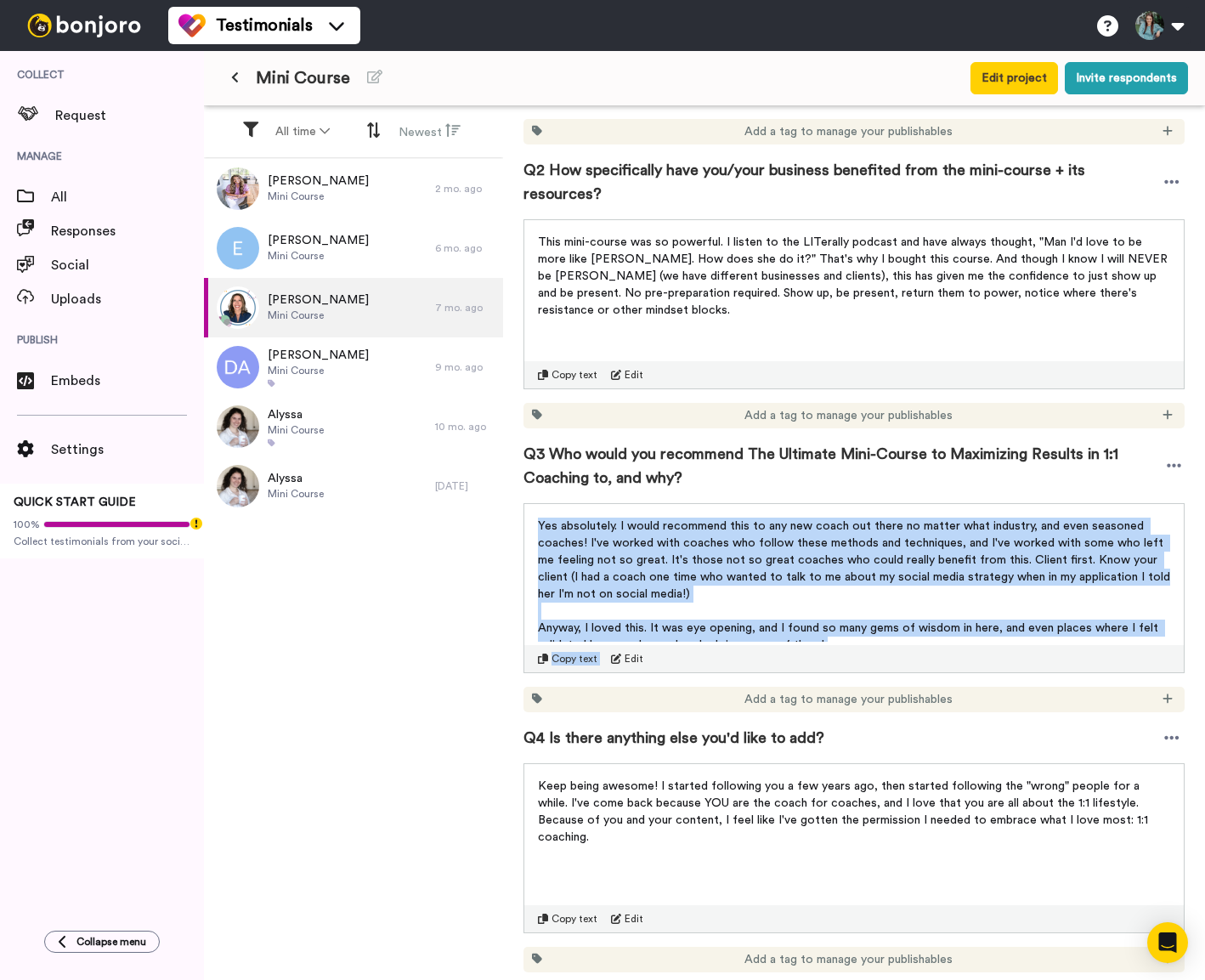
scroll to position [12, 0]
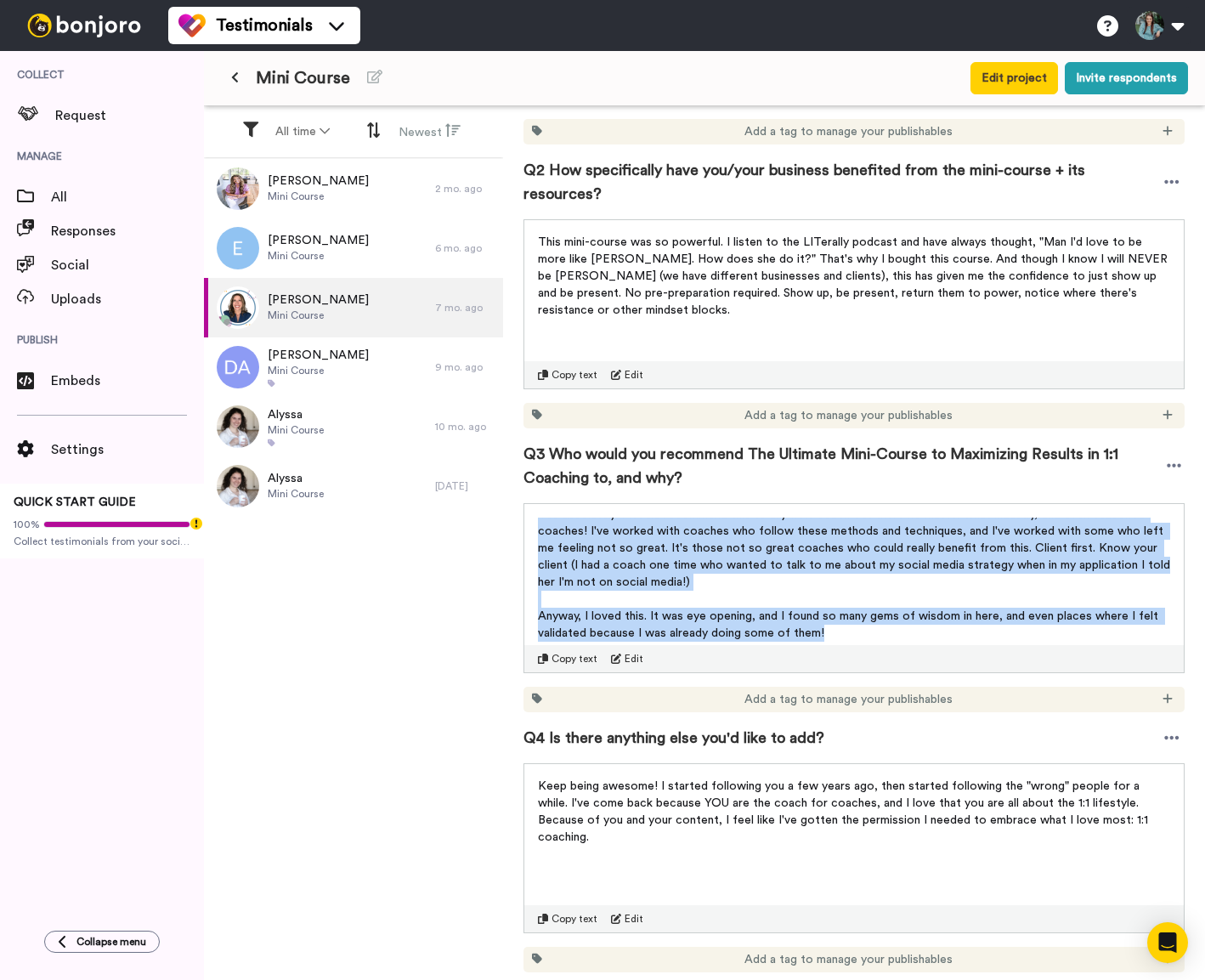
drag, startPoint x: 540, startPoint y: 503, endPoint x: 1039, endPoint y: 608, distance: 509.9
click at [1039, 608] on div "Yes absolutely. I would recommend this to any new coach out there no matter wha…" at bounding box center [855, 579] width 633 height 124
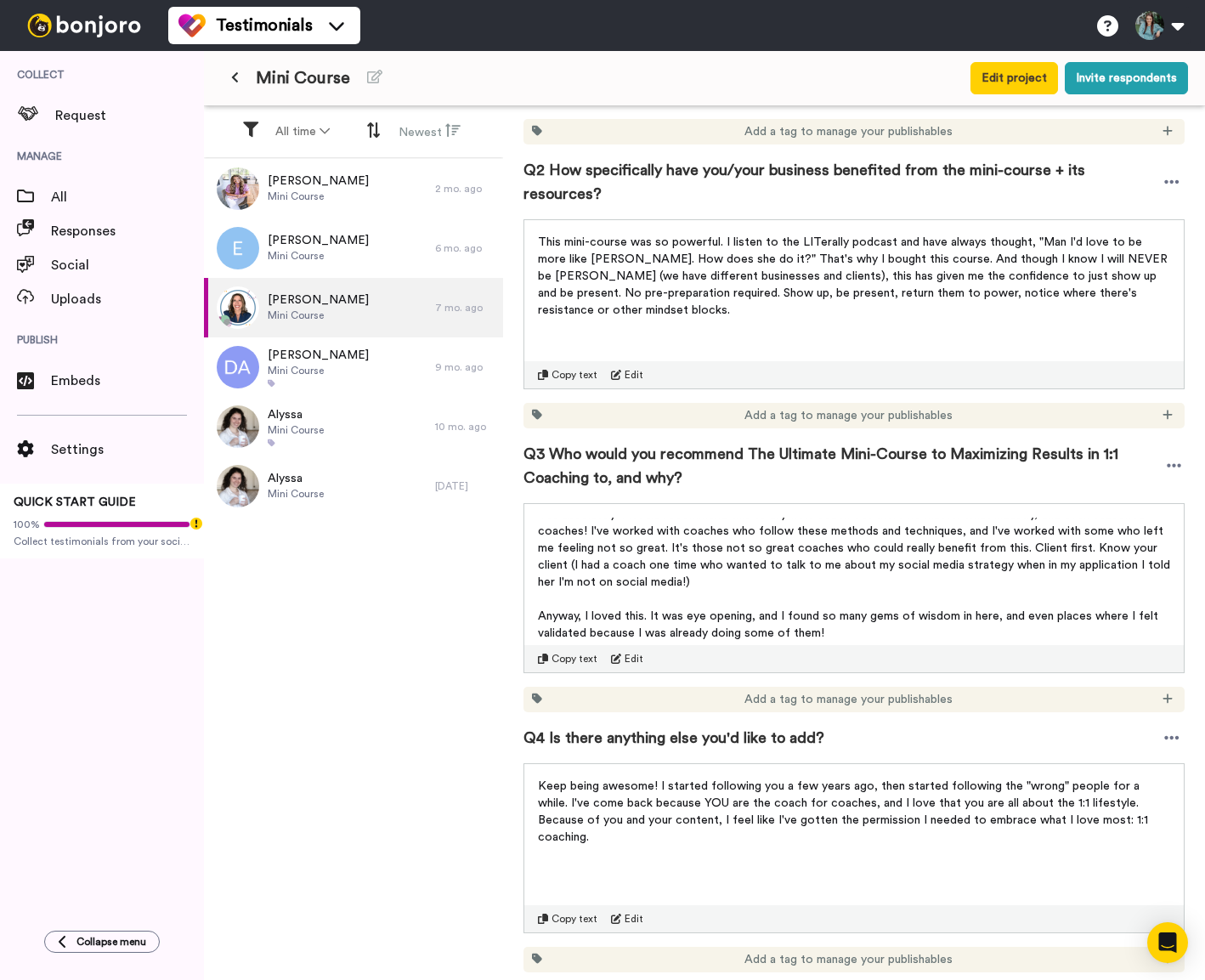
click at [747, 726] on span "Q4 Is there anything else you'd like to add?" at bounding box center [674, 738] width 301 height 24
click at [954, 716] on div "Q4 Is there anything else you'd like to add?" at bounding box center [854, 738] width 661 height 51
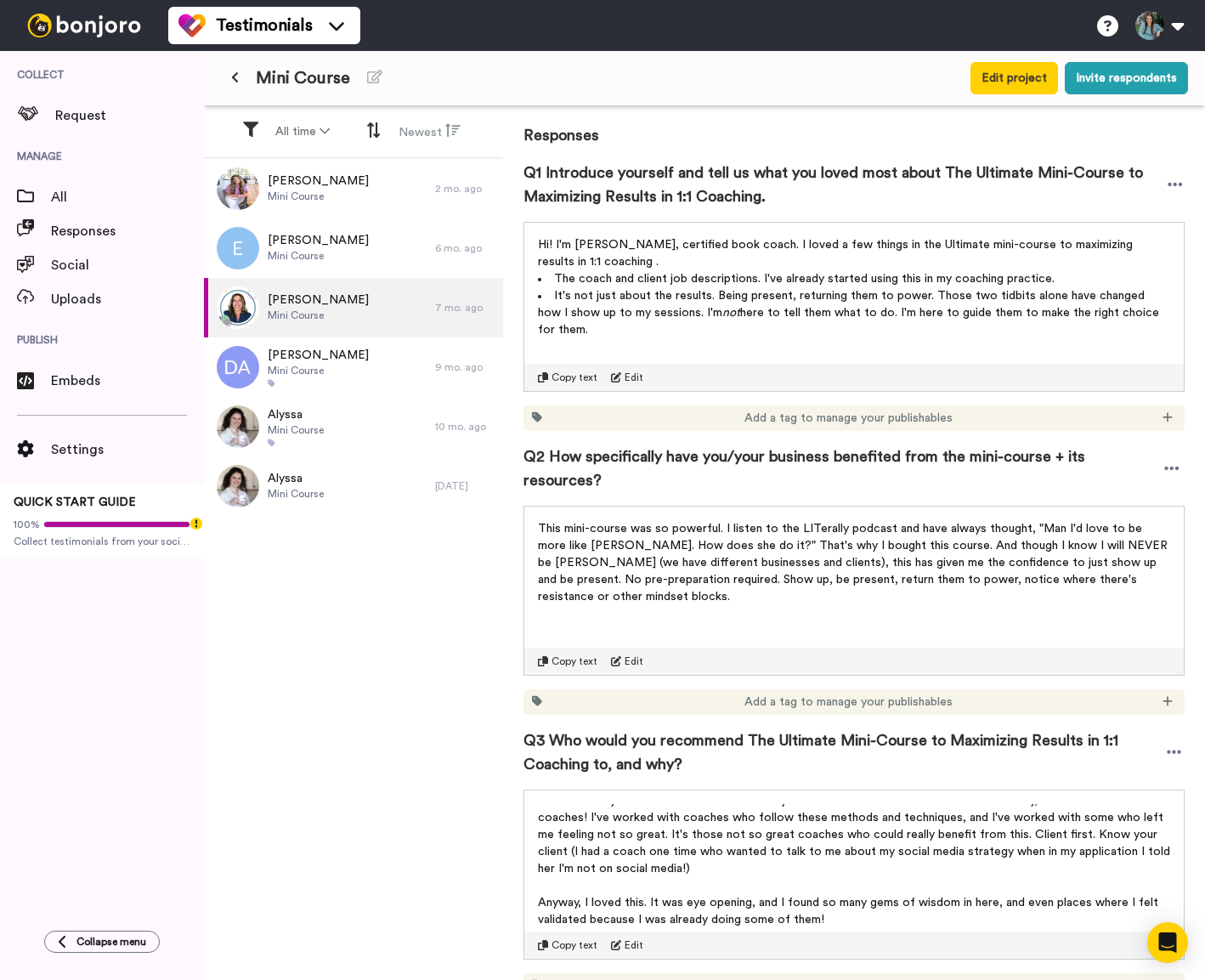
scroll to position [219, 0]
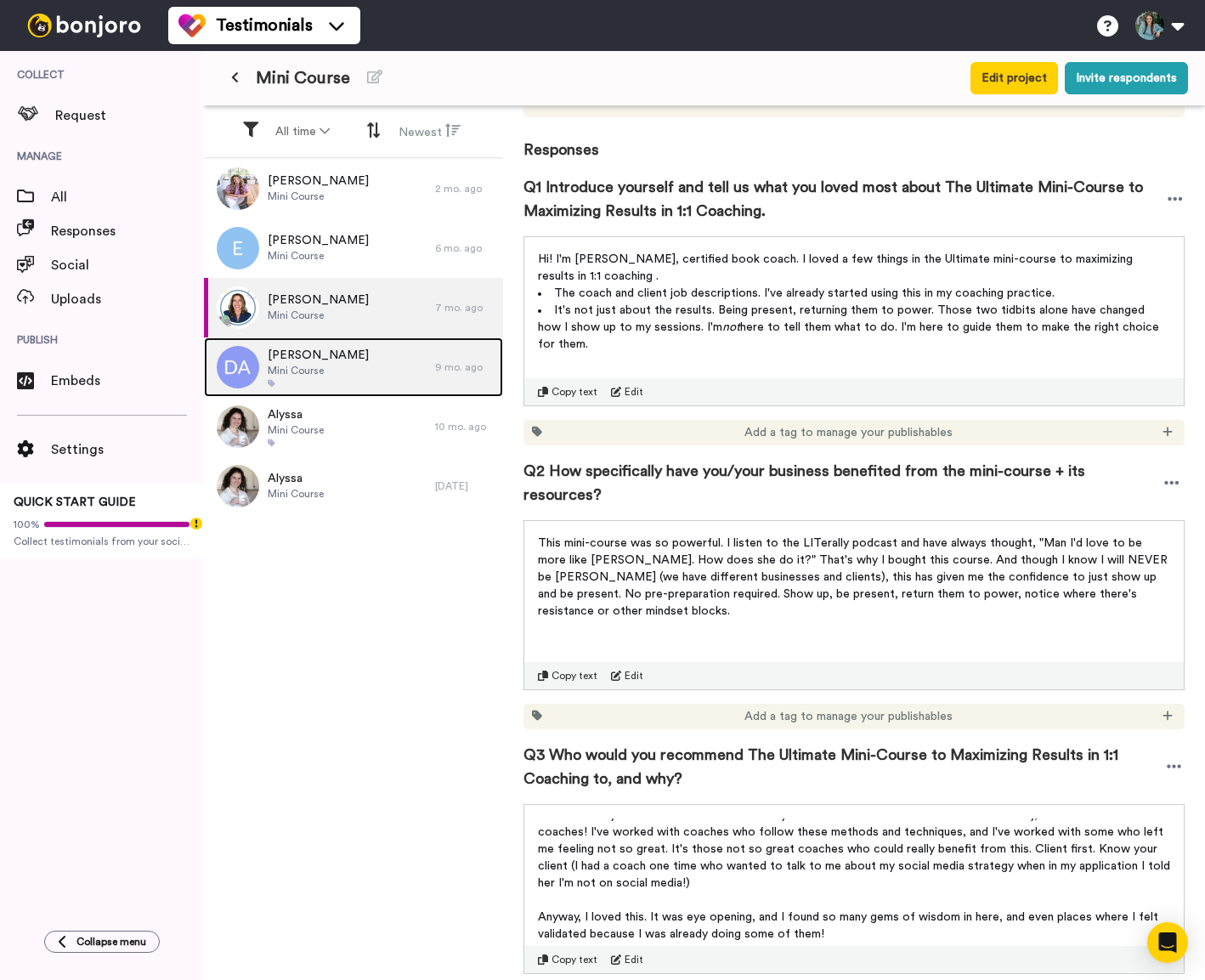
click at [332, 365] on span "Mini Course" at bounding box center [318, 370] width 101 height 14
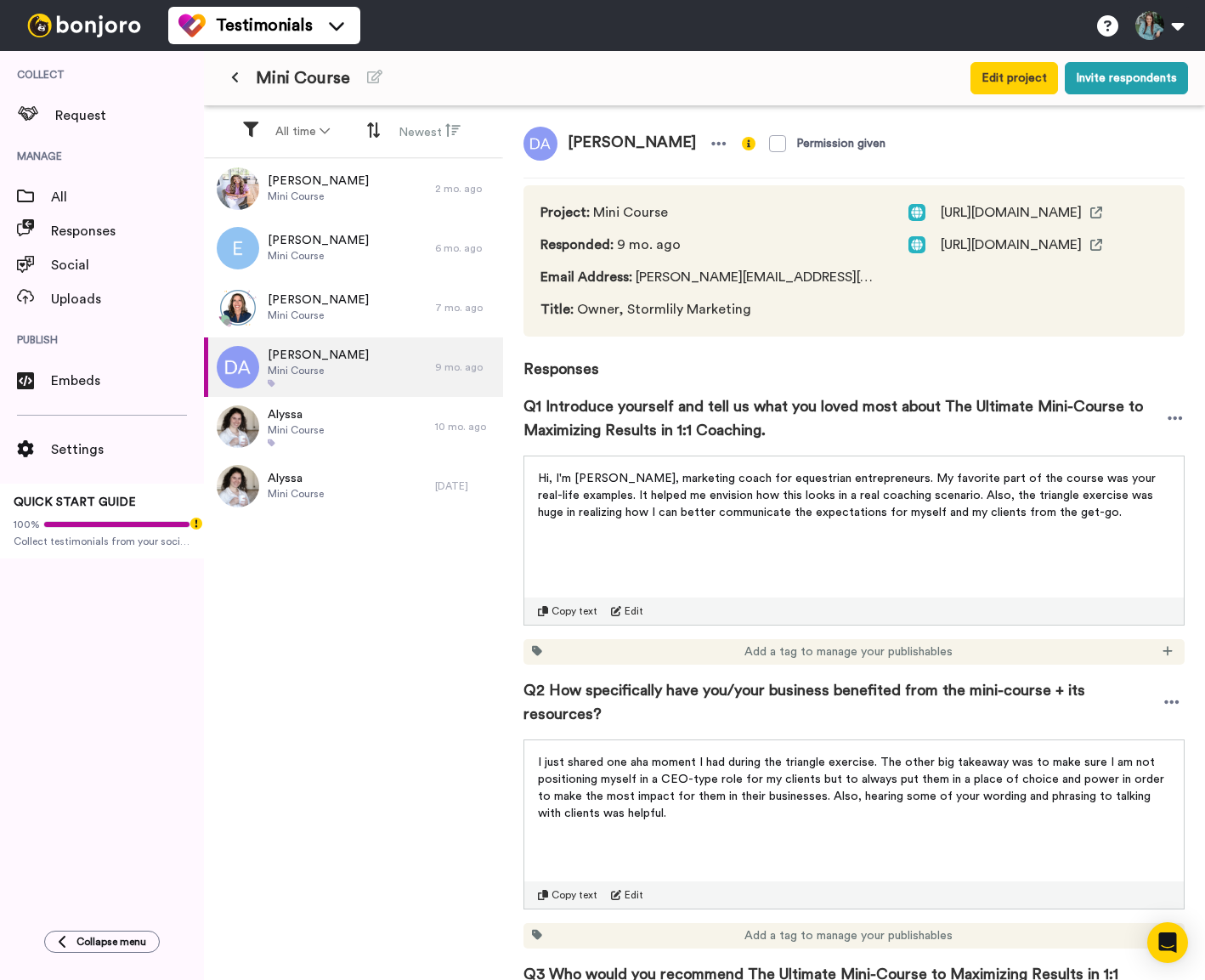
click at [723, 425] on span "Q1 Introduce yourself and tell us what you loved most about The Ultimate Mini-C…" at bounding box center [845, 418] width 643 height 48
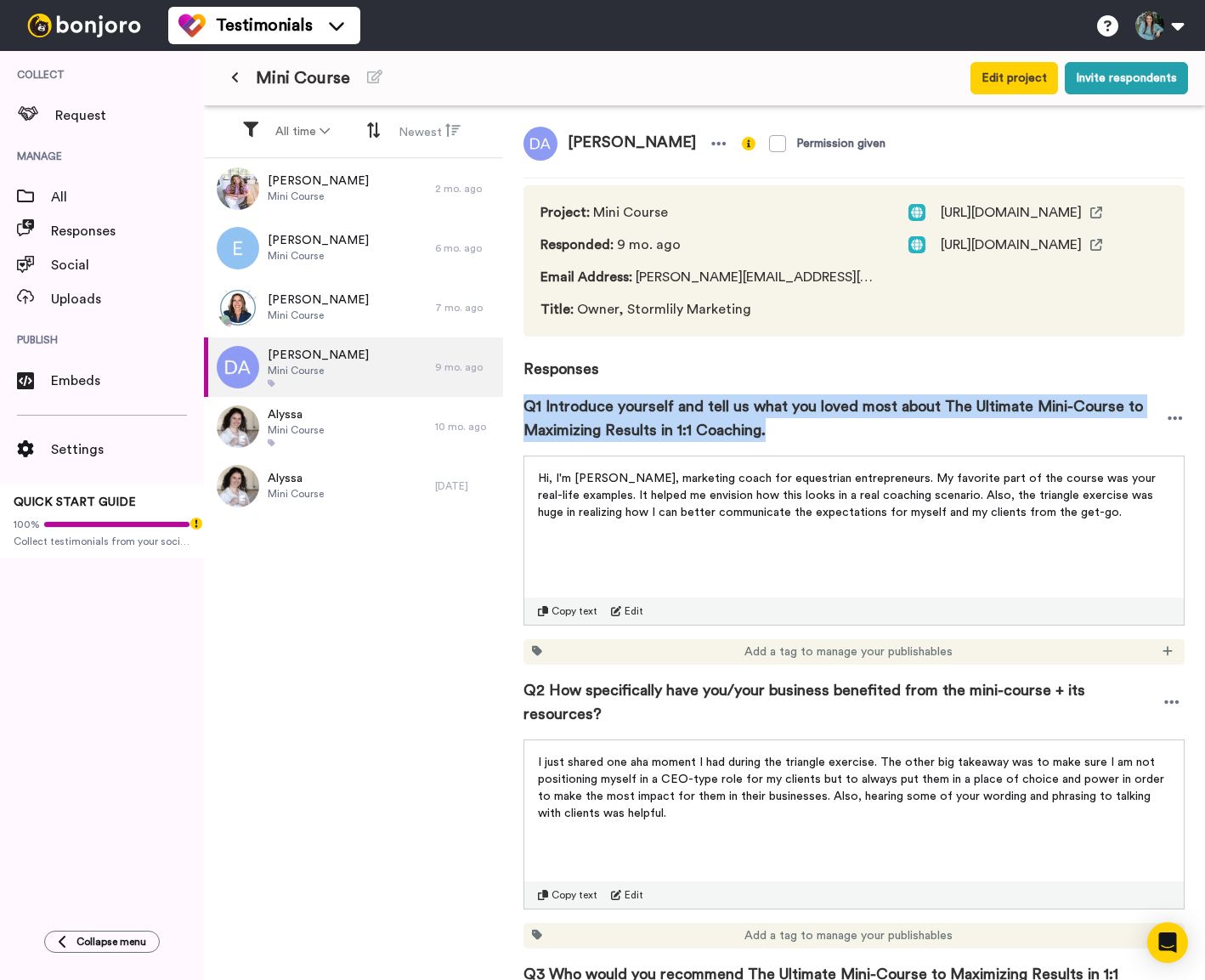
click at [723, 425] on span "Q1 Introduce yourself and tell us what you loved most about The Ultimate Mini-C…" at bounding box center [845, 418] width 643 height 48
click at [742, 506] on span "Hi, I'm [PERSON_NAME], marketing coach for equestrian entrepreneurs. My favorit…" at bounding box center [849, 495] width 622 height 46
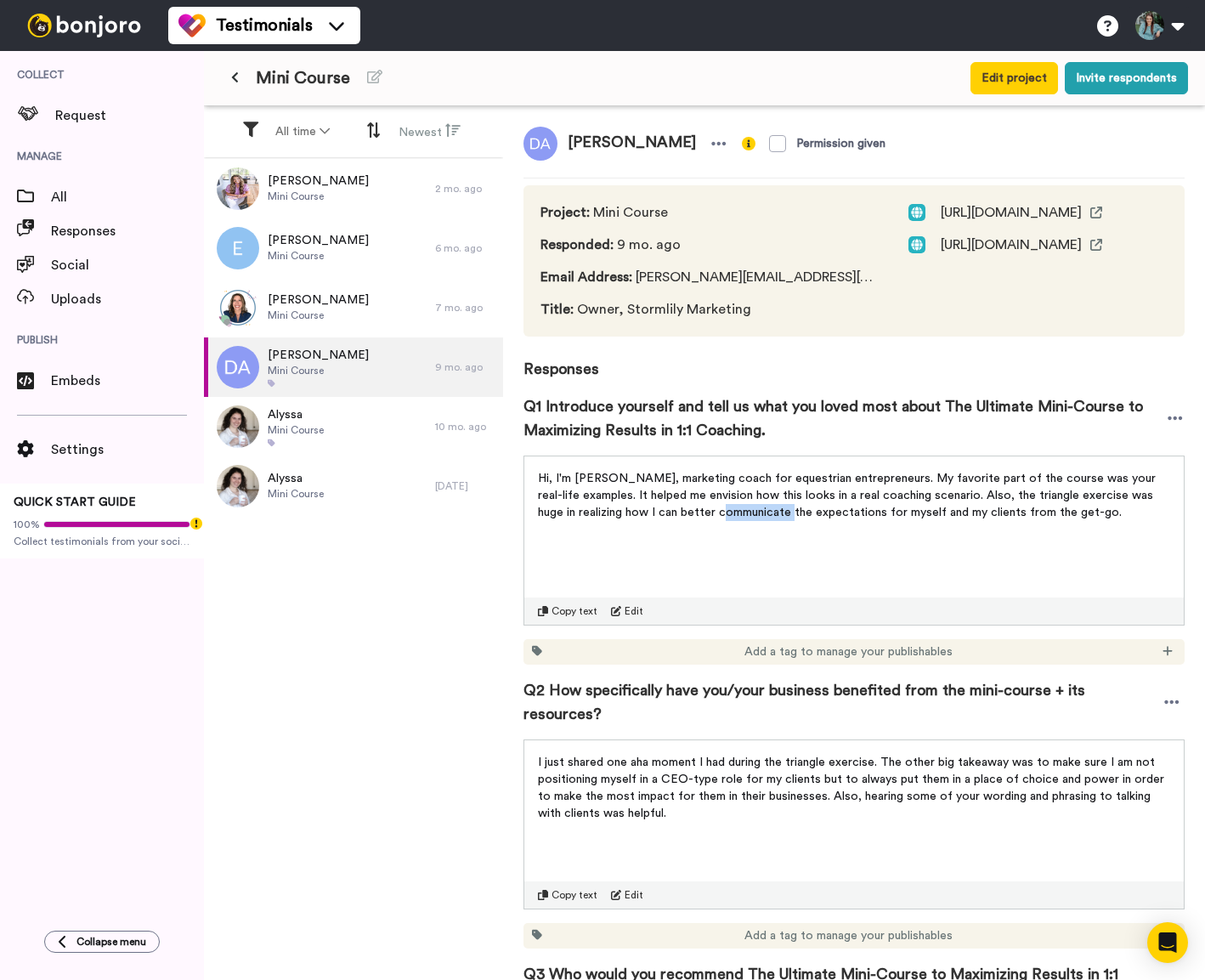
click at [742, 506] on span "Hi, I'm [PERSON_NAME], marketing coach for equestrian entrepreneurs. My favorit…" at bounding box center [849, 495] width 622 height 46
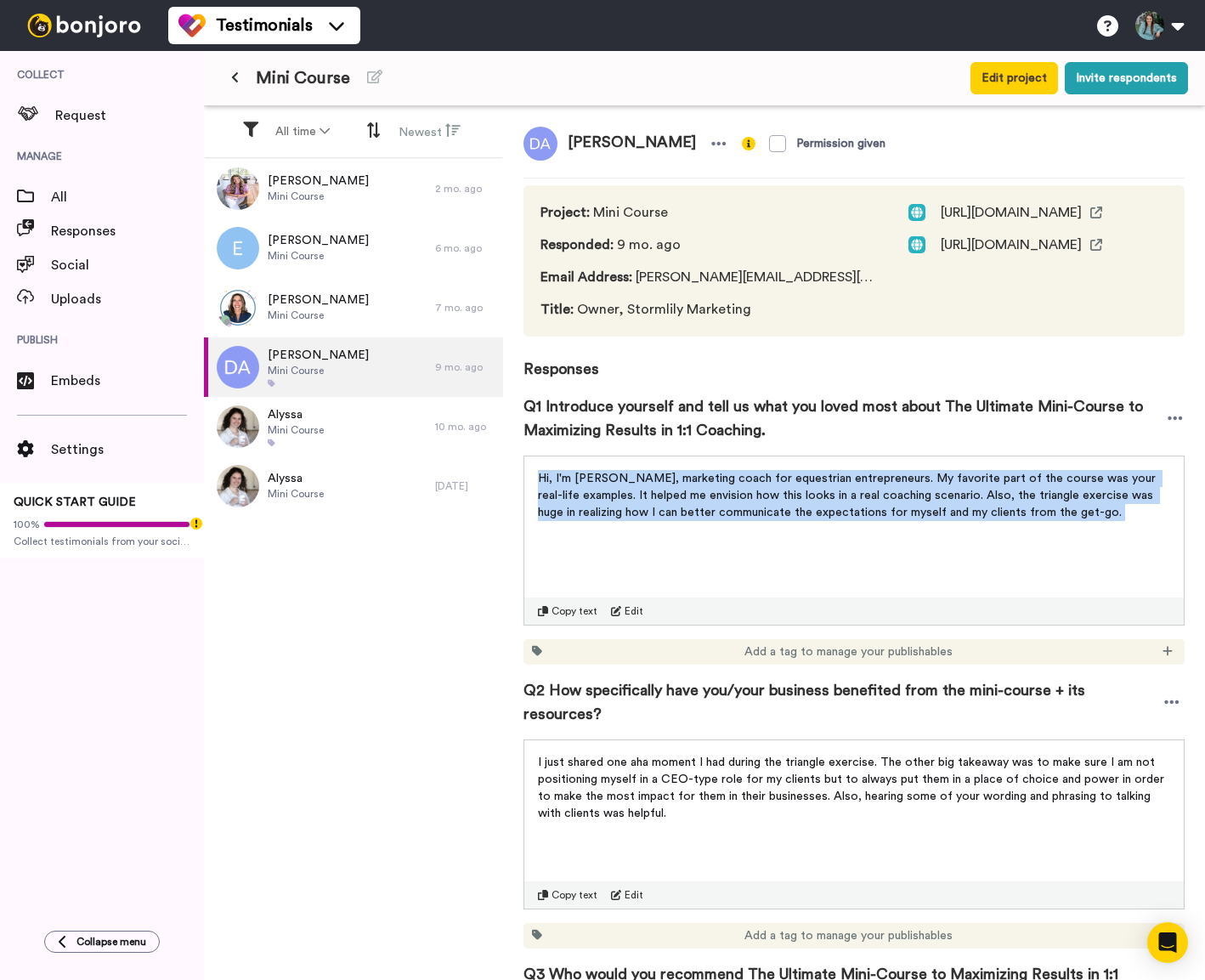
click at [742, 506] on span "Hi, I'm [PERSON_NAME], marketing coach for equestrian entrepreneurs. My favorit…" at bounding box center [849, 495] width 622 height 46
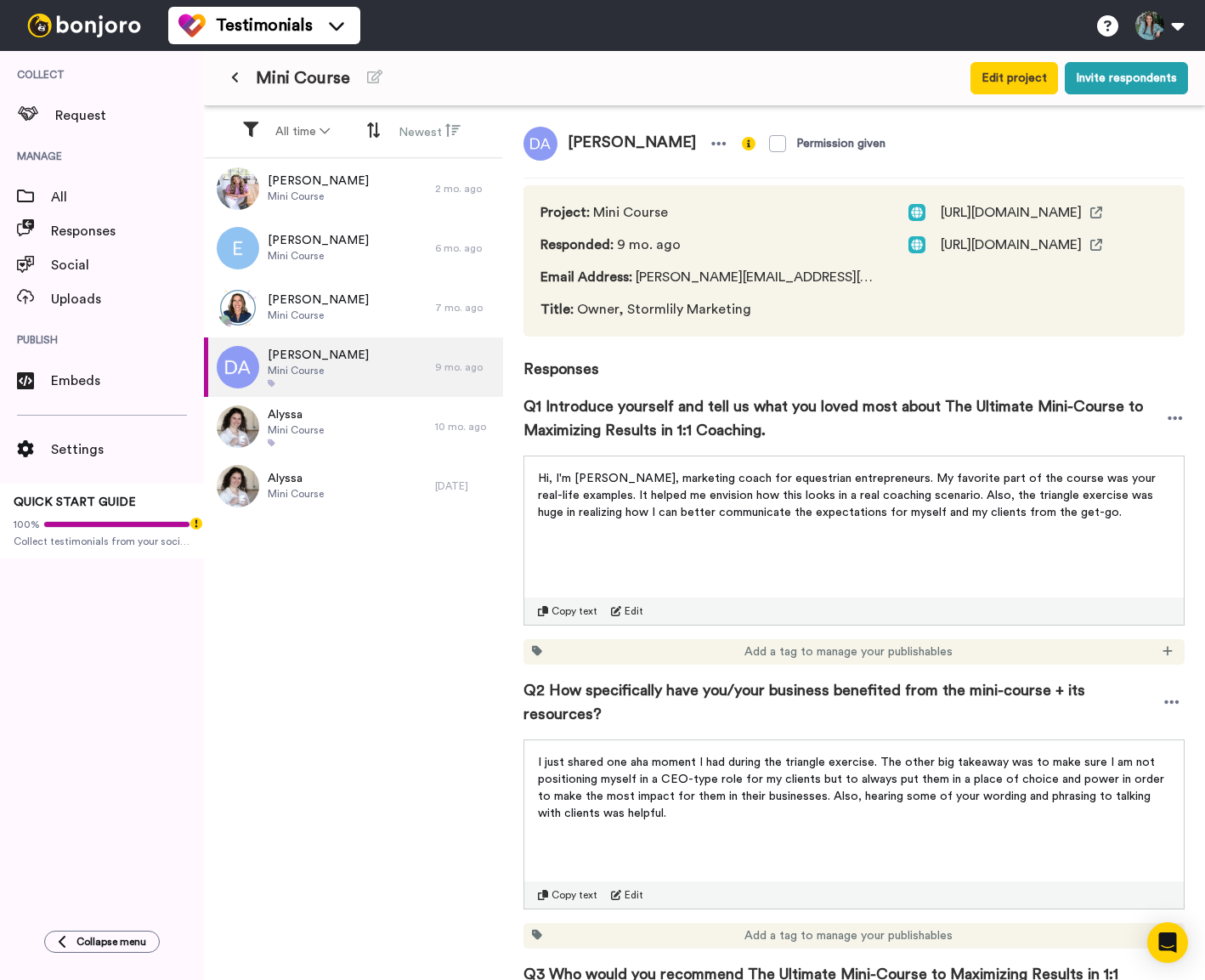
click at [865, 690] on span "Q2 How specifically have you/your business benefited from the mini-course + its…" at bounding box center [841, 702] width 636 height 48
click at [866, 690] on span "Q2 How specifically have you/your business benefited from the mini-course + its…" at bounding box center [841, 702] width 636 height 48
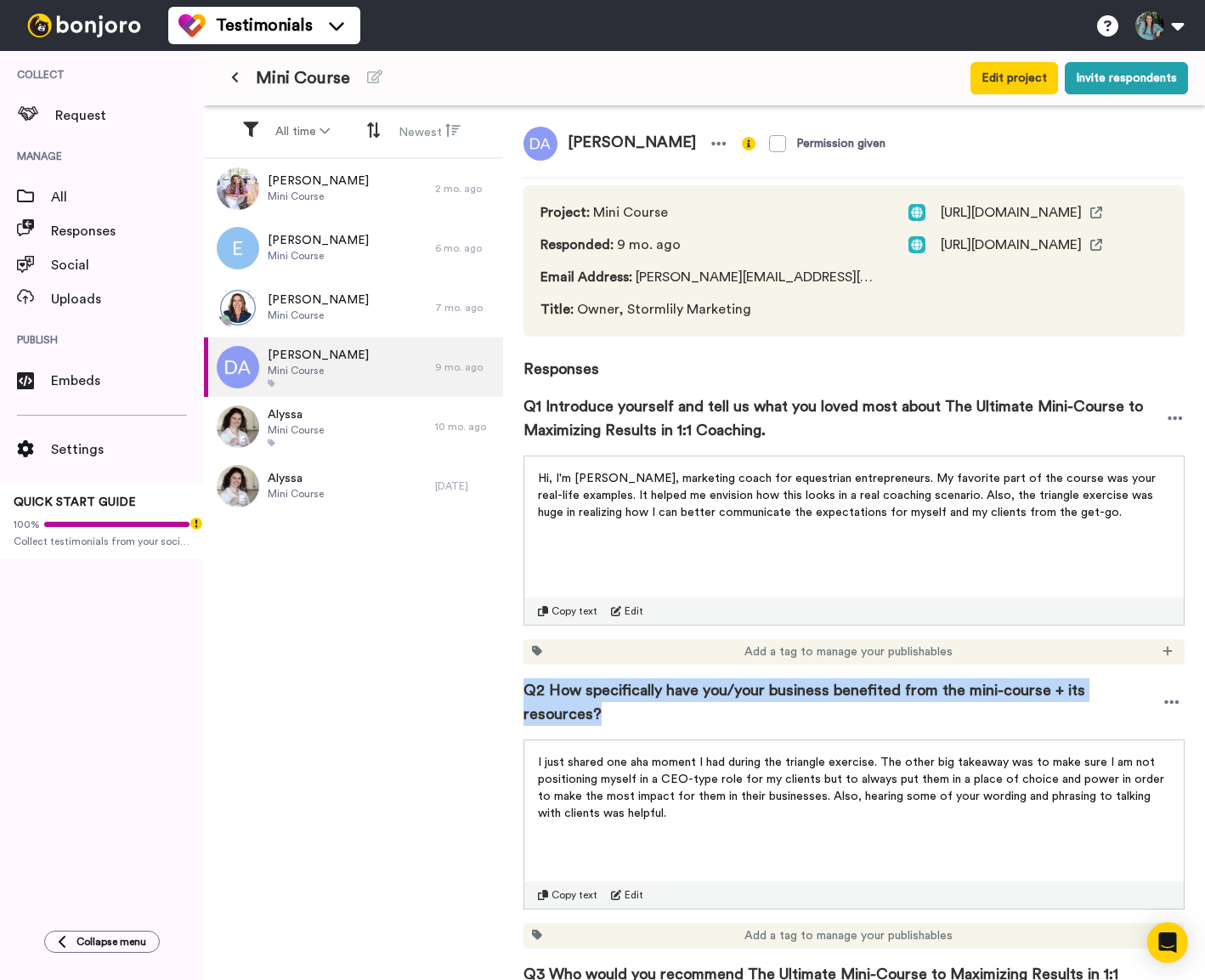
click at [866, 690] on span "Q2 How specifically have you/your business benefited from the mini-course + its…" at bounding box center [841, 702] width 636 height 48
click at [785, 772] on span "I just shared one aha moment I had during the triangle exercise. The other big …" at bounding box center [853, 787] width 630 height 63
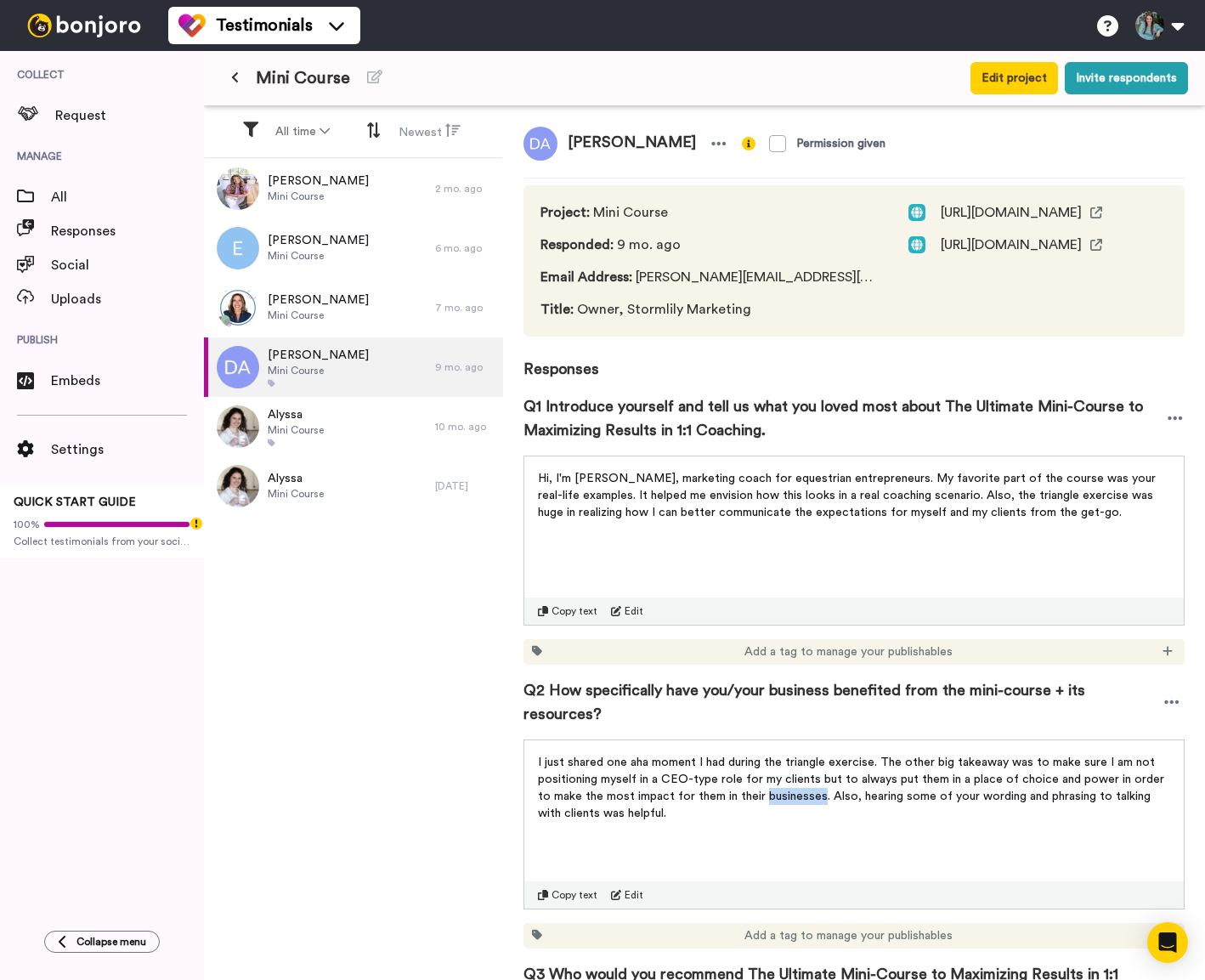
click at [785, 772] on span "I just shared one aha moment I had during the triangle exercise. The other big …" at bounding box center [853, 787] width 630 height 63
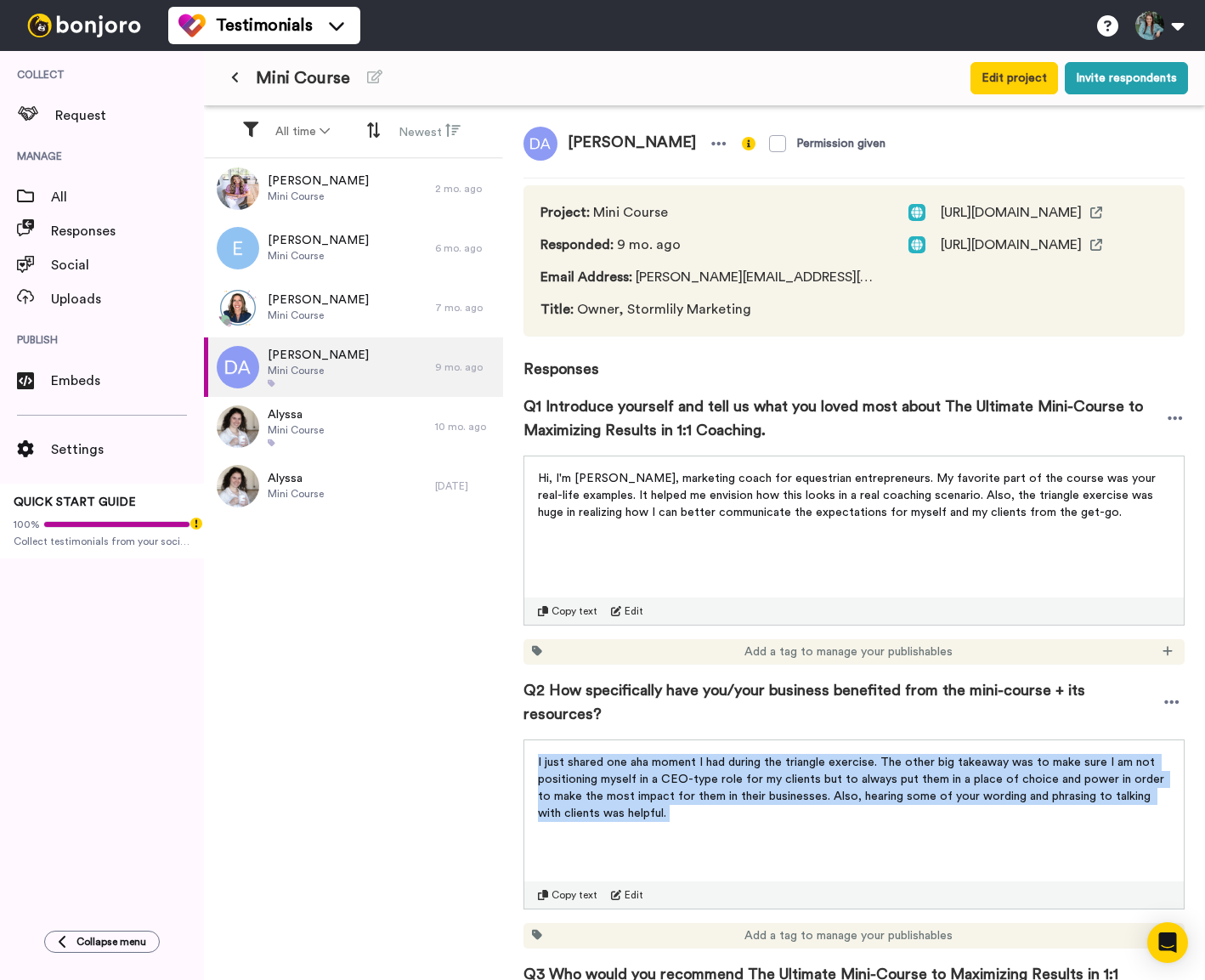
click at [785, 772] on span "I just shared one aha moment I had during the triangle exercise. The other big …" at bounding box center [853, 787] width 630 height 63
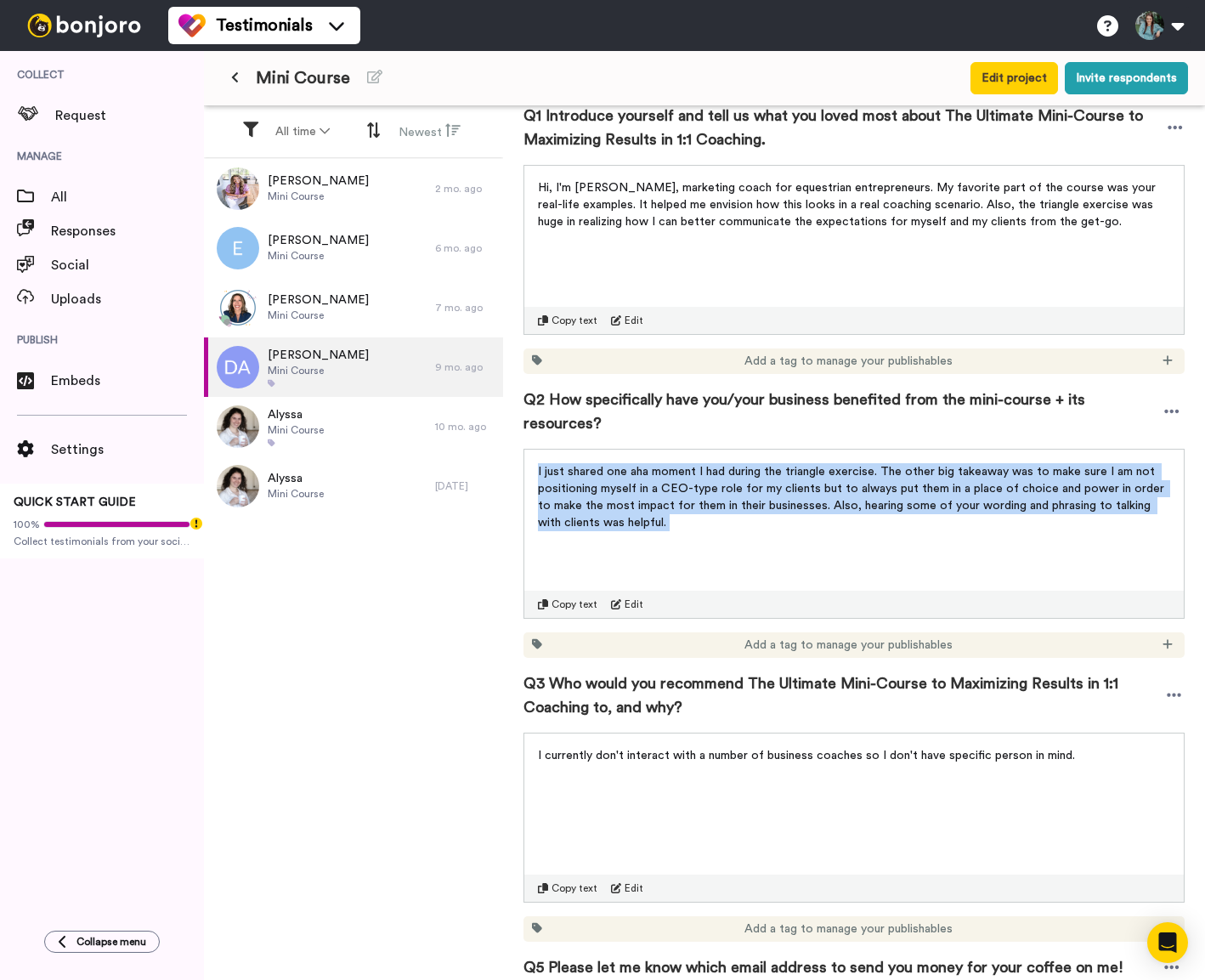
scroll to position [479, 0]
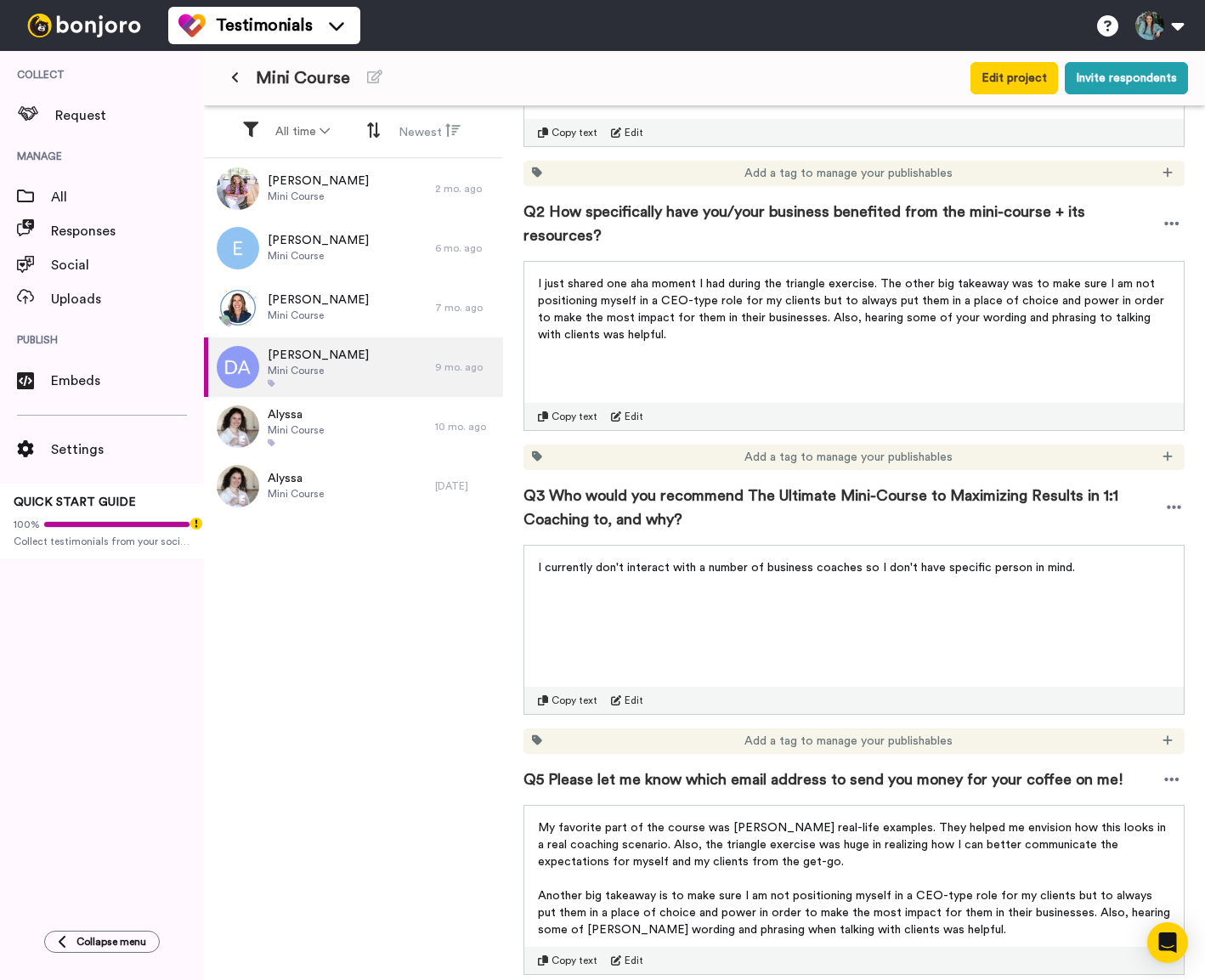
click at [696, 483] on span "Q3 Who would you recommend The Ultimate Mini-Course to Maximizing Results in 1:…" at bounding box center [844, 507] width 640 height 48
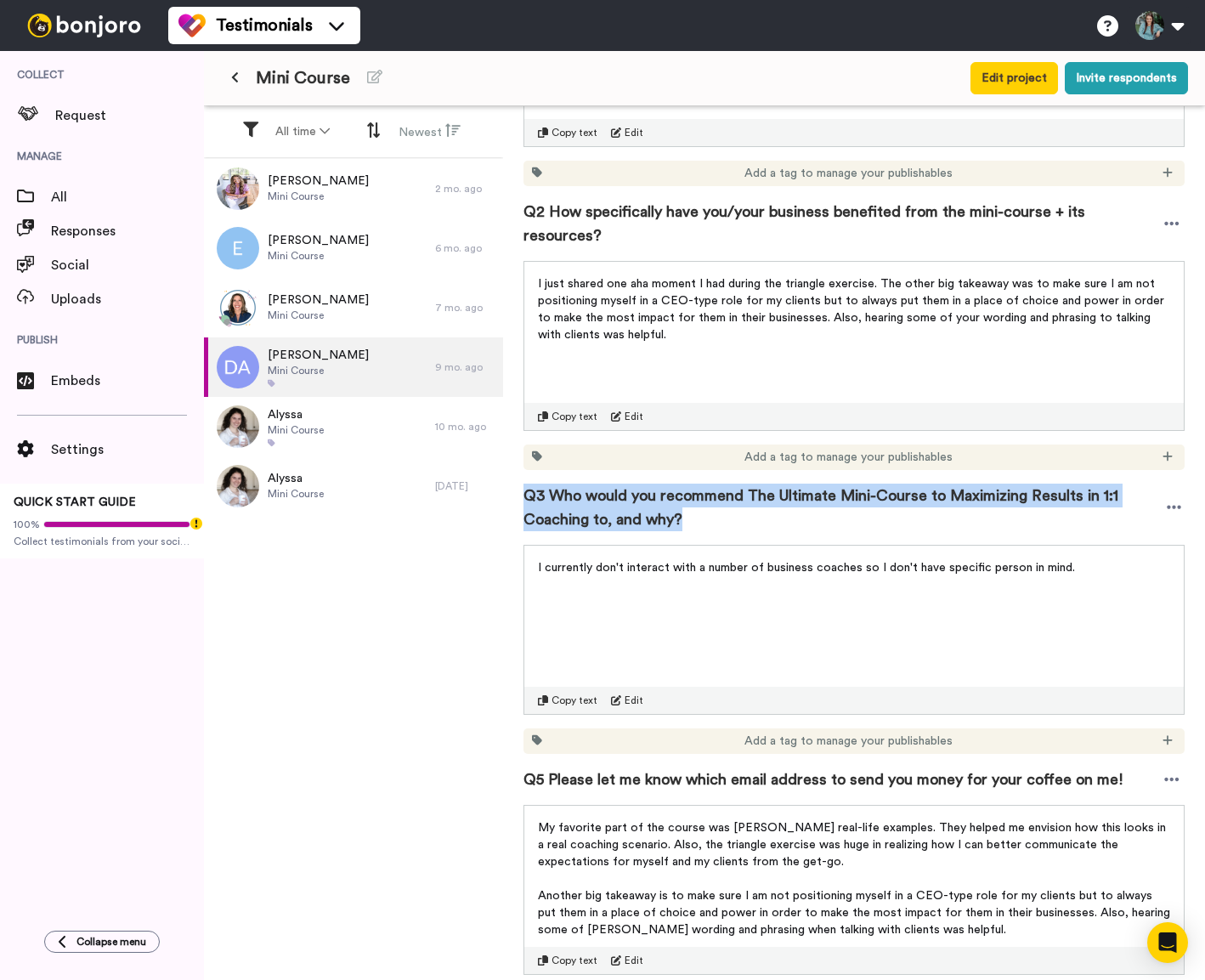
click at [696, 483] on span "Q3 Who would you recommend The Ultimate Mini-Course to Maximizing Results in 1:…" at bounding box center [844, 507] width 640 height 48
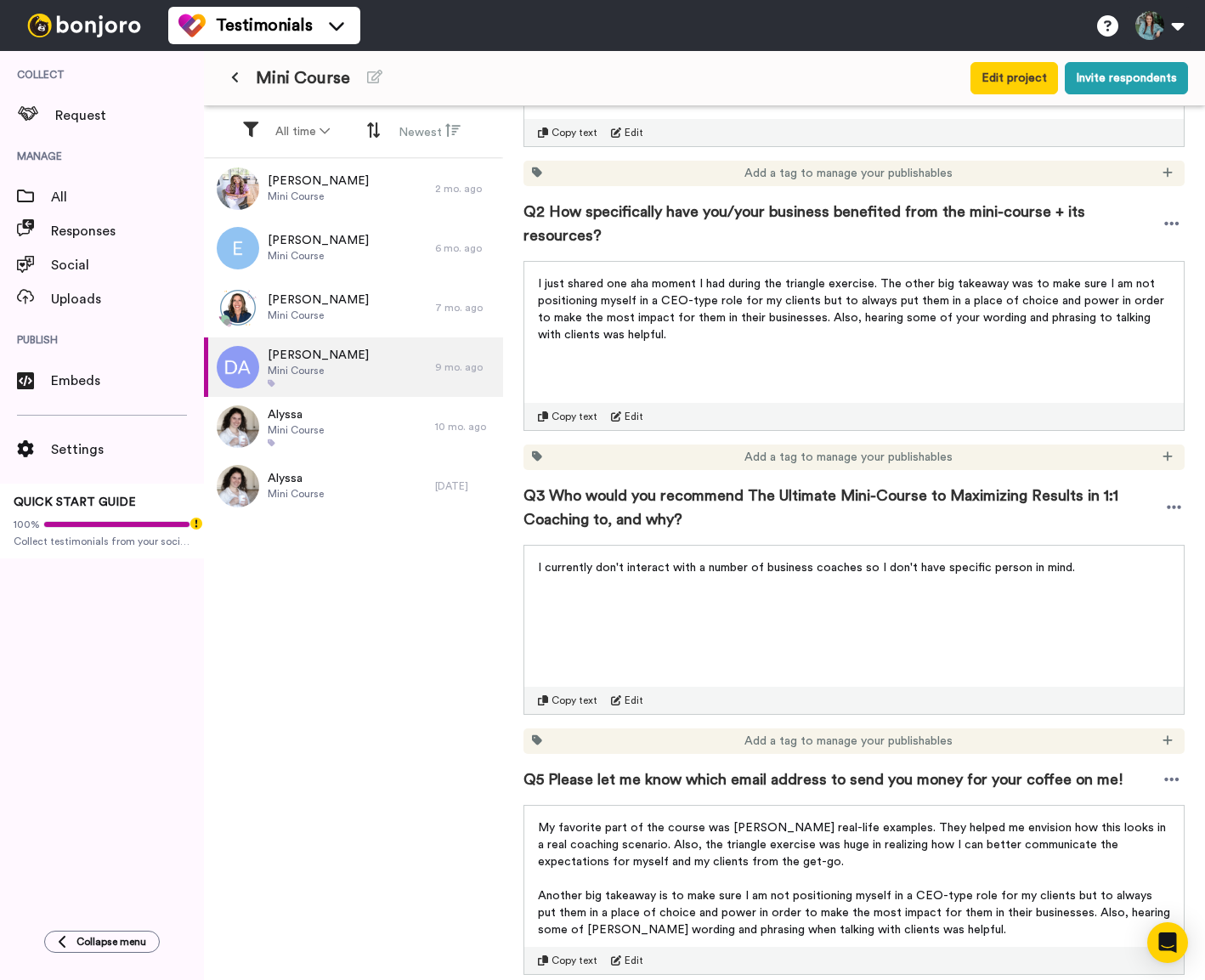
click at [435, 695] on div "Keali [PERSON_NAME] Mini Course 2 mo. ago [PERSON_NAME] W Mini Course 6 mo. ago…" at bounding box center [353, 570] width 299 height 823
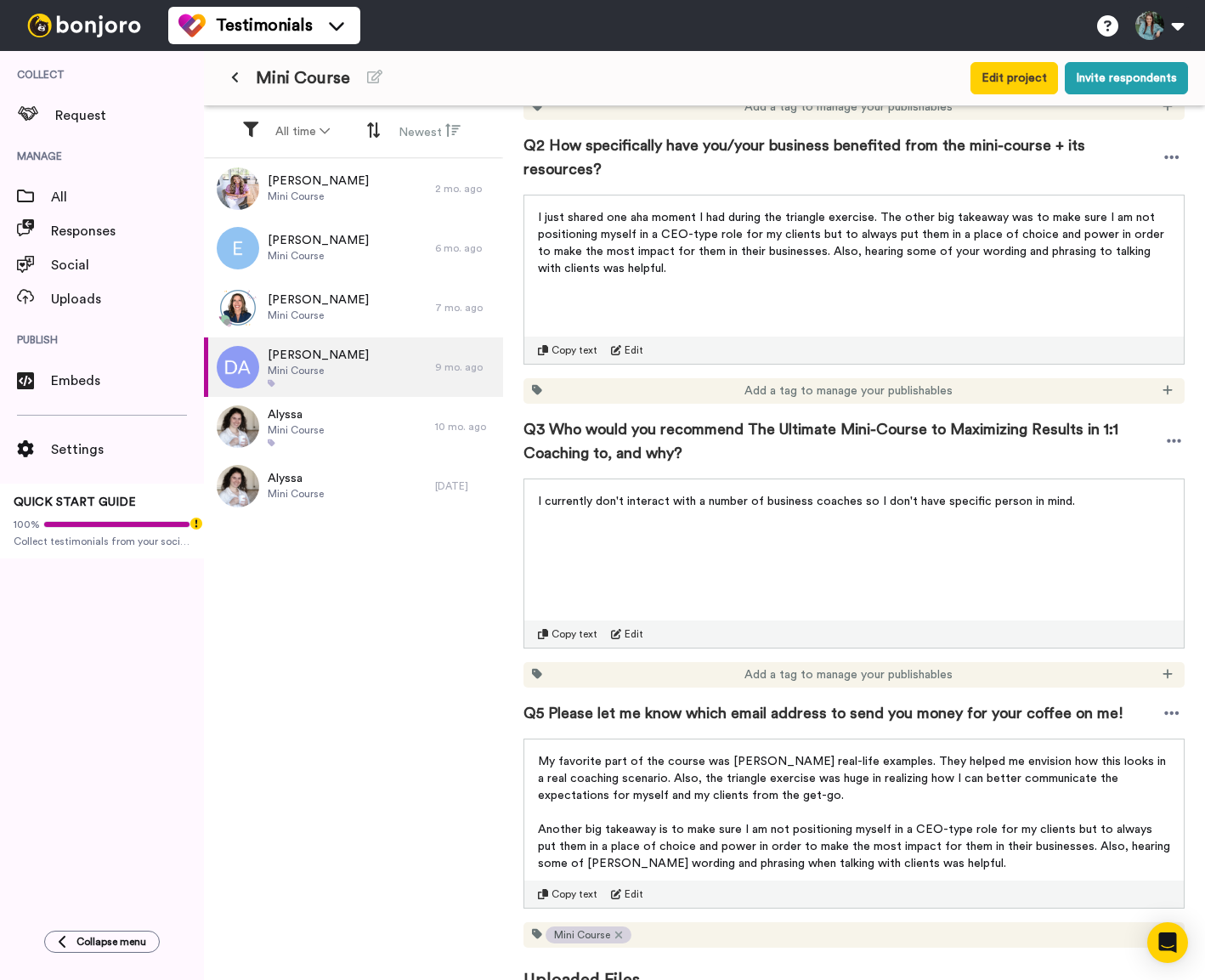
scroll to position [549, 0]
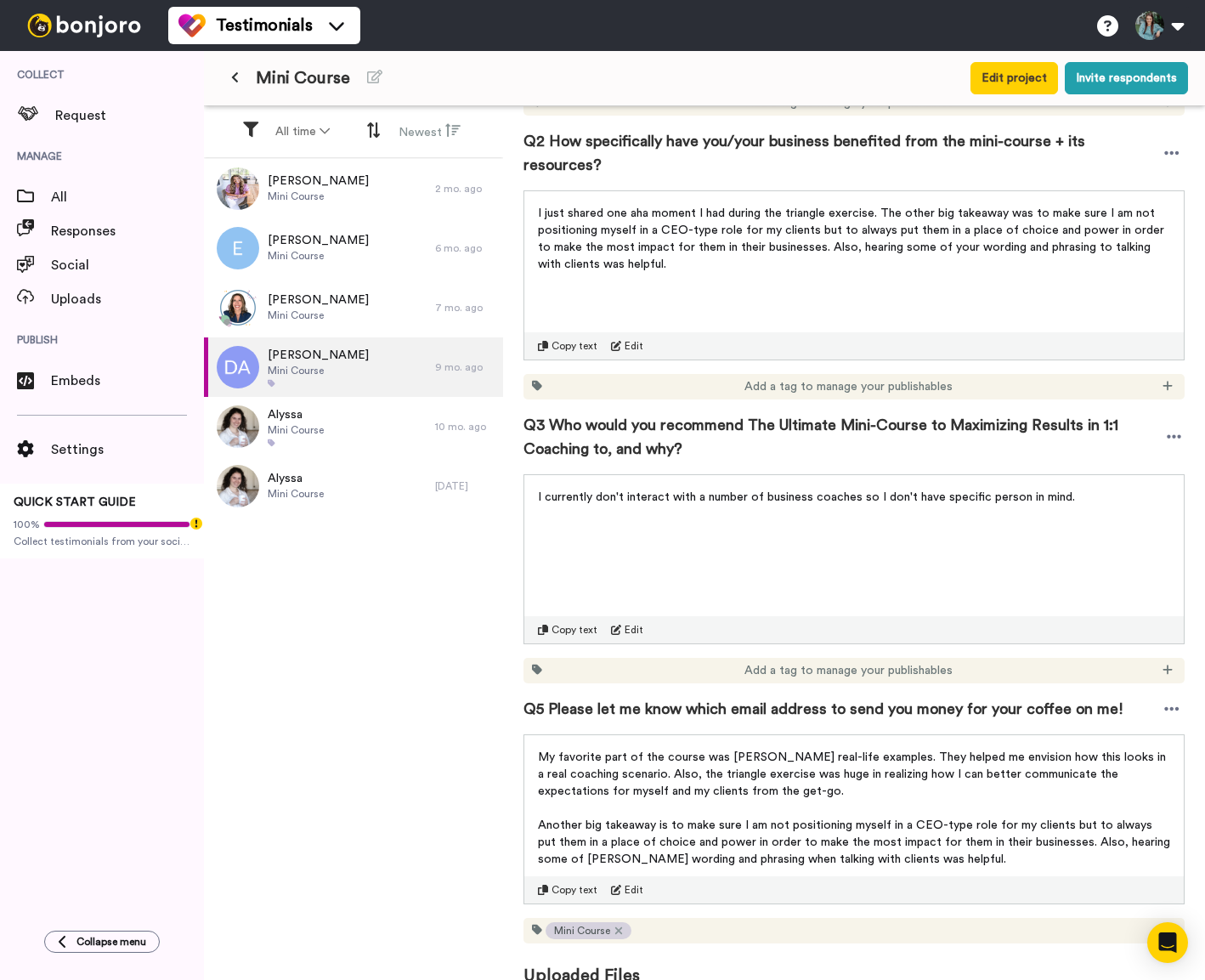
click at [918, 833] on p "Another big takeaway is to make sure I am not positioning myself in a CEO-type …" at bounding box center [855, 842] width 633 height 51
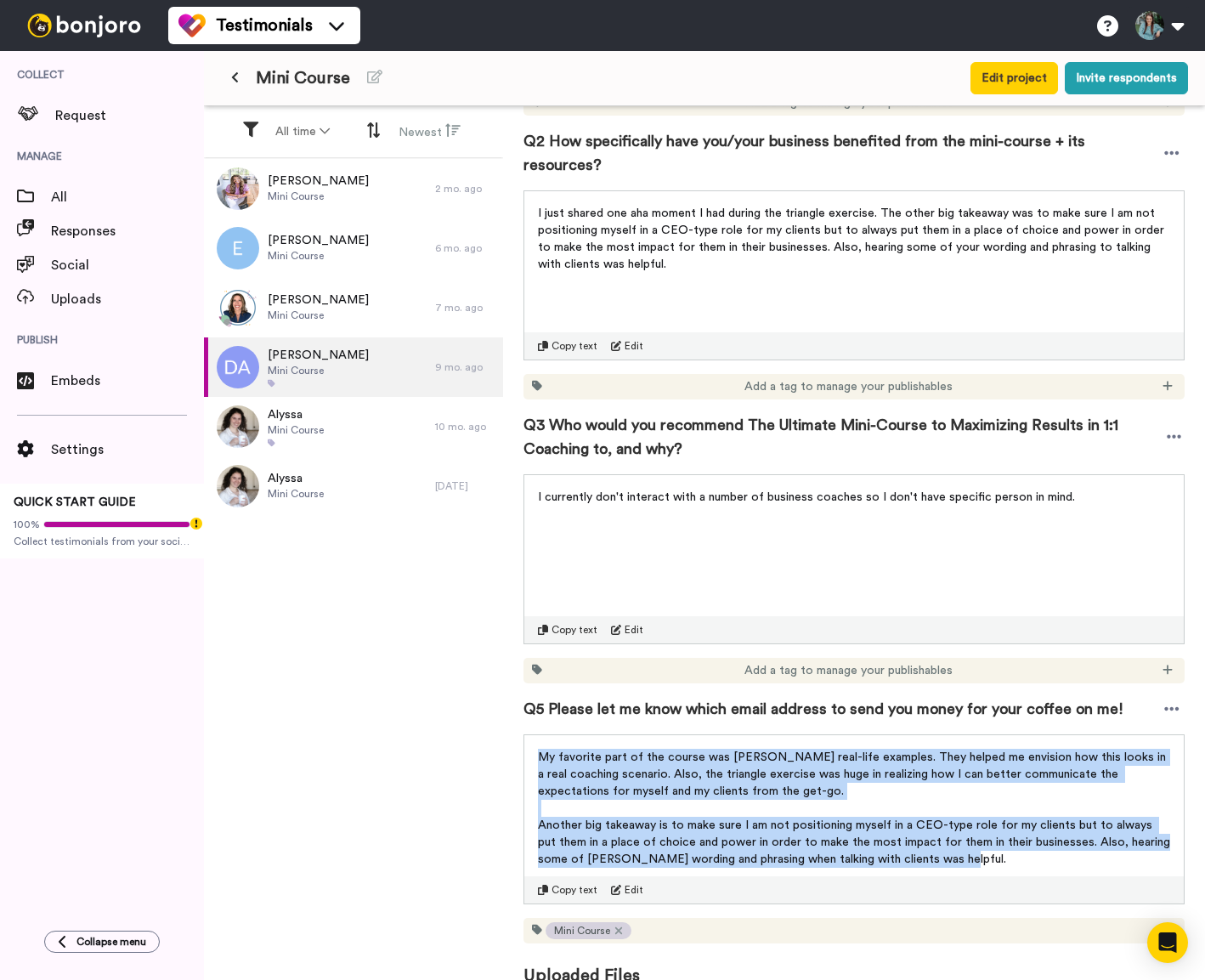
drag, startPoint x: 923, startPoint y: 831, endPoint x: 517, endPoint y: 732, distance: 417.9
click at [517, 732] on div "[PERSON_NAME] Permission given Project : Mini Course Responded : 9 mo. ago Emai…" at bounding box center [855, 545] width 702 height 878
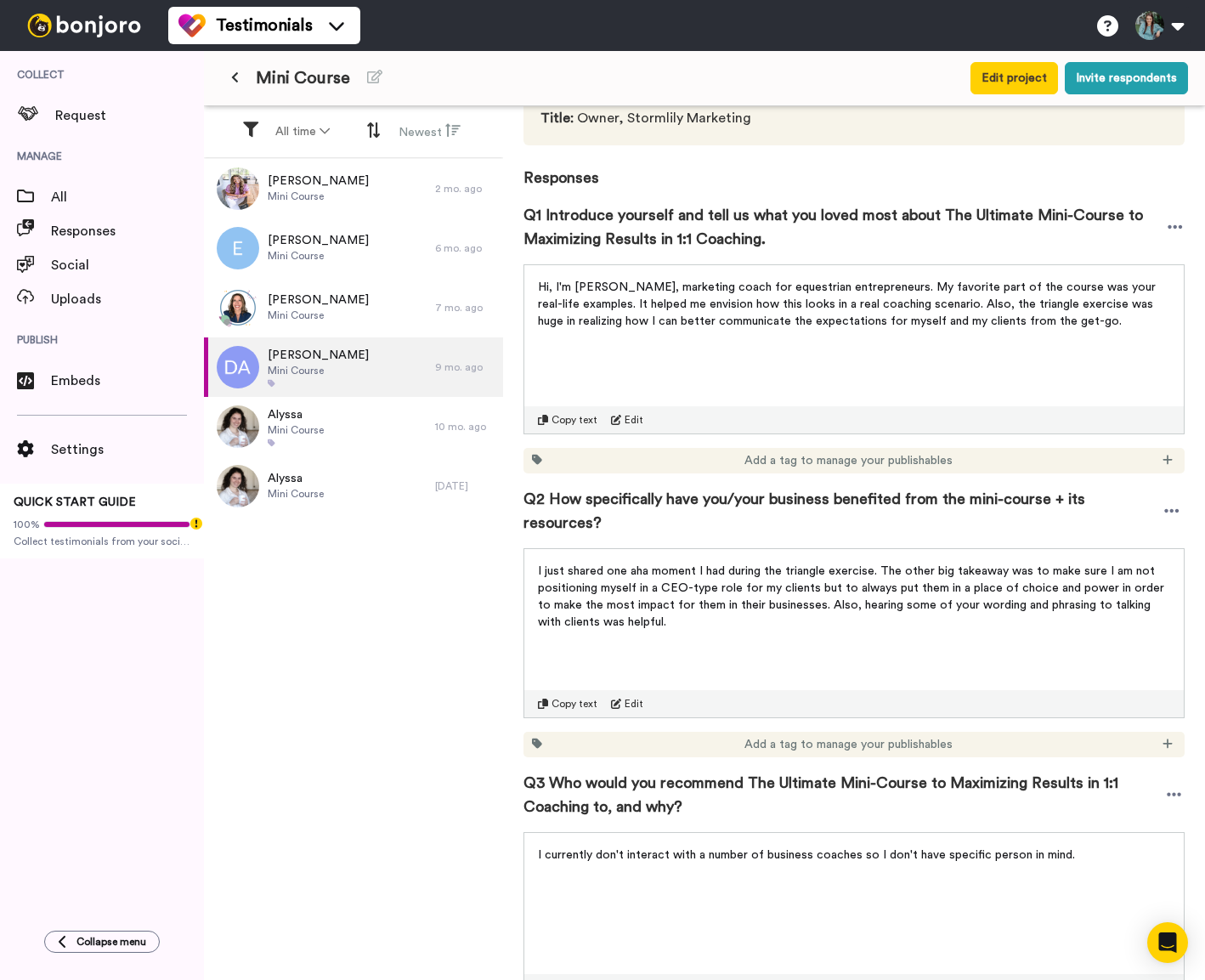
scroll to position [184, 0]
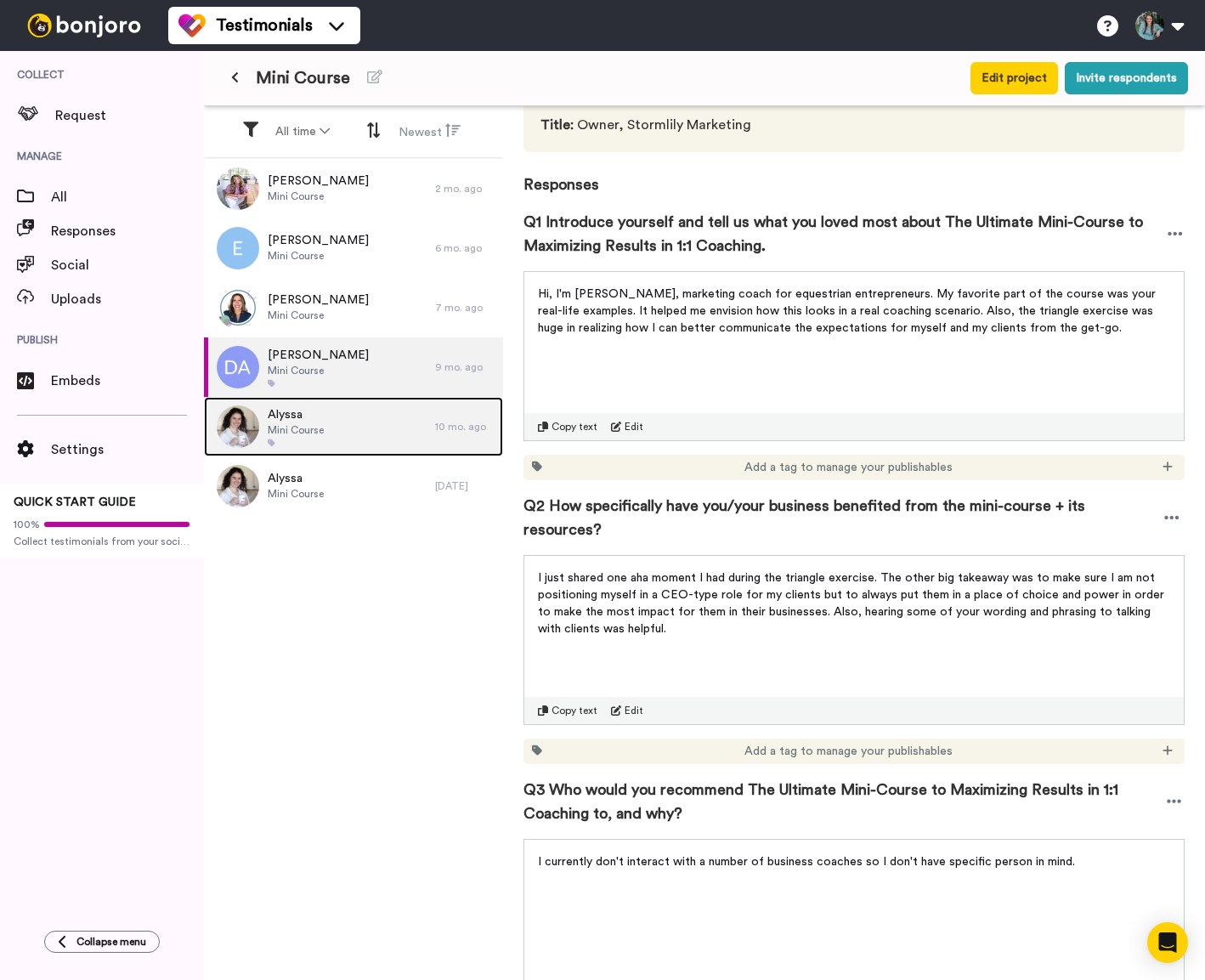
click at [385, 429] on div "Alyssa Mini Course" at bounding box center [319, 426] width 231 height 60
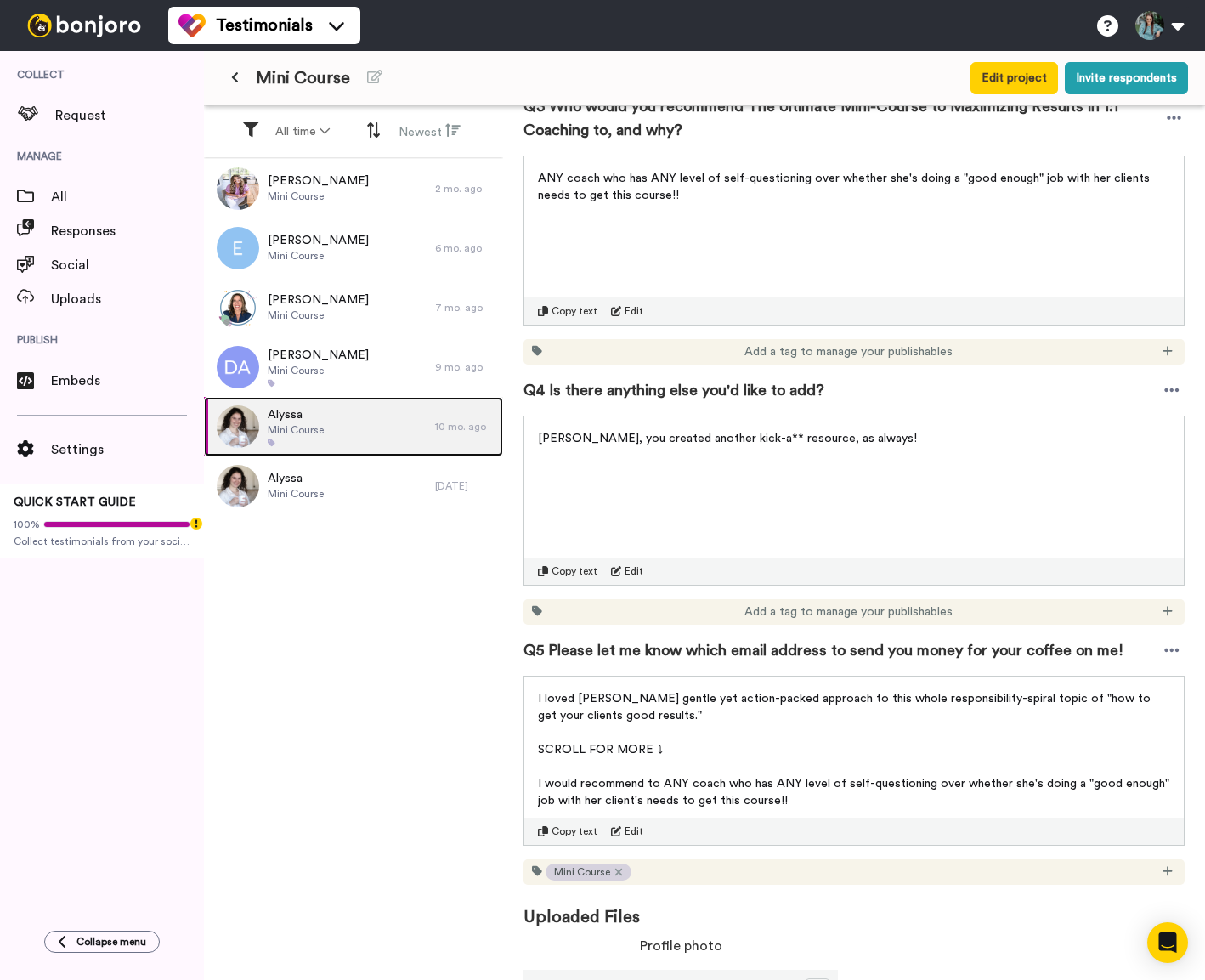
scroll to position [984, 0]
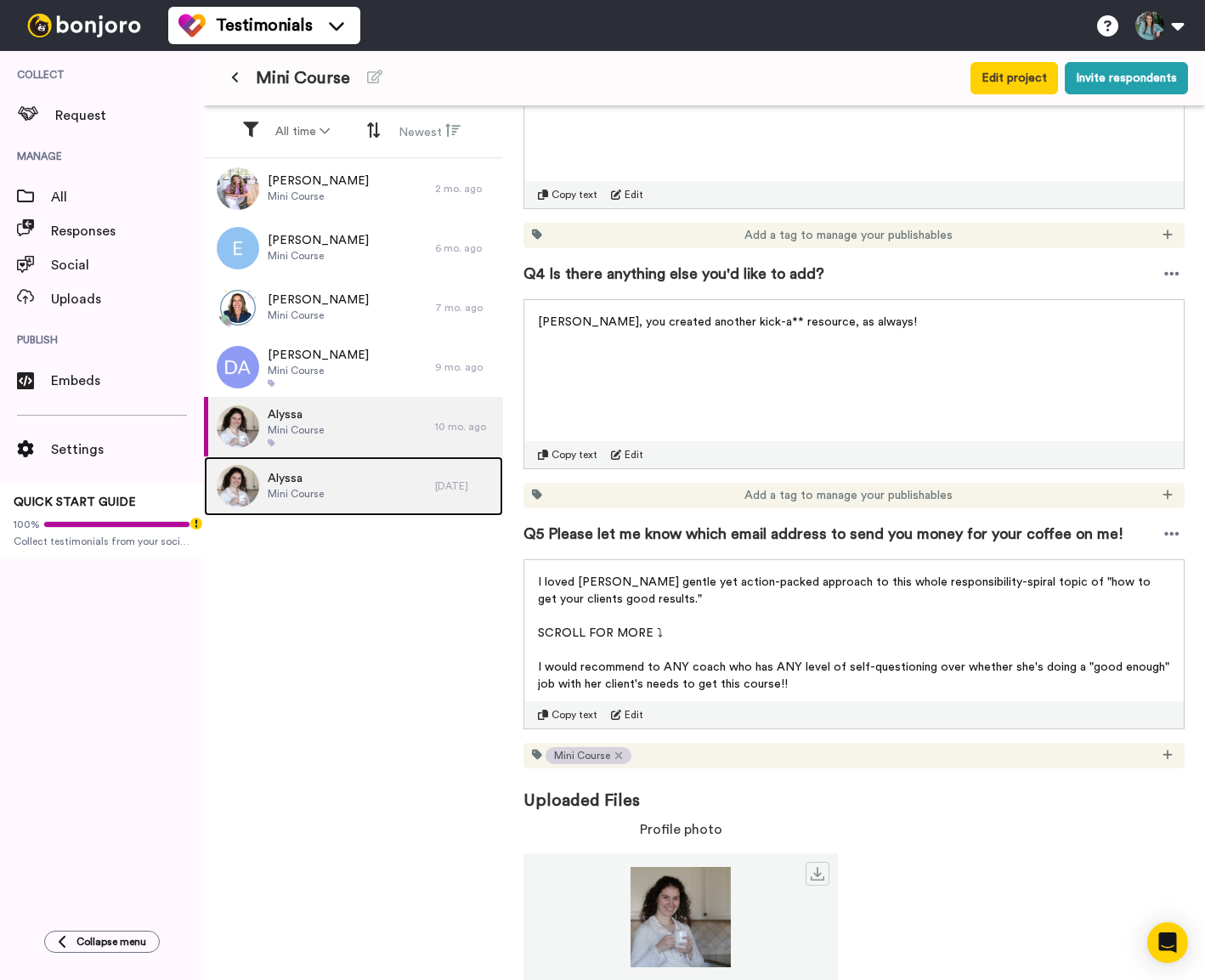
click at [335, 476] on div "Alyssa Mini Course" at bounding box center [319, 486] width 231 height 60
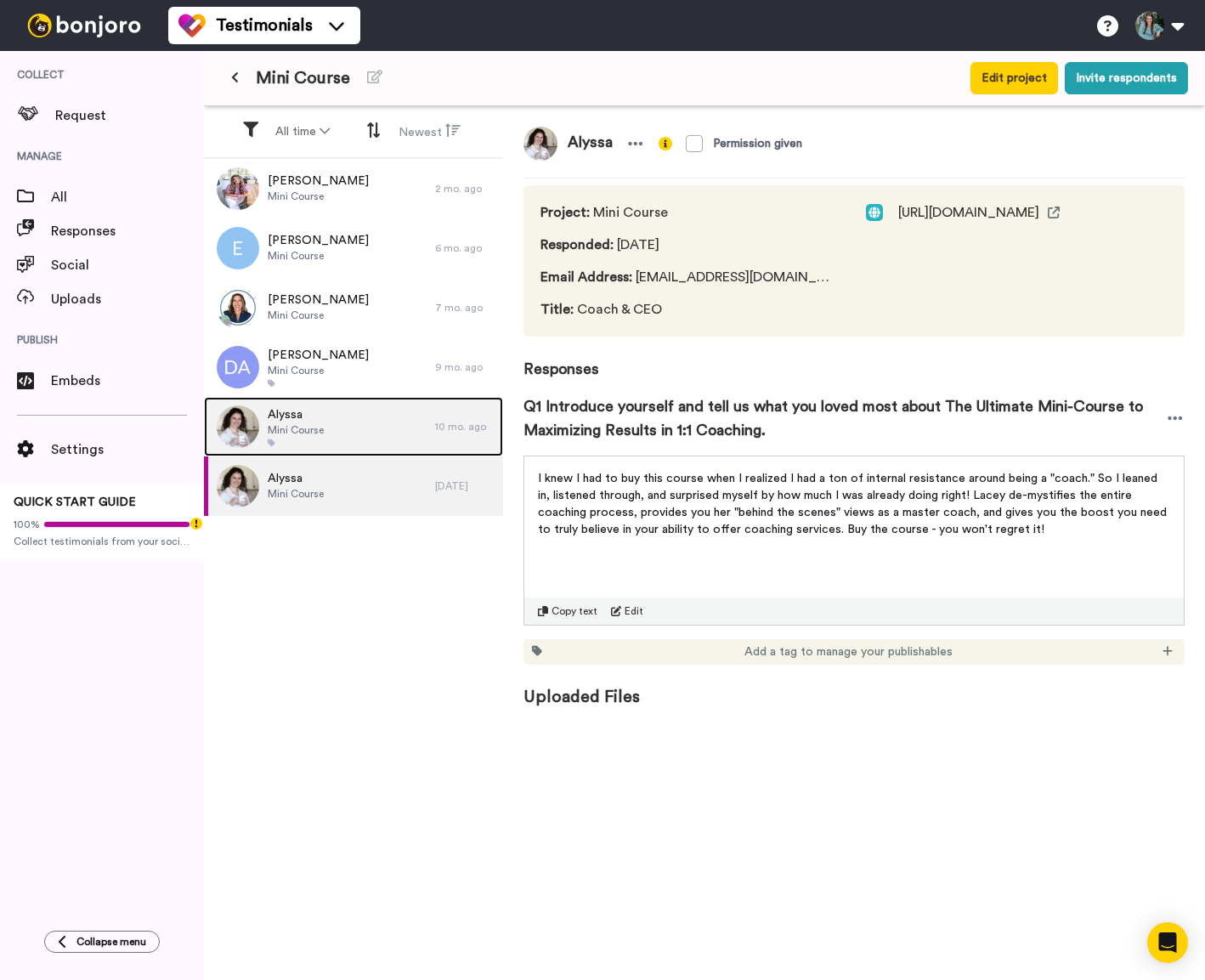
click at [293, 429] on span "Mini Course" at bounding box center [295, 430] width 56 height 14
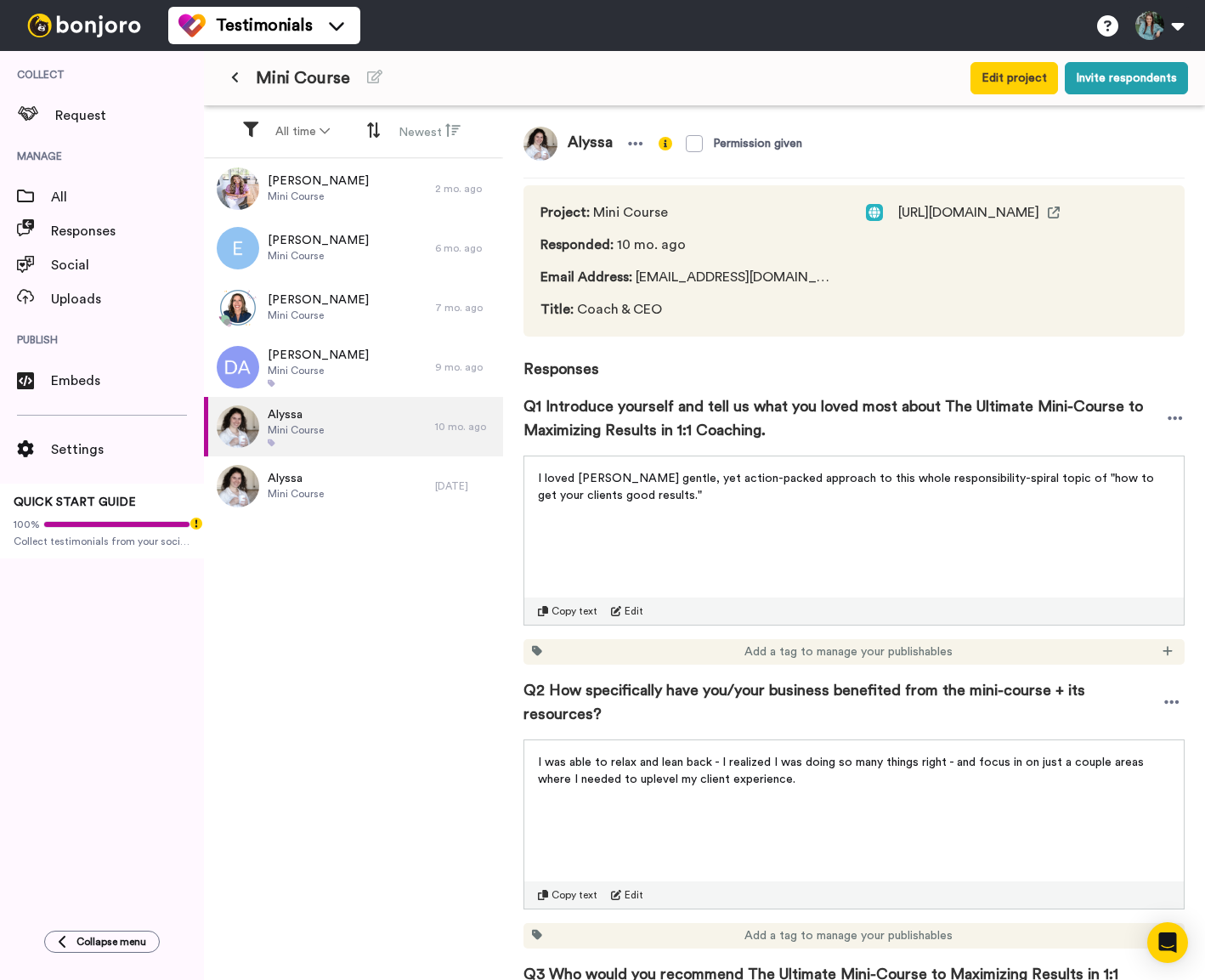
click at [638, 415] on span "Q1 Introduce yourself and tell us what you loved most about The Ultimate Mini-C…" at bounding box center [845, 418] width 643 height 48
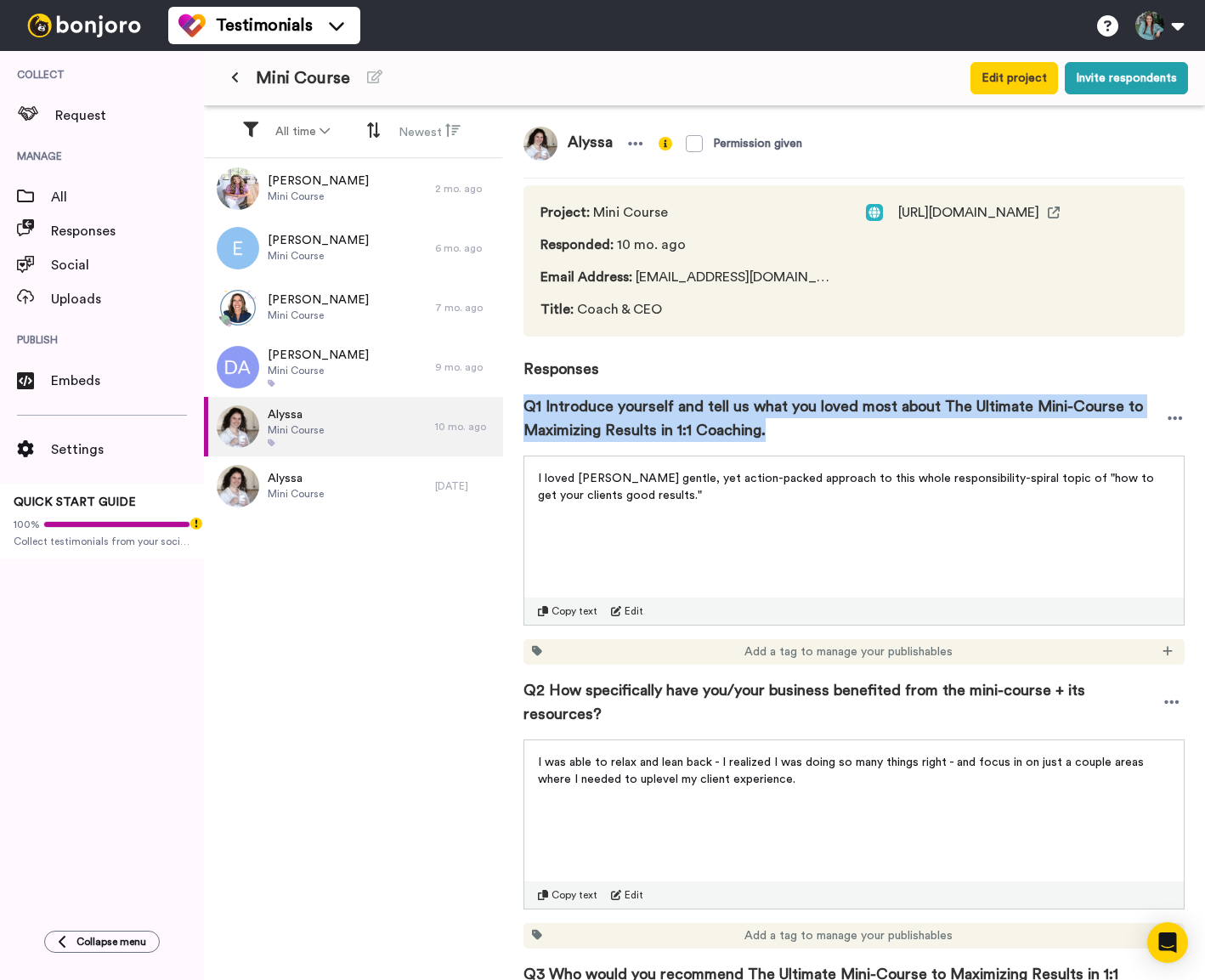
click at [638, 415] on span "Q1 Introduce yourself and tell us what you loved most about The Ultimate Mini-C…" at bounding box center [845, 418] width 643 height 48
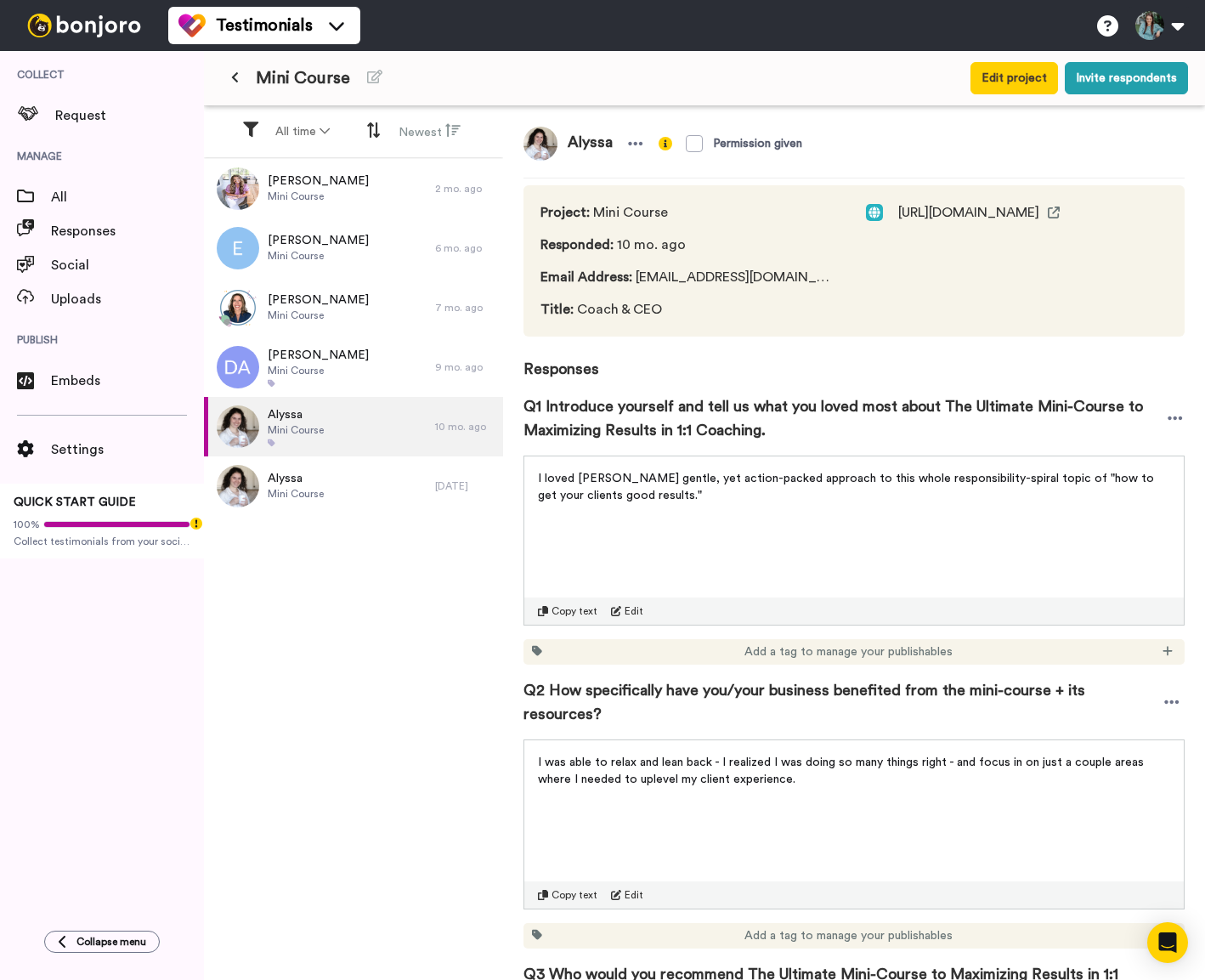
click at [597, 497] on span "I loved [PERSON_NAME] gentle, yet action-packed approach to this whole responsi…" at bounding box center [848, 487] width 620 height 29
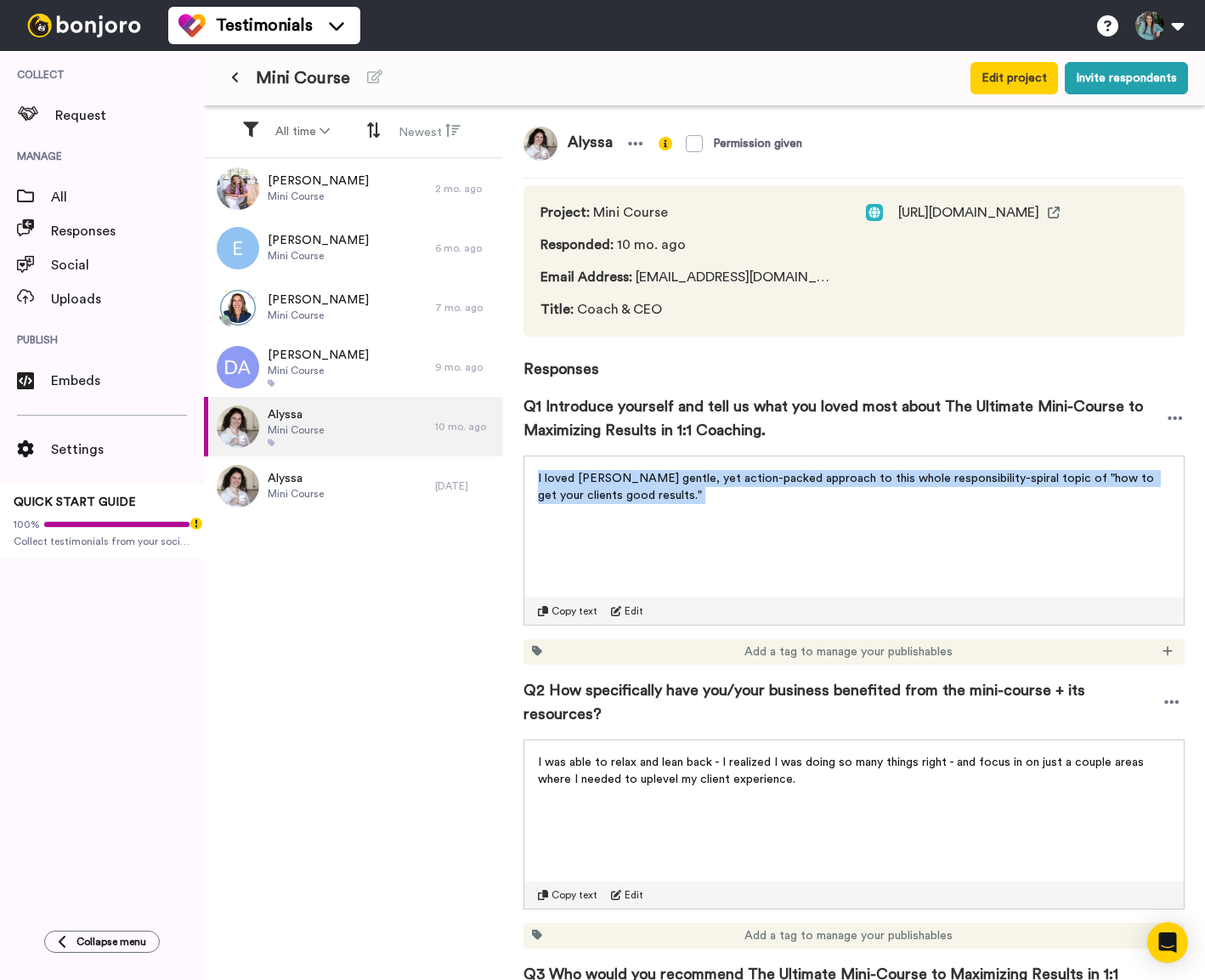
click at [597, 497] on span "I loved [PERSON_NAME] gentle, yet action-packed approach to this whole responsi…" at bounding box center [848, 487] width 620 height 29
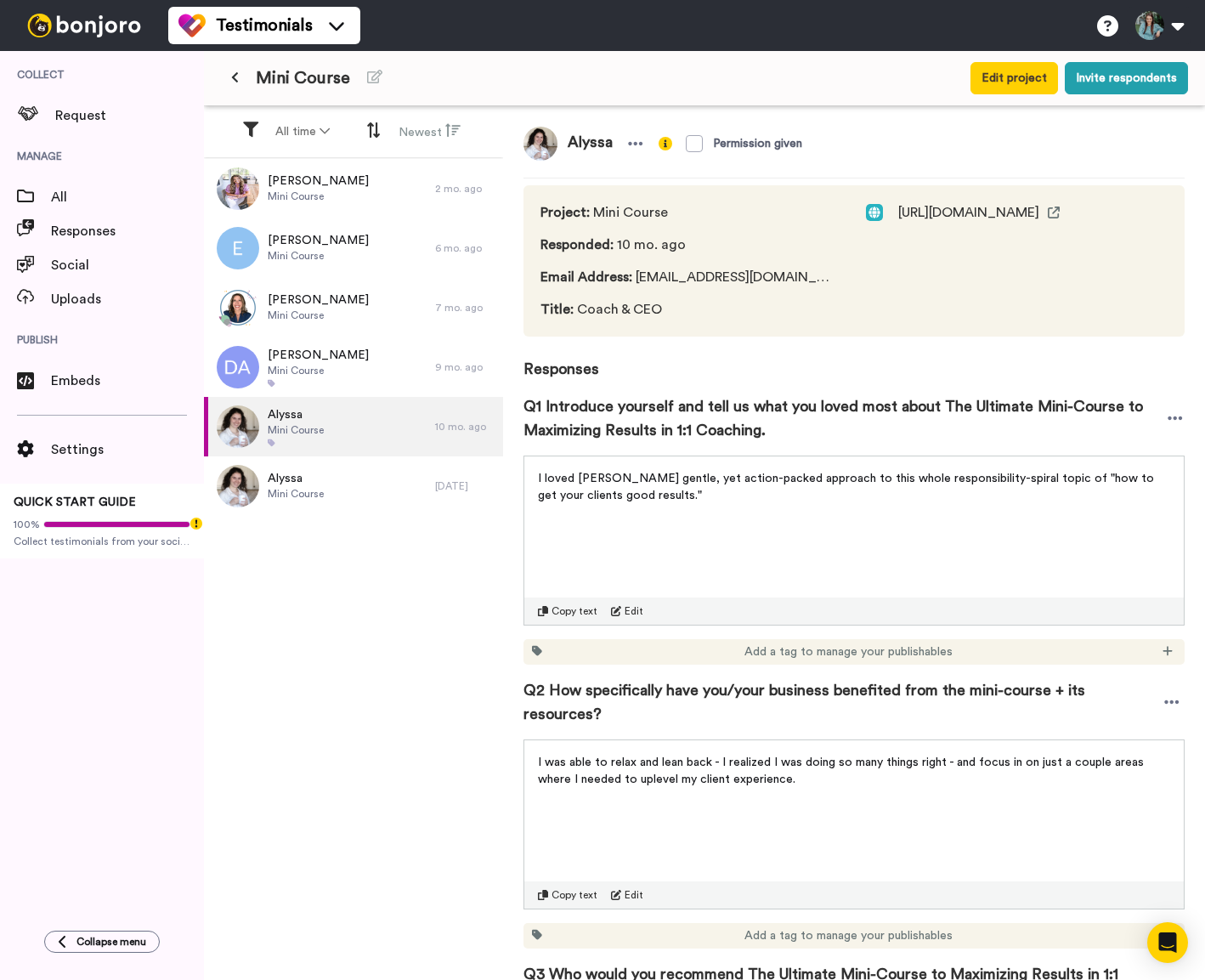
click at [746, 685] on span "Q2 How specifically have you/your business benefited from the mini-course + its…" at bounding box center [841, 702] width 636 height 48
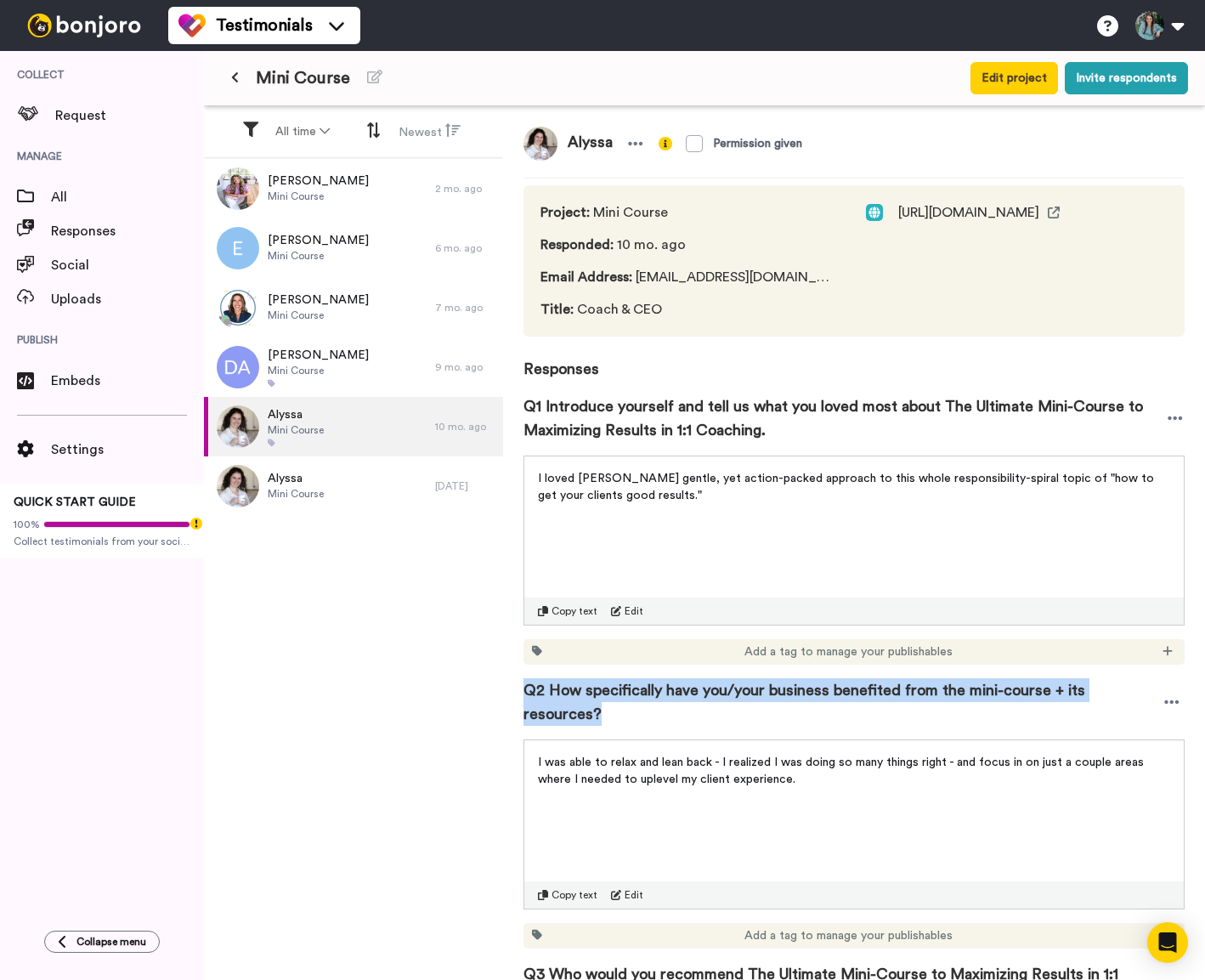
click at [746, 685] on span "Q2 How specifically have you/your business benefited from the mini-course + its…" at bounding box center [841, 702] width 636 height 48
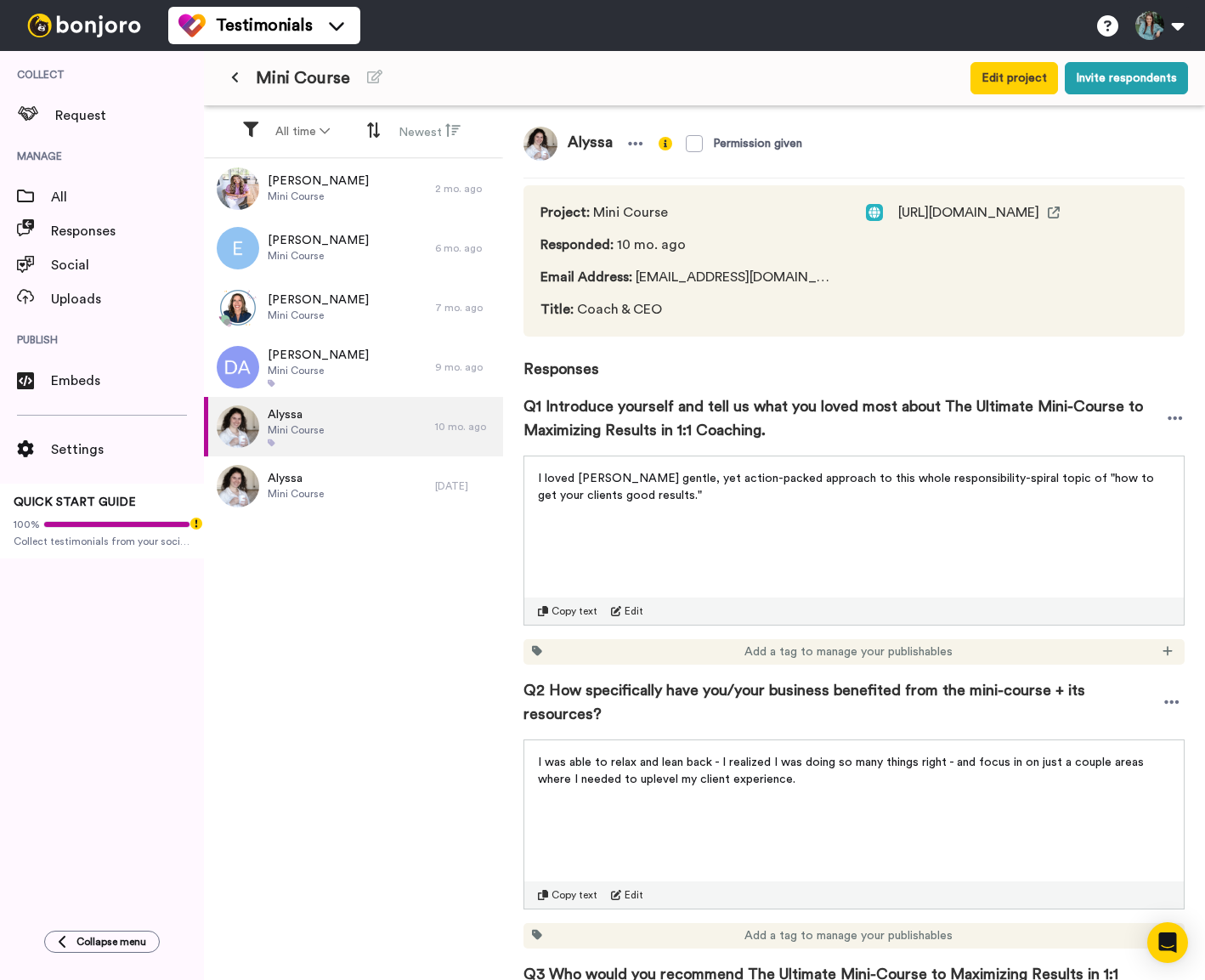
click at [737, 756] on span "I was able to relax and lean back - I realized I was doing so many things right…" at bounding box center [843, 771] width 610 height 29
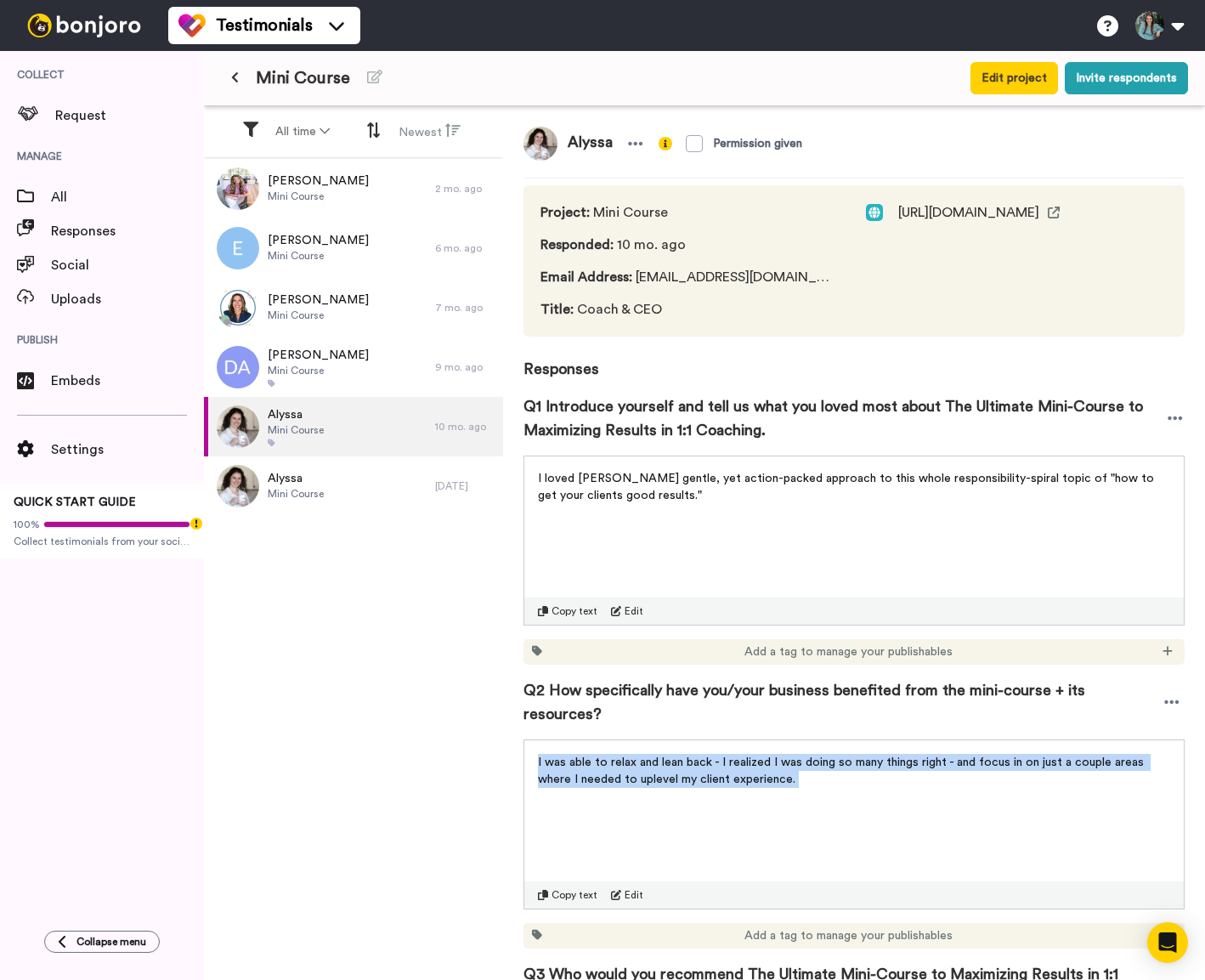
click at [737, 756] on span "I was able to relax and lean back - I realized I was doing so many things right…" at bounding box center [843, 771] width 610 height 29
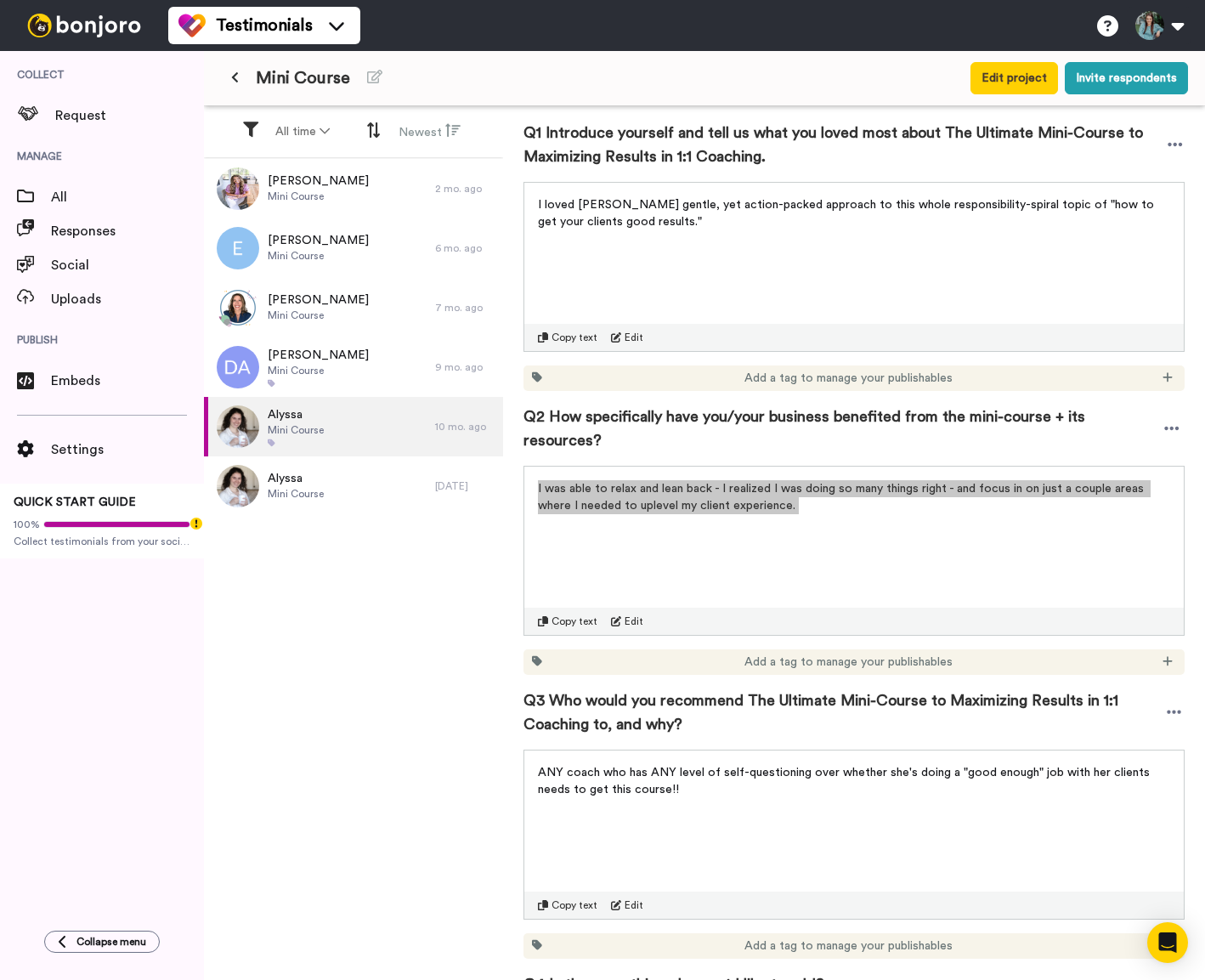
scroll to position [475, 0]
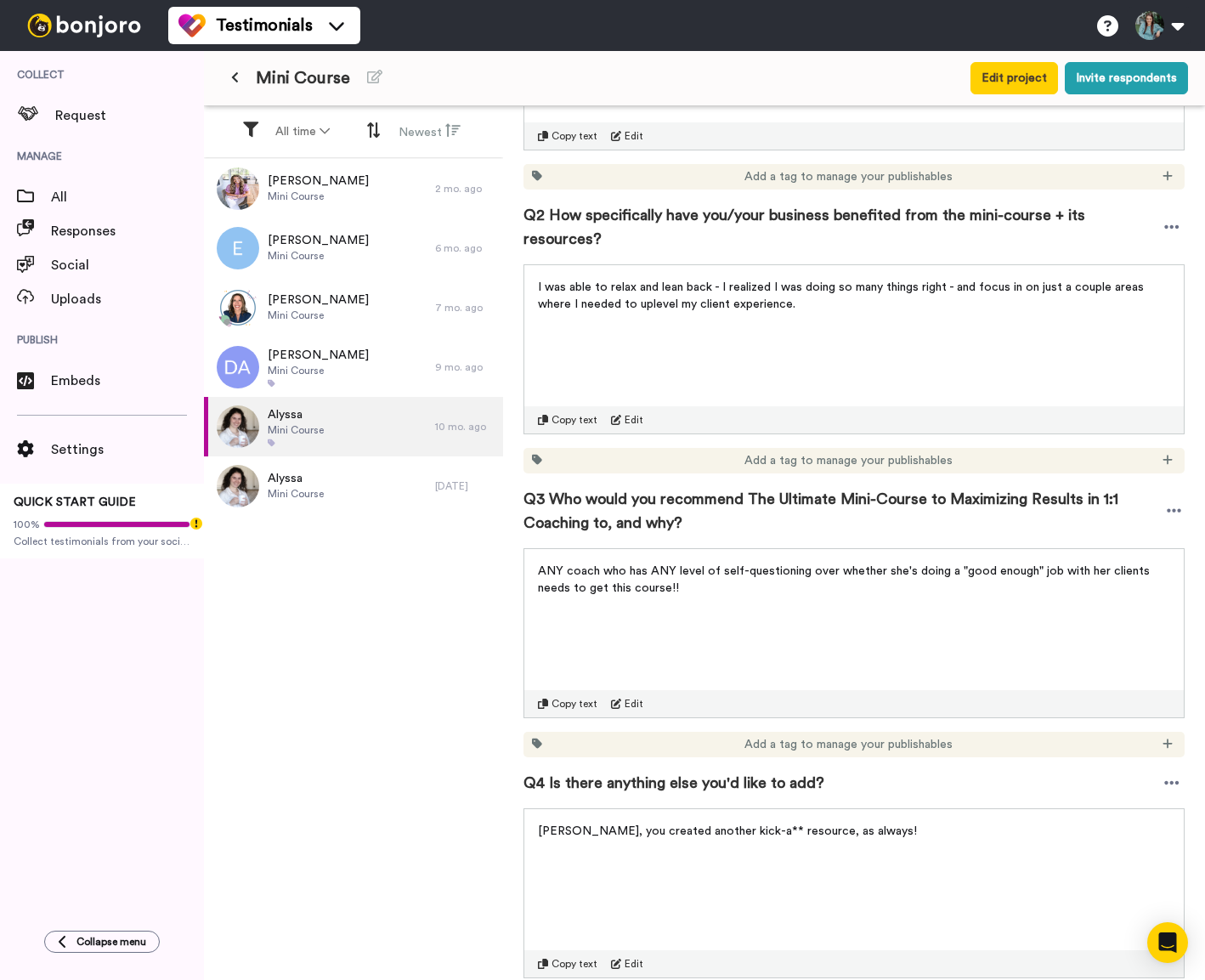
click at [636, 495] on span "Q3 Who would you recommend The Ultimate Mini-Course to Maximizing Results in 1:…" at bounding box center [844, 511] width 640 height 48
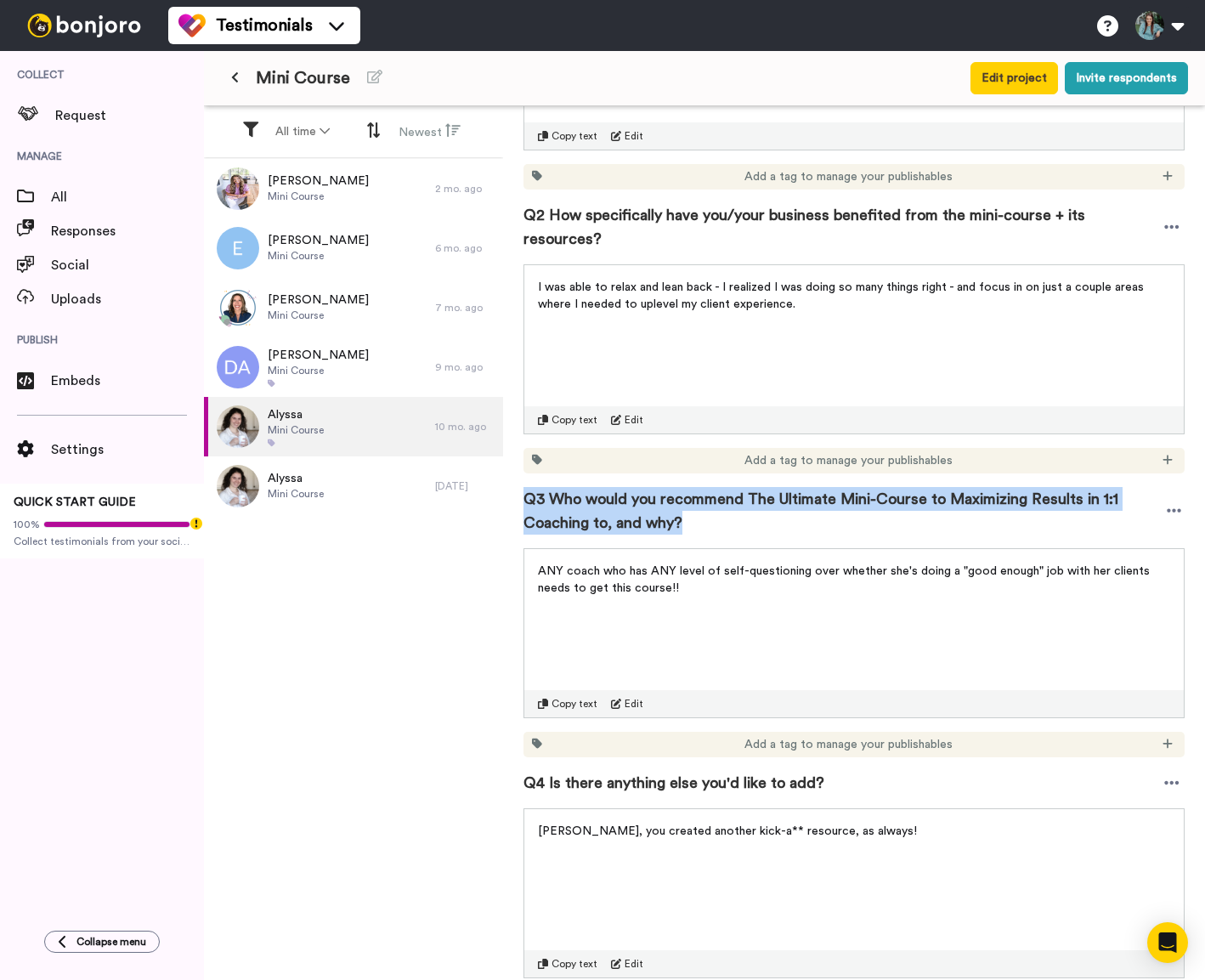
click at [636, 495] on span "Q3 Who would you recommend The Ultimate Mini-Course to Maximizing Results in 1:…" at bounding box center [844, 511] width 640 height 48
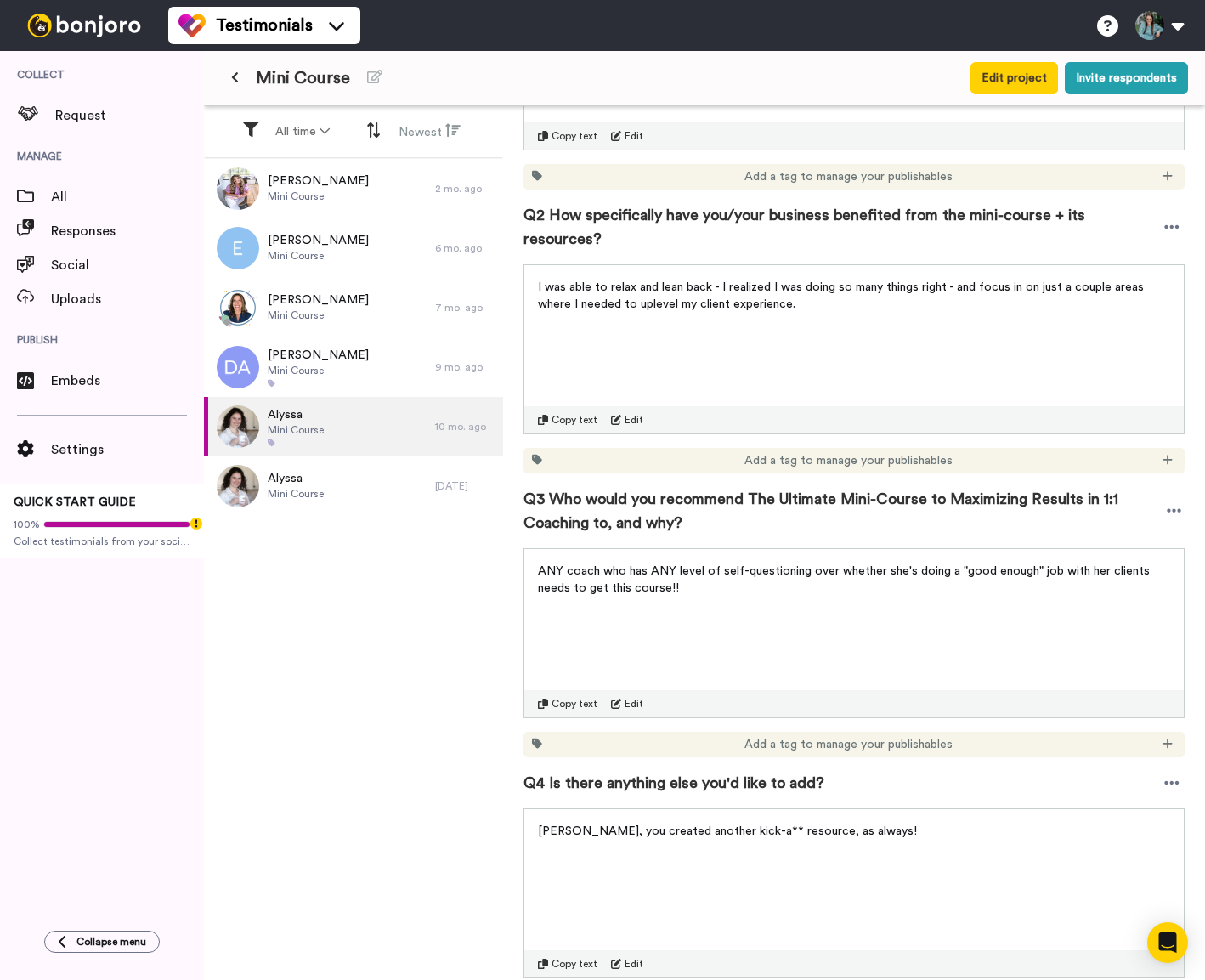
click at [833, 565] on span "ANY coach who has ANY level of self-questioning over whether she's doing a "goo…" at bounding box center [846, 579] width 615 height 29
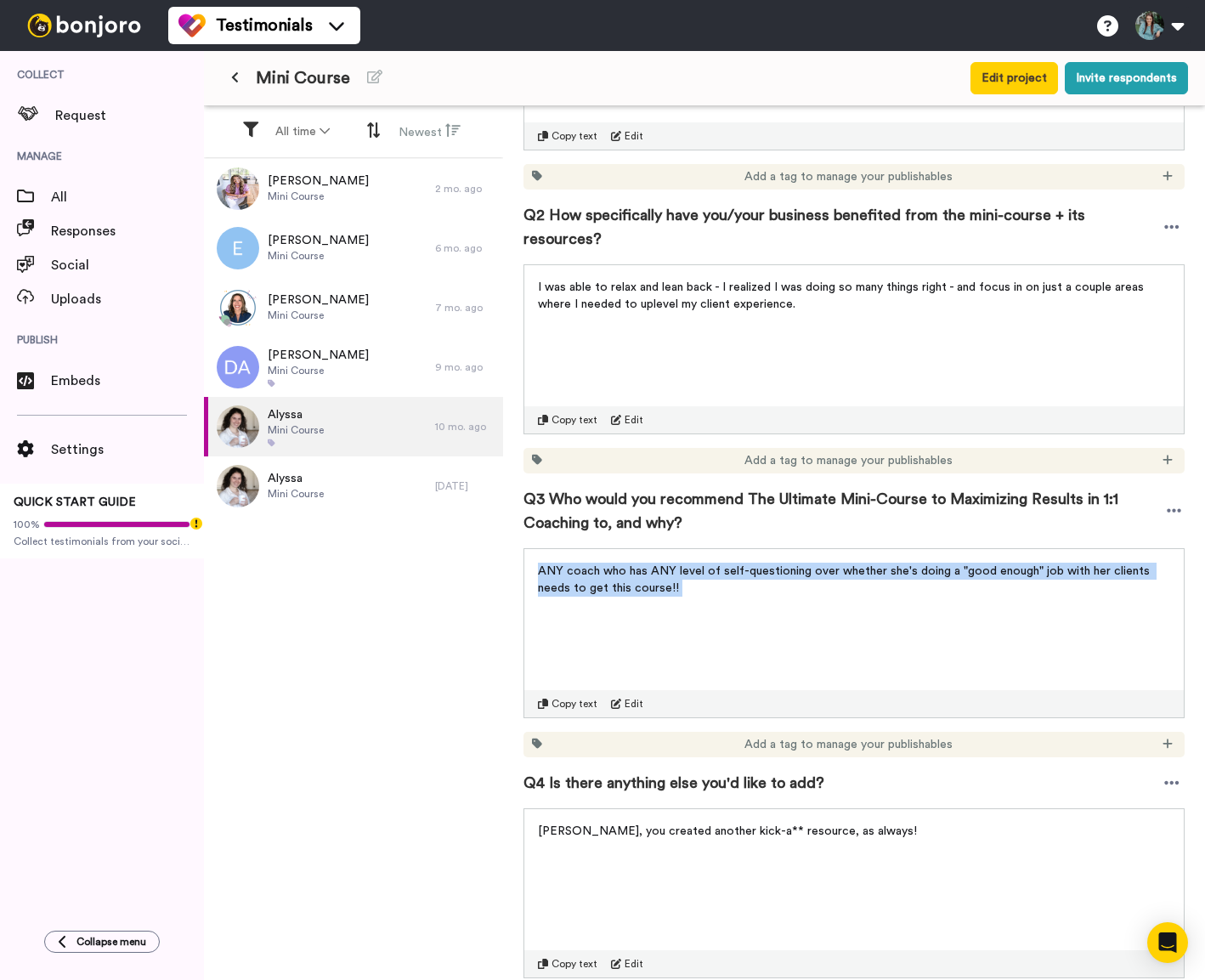
click at [833, 565] on span "ANY coach who has ANY level of self-questioning over whether she's doing a "goo…" at bounding box center [846, 579] width 615 height 29
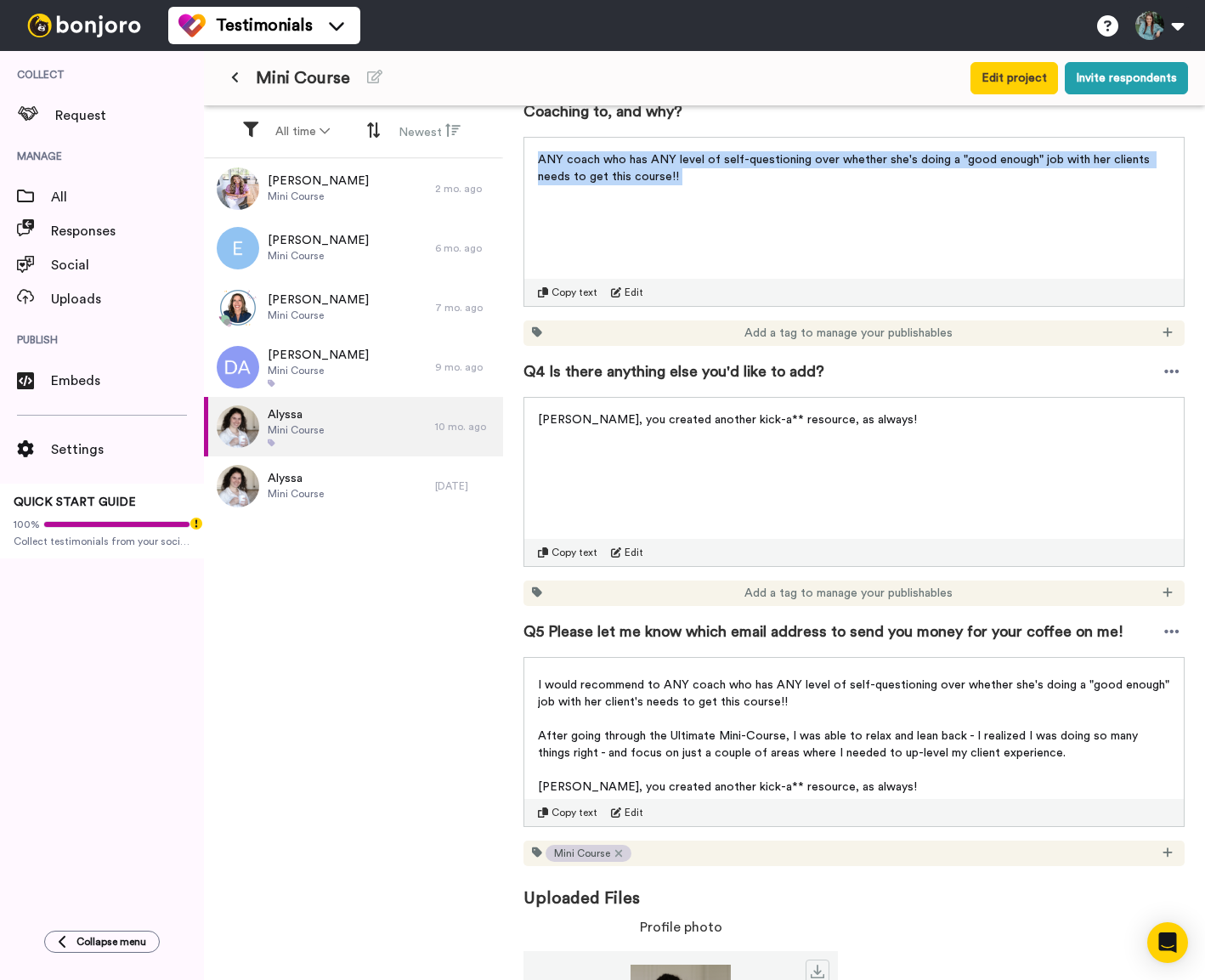
scroll to position [0, 0]
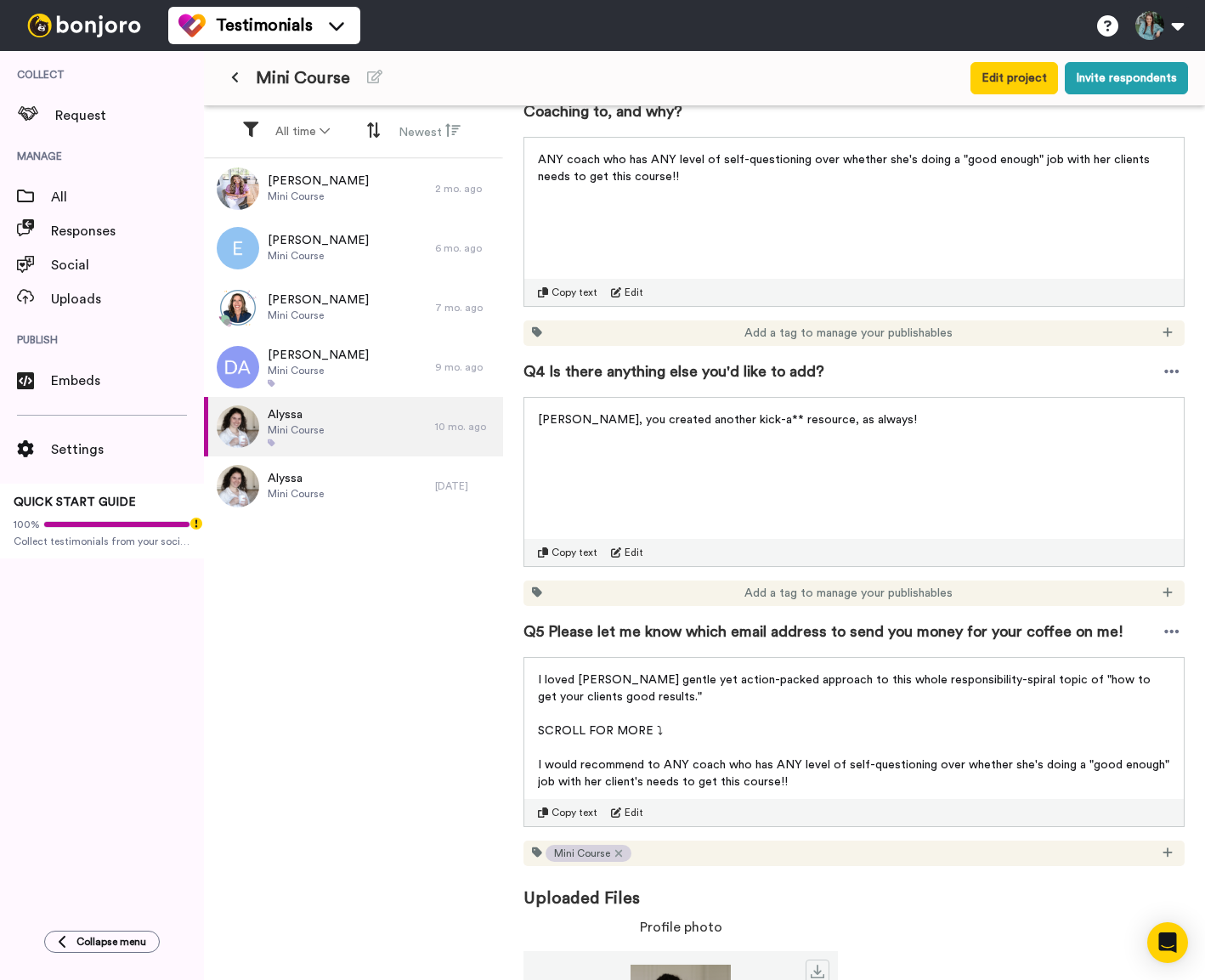
click at [627, 359] on span "Q4 Is there anything else you'd like to add?" at bounding box center [674, 371] width 301 height 24
click at [811, 413] on span "[PERSON_NAME], you created another kick-a** resource, as always!" at bounding box center [727, 419] width 379 height 12
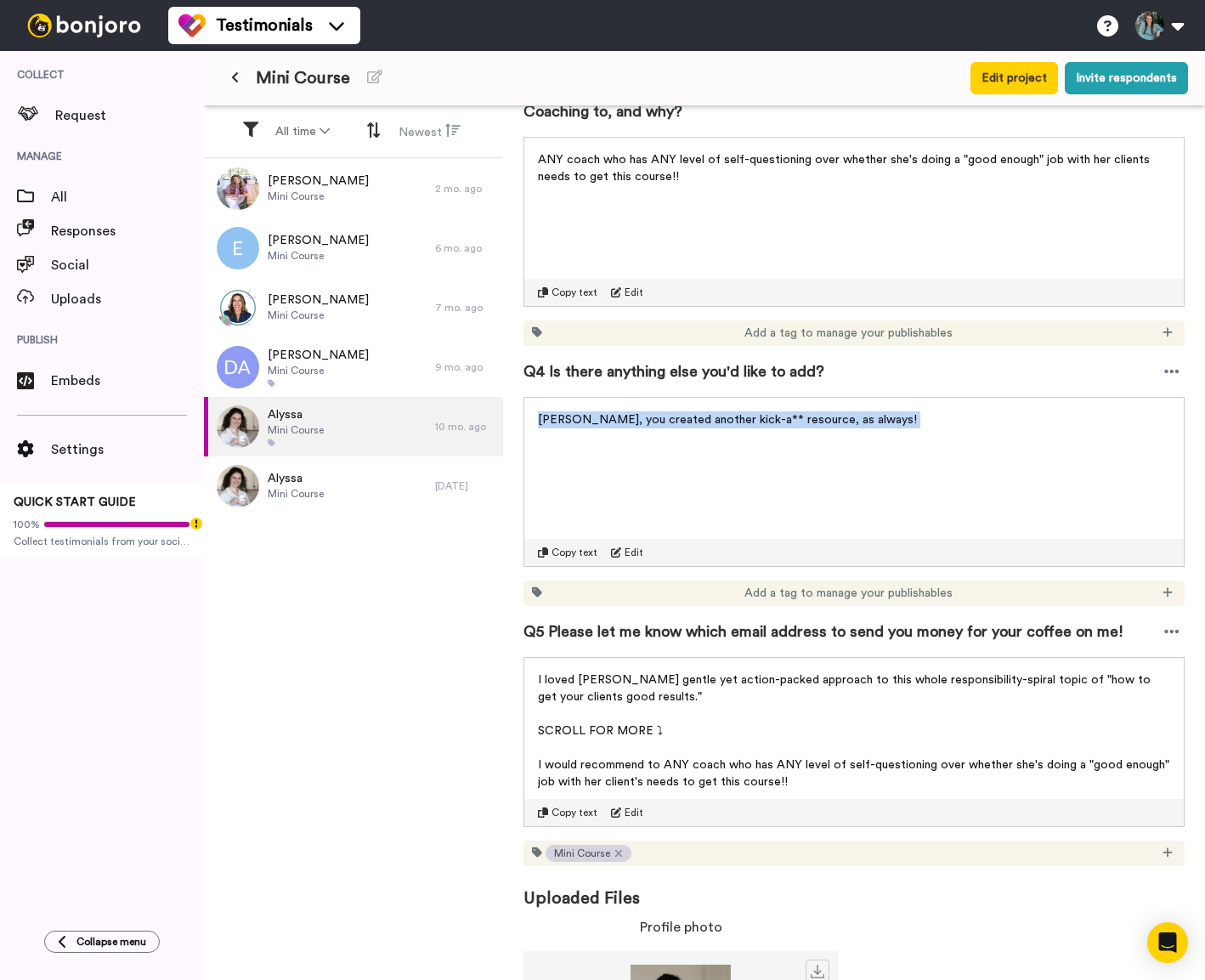
click at [811, 413] on span "[PERSON_NAME], you created another kick-a** resource, as always!" at bounding box center [727, 419] width 379 height 12
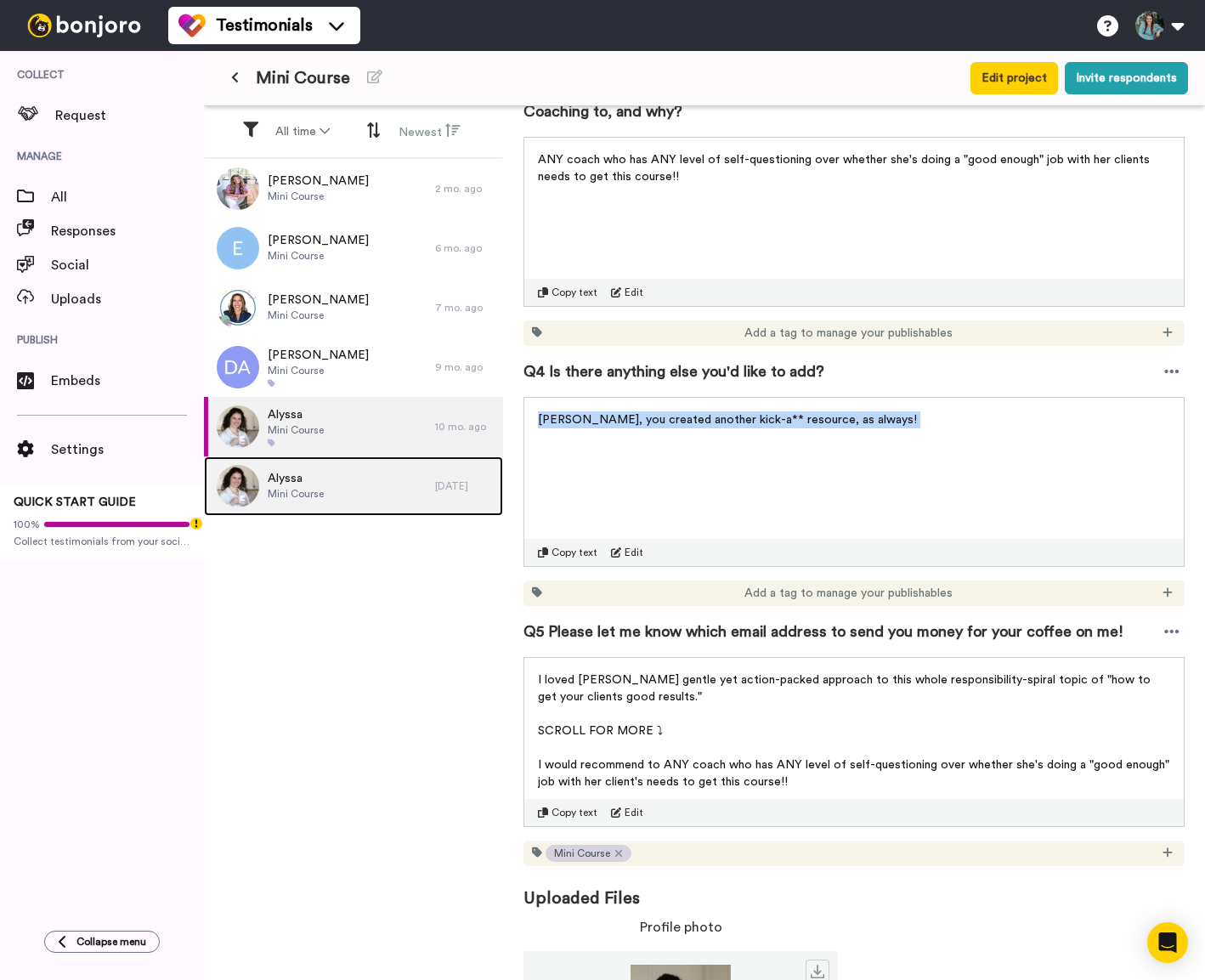
click at [385, 479] on div "Alyssa Mini Course" at bounding box center [319, 486] width 231 height 60
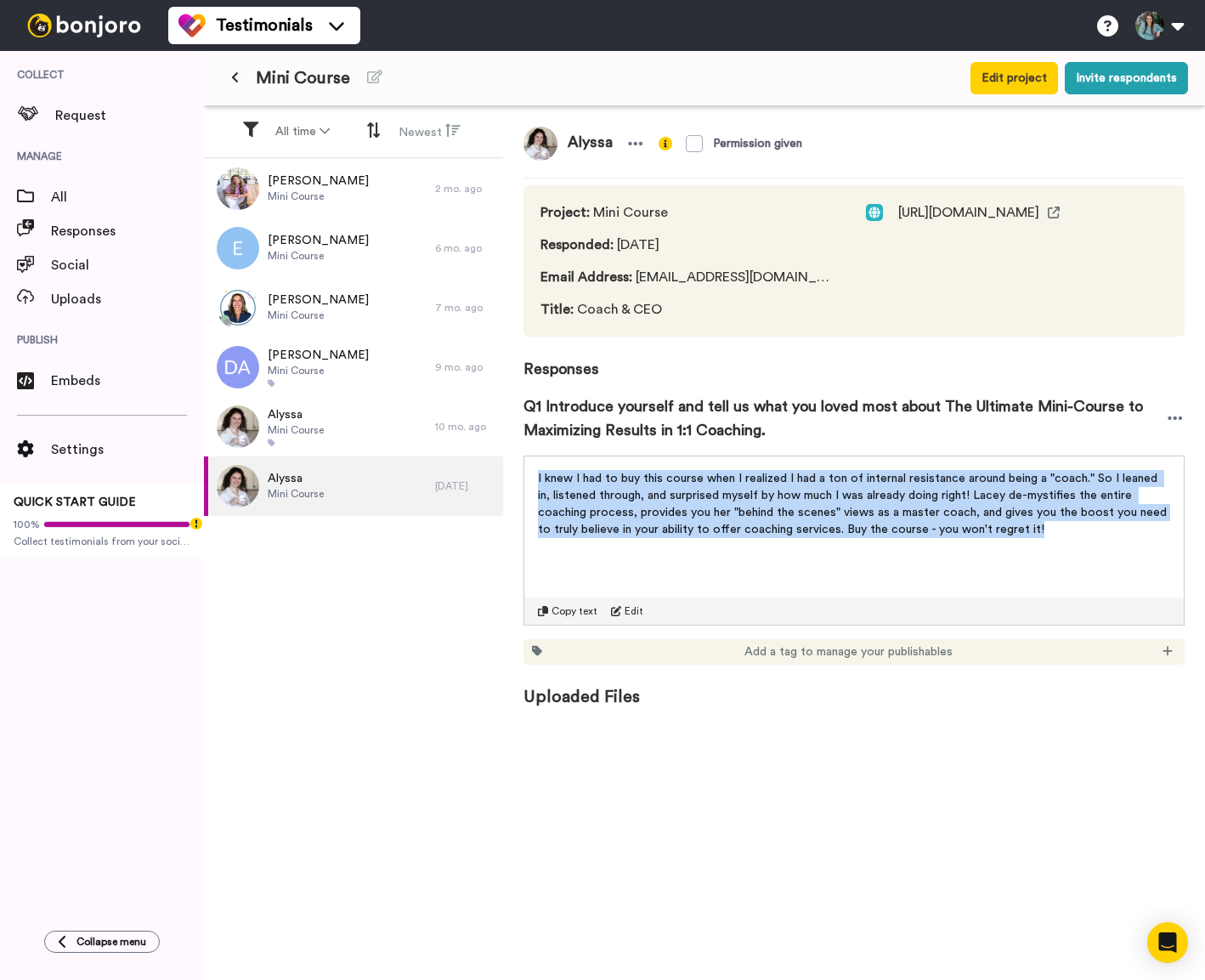
drag, startPoint x: 989, startPoint y: 534, endPoint x: 532, endPoint y: 470, distance: 461.5
click at [532, 470] on div "I knew I had to buy this course when I realized I had a ton of internal resista…" at bounding box center [854, 499] width 659 height 85
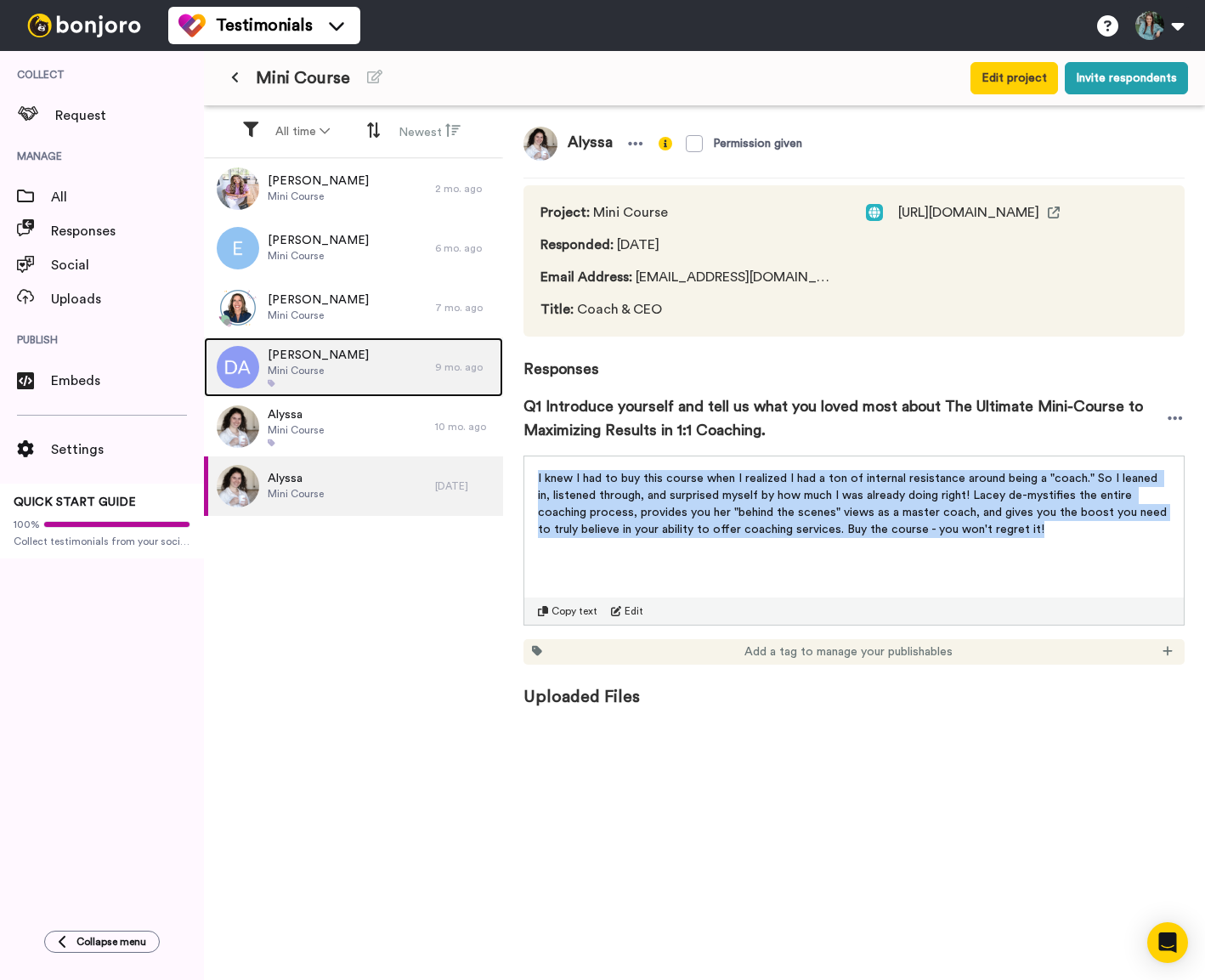
drag, startPoint x: 359, startPoint y: 360, endPoint x: 399, endPoint y: 383, distance: 46.1
click at [359, 360] on div "[PERSON_NAME] Mini Course" at bounding box center [319, 367] width 231 height 60
